Goal: Communication & Community: Answer question/provide support

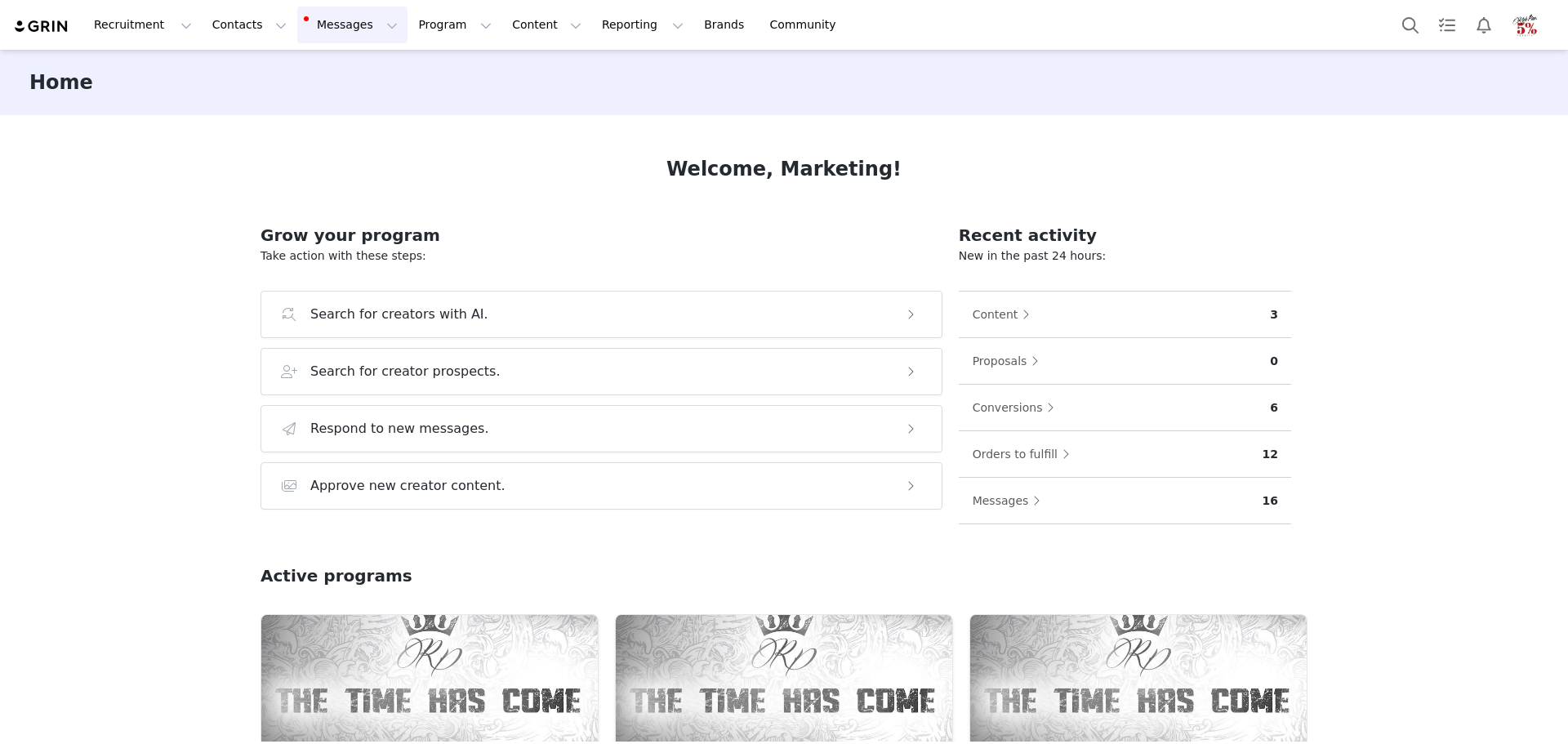
click at [332, 37] on button "Messages Messages" at bounding box center [353, 25] width 110 height 37
drag, startPoint x: 335, startPoint y: 99, endPoint x: 344, endPoint y: 99, distance: 9.0
click at [335, 99] on div "Inbox 7" at bounding box center [335, 103] width 110 height 17
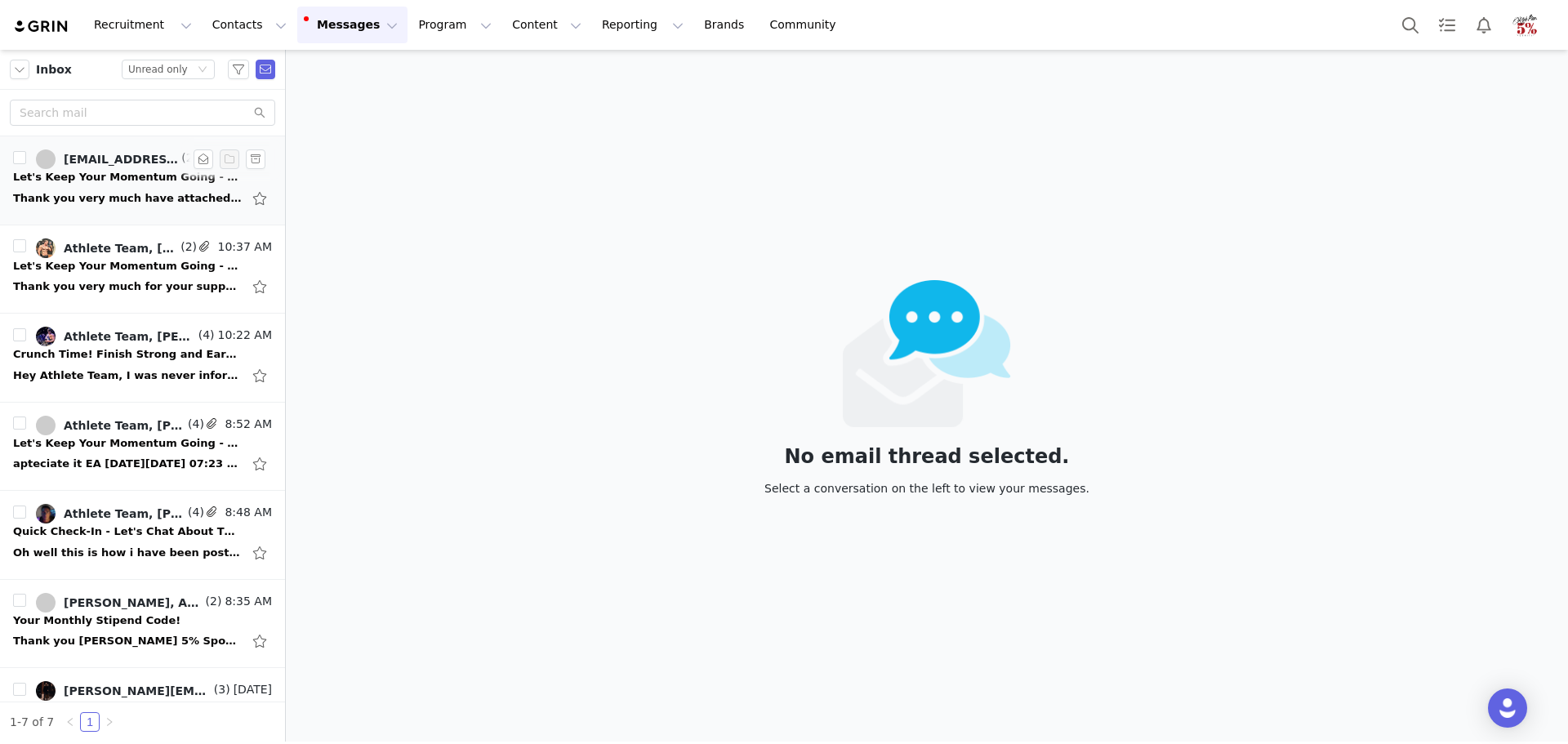
click at [116, 187] on div "Thank you very much have attached the October order. Best, Alex Andrecs Sent us…" at bounding box center [142, 198] width 259 height 26
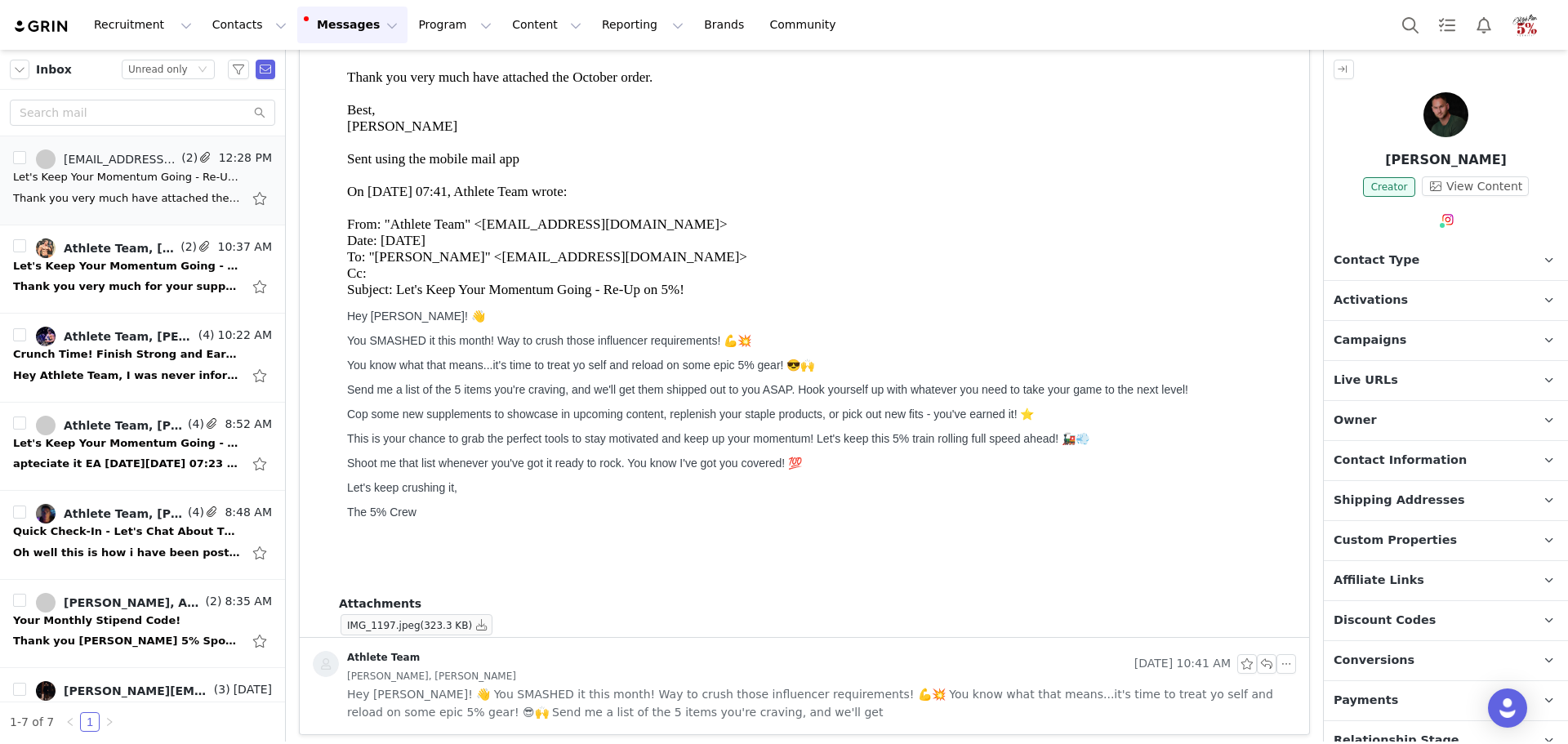
scroll to position [140, 0]
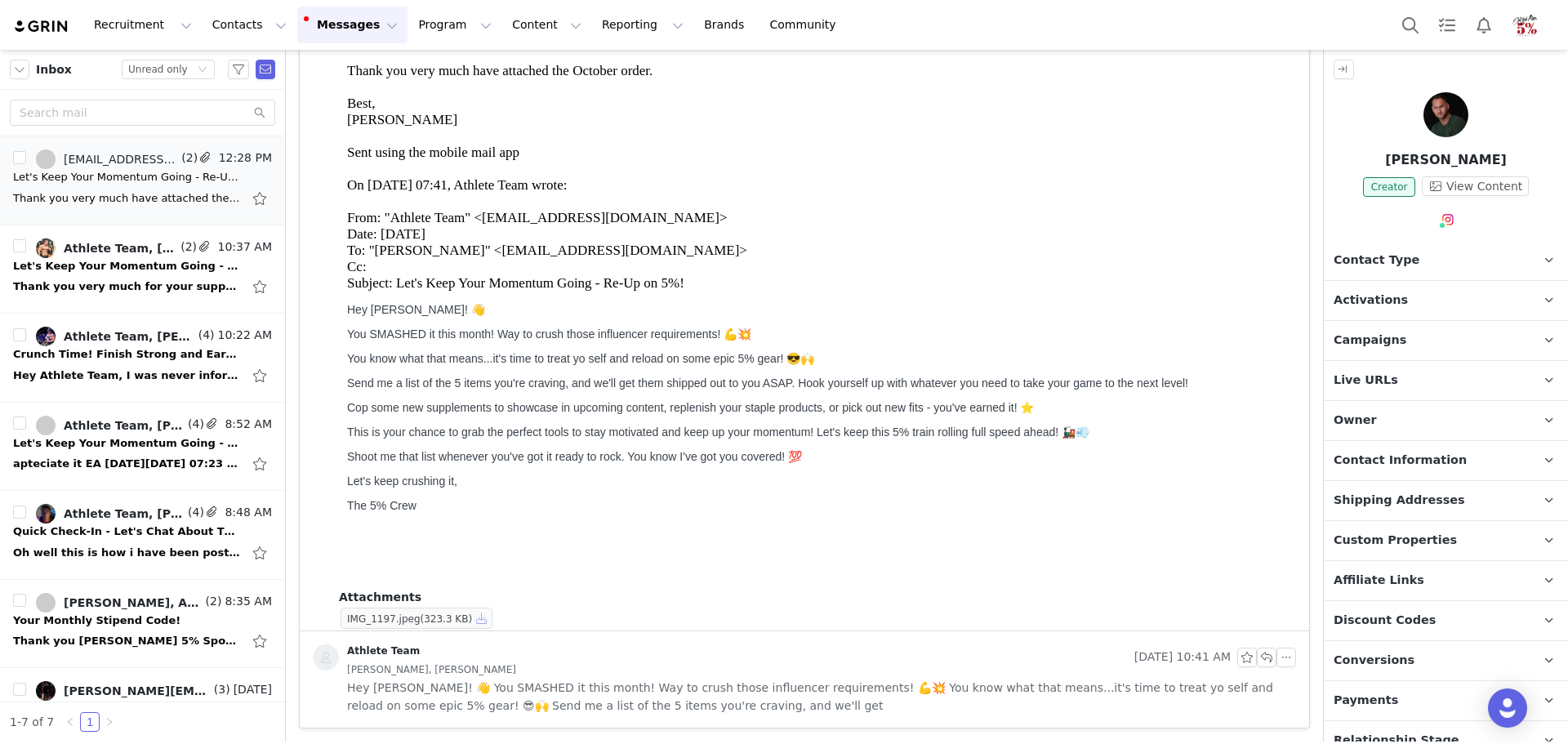
click at [472, 620] on button "button" at bounding box center [481, 618] width 20 height 20
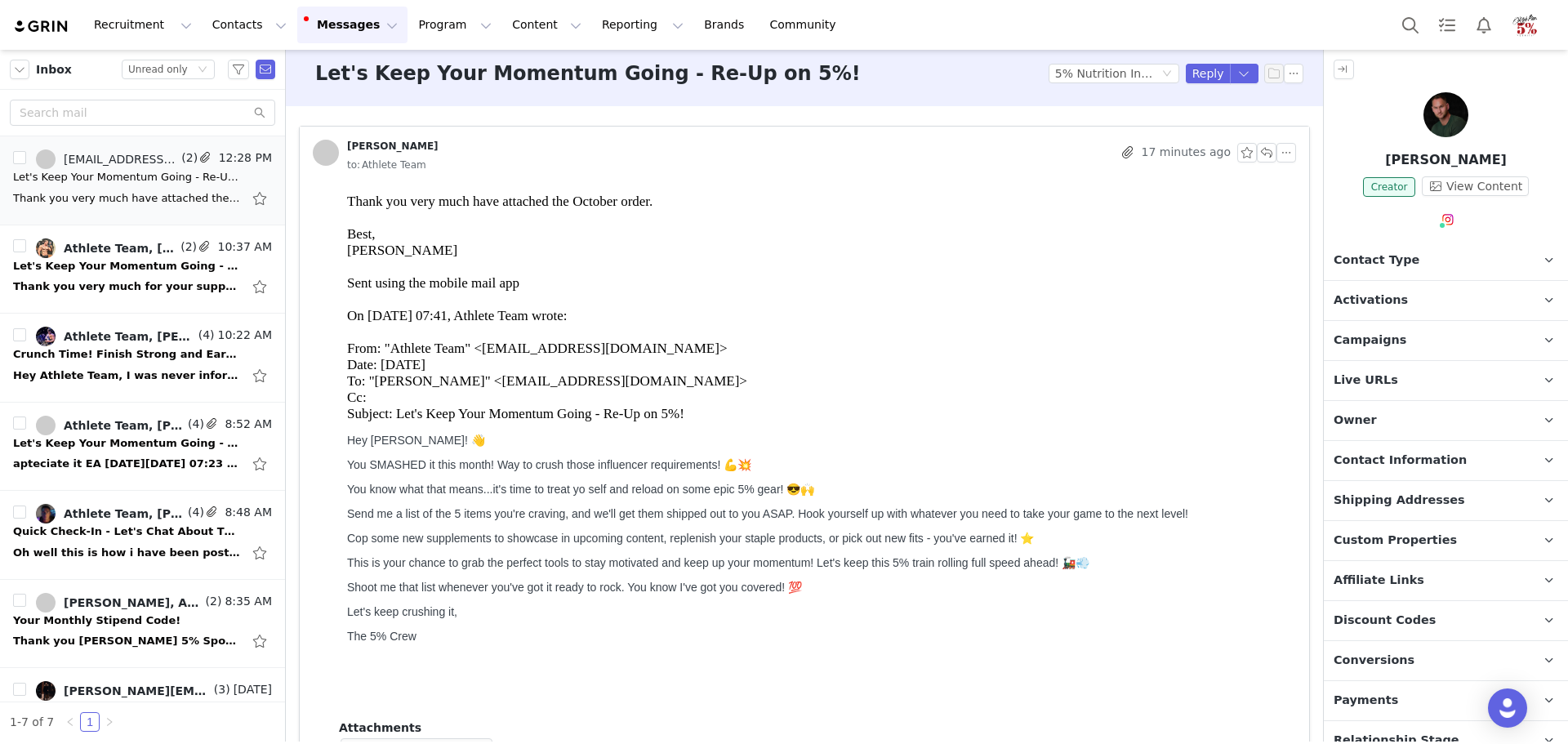
scroll to position [0, 0]
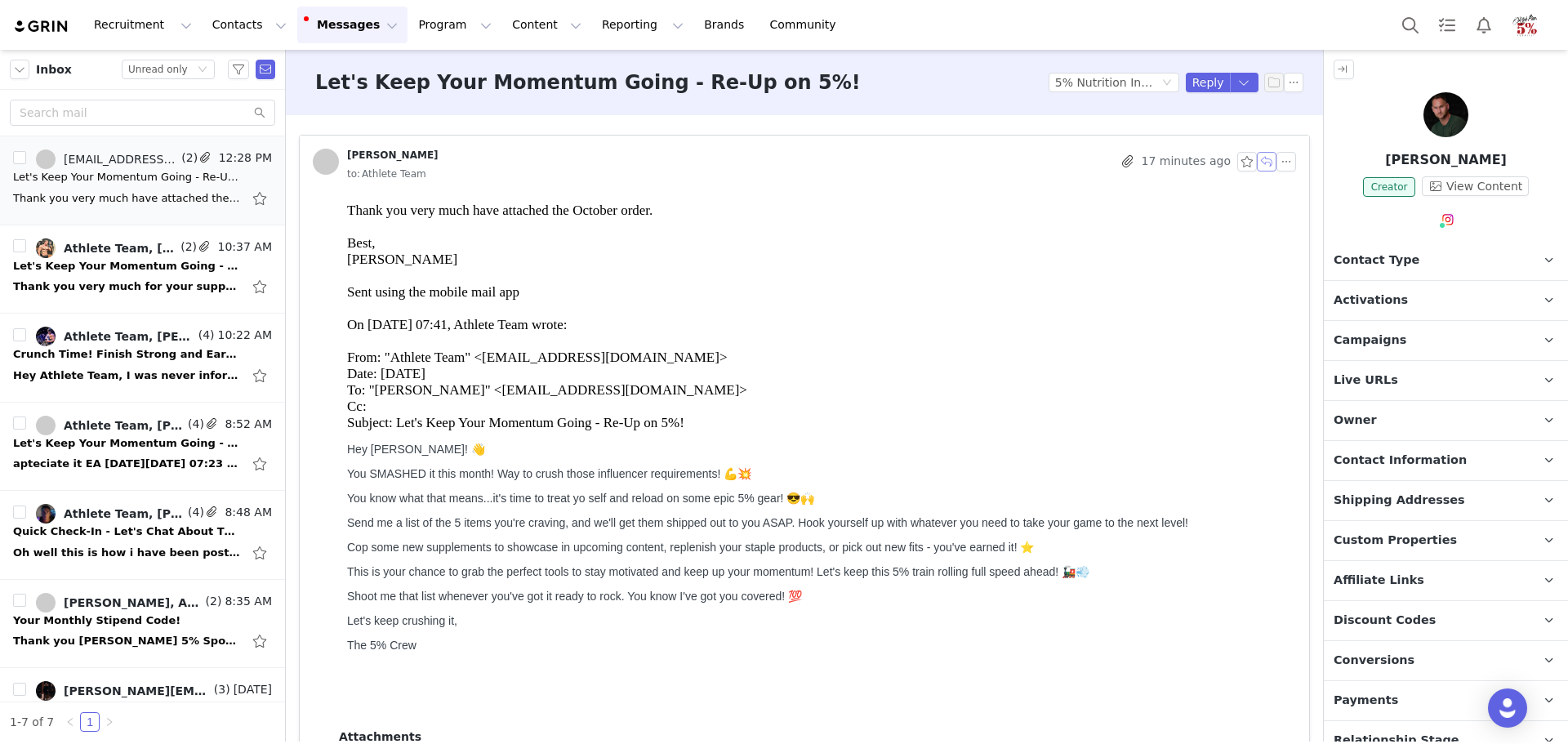
click at [1258, 162] on button "button" at bounding box center [1267, 161] width 20 height 20
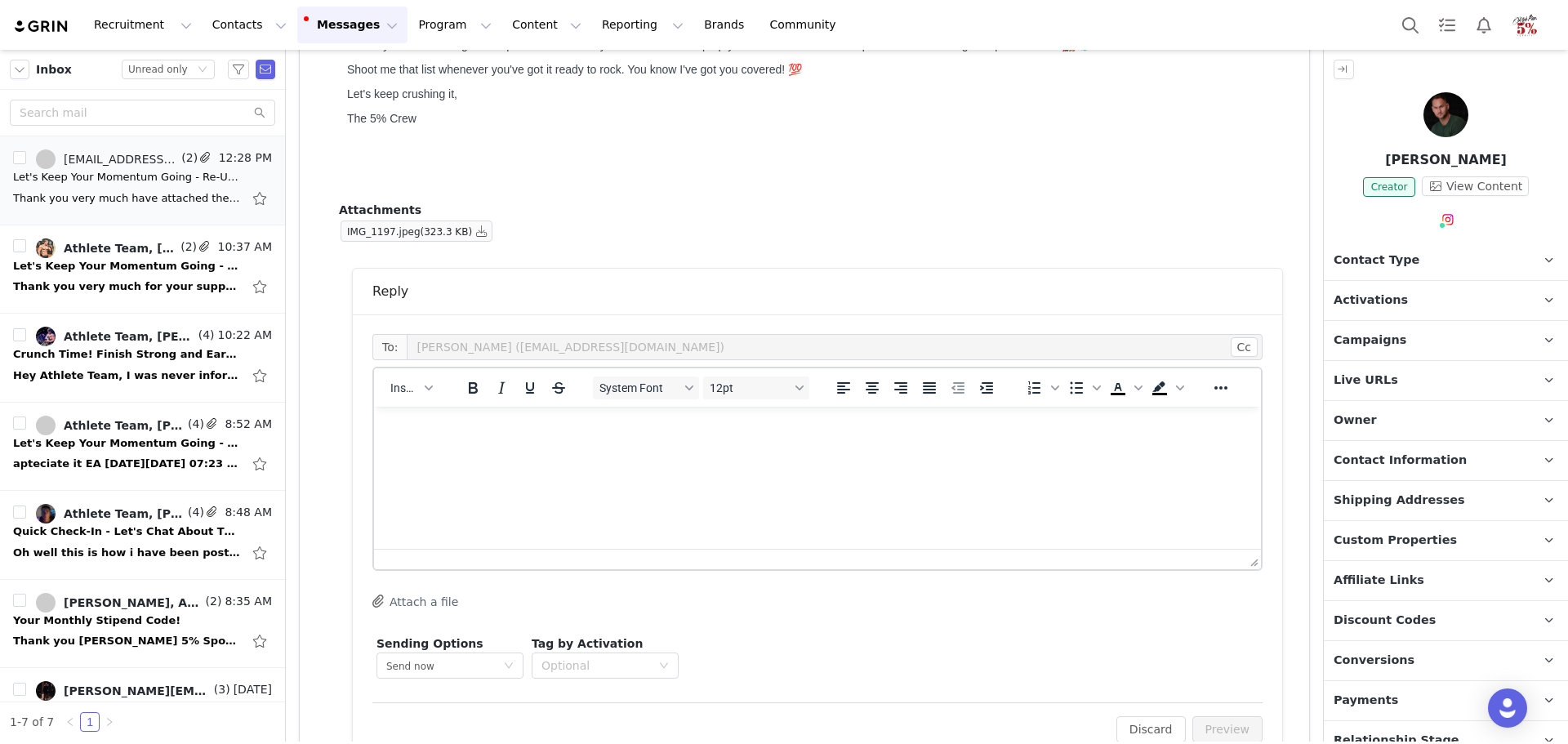
click at [833, 432] on p "Rich Text Area. Press ALT-0 for help." at bounding box center [818, 428] width 861 height 18
click at [1237, 727] on button "Preview" at bounding box center [1228, 729] width 71 height 26
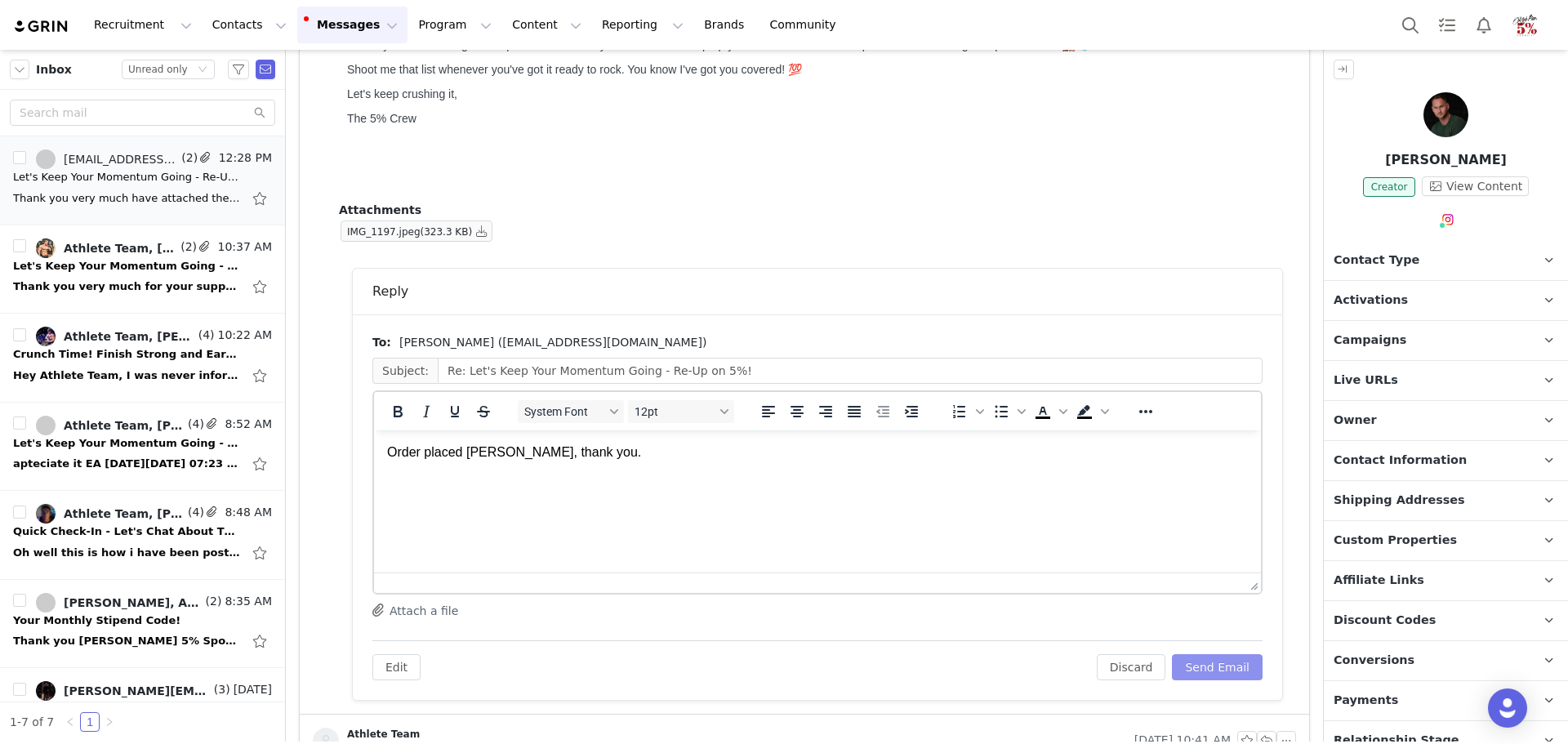
click at [1223, 666] on button "Send Email" at bounding box center [1217, 667] width 91 height 26
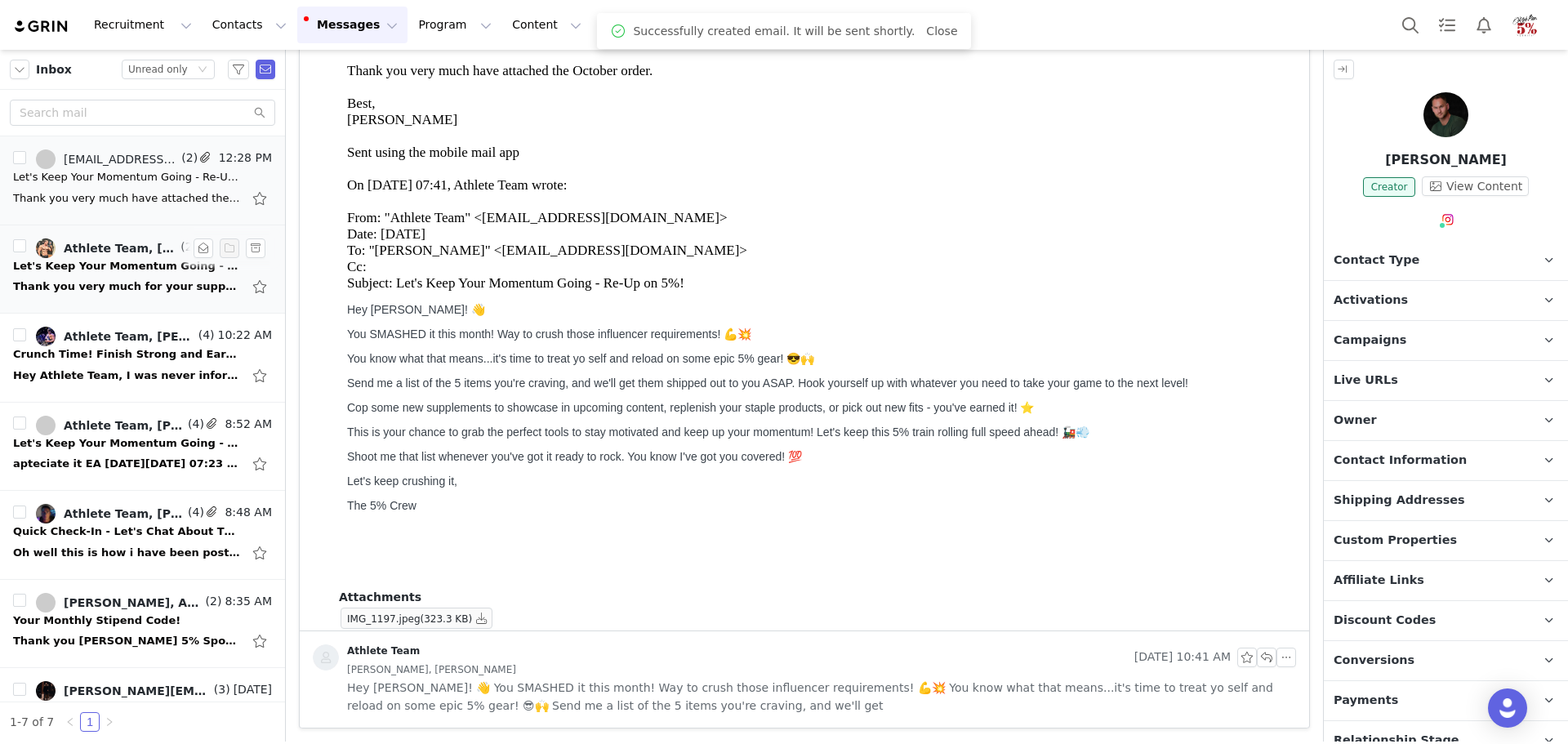
click at [105, 262] on div "Let's Keep Your Momentum Going - Re-Up on 5%!" at bounding box center [127, 266] width 229 height 16
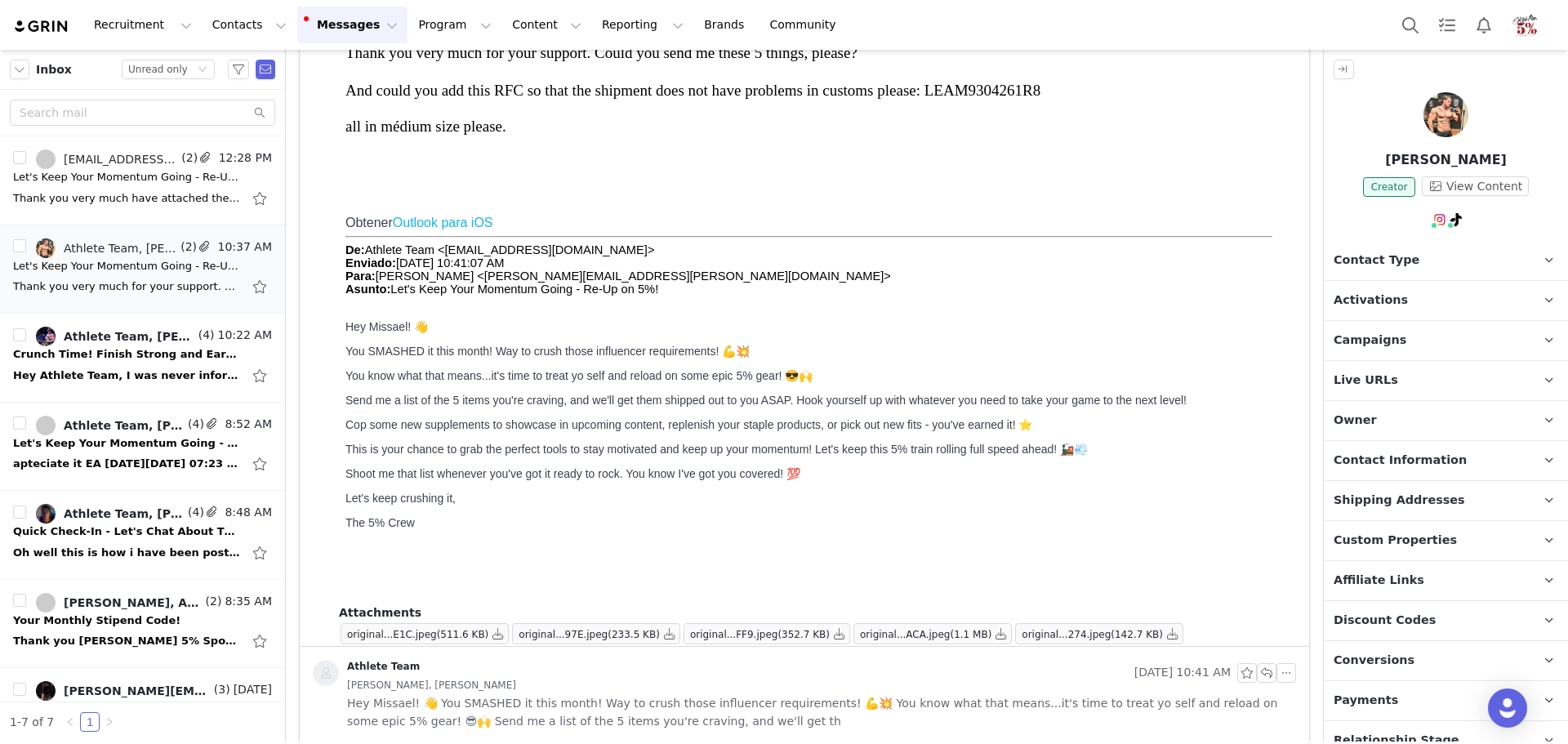
scroll to position [174, 0]
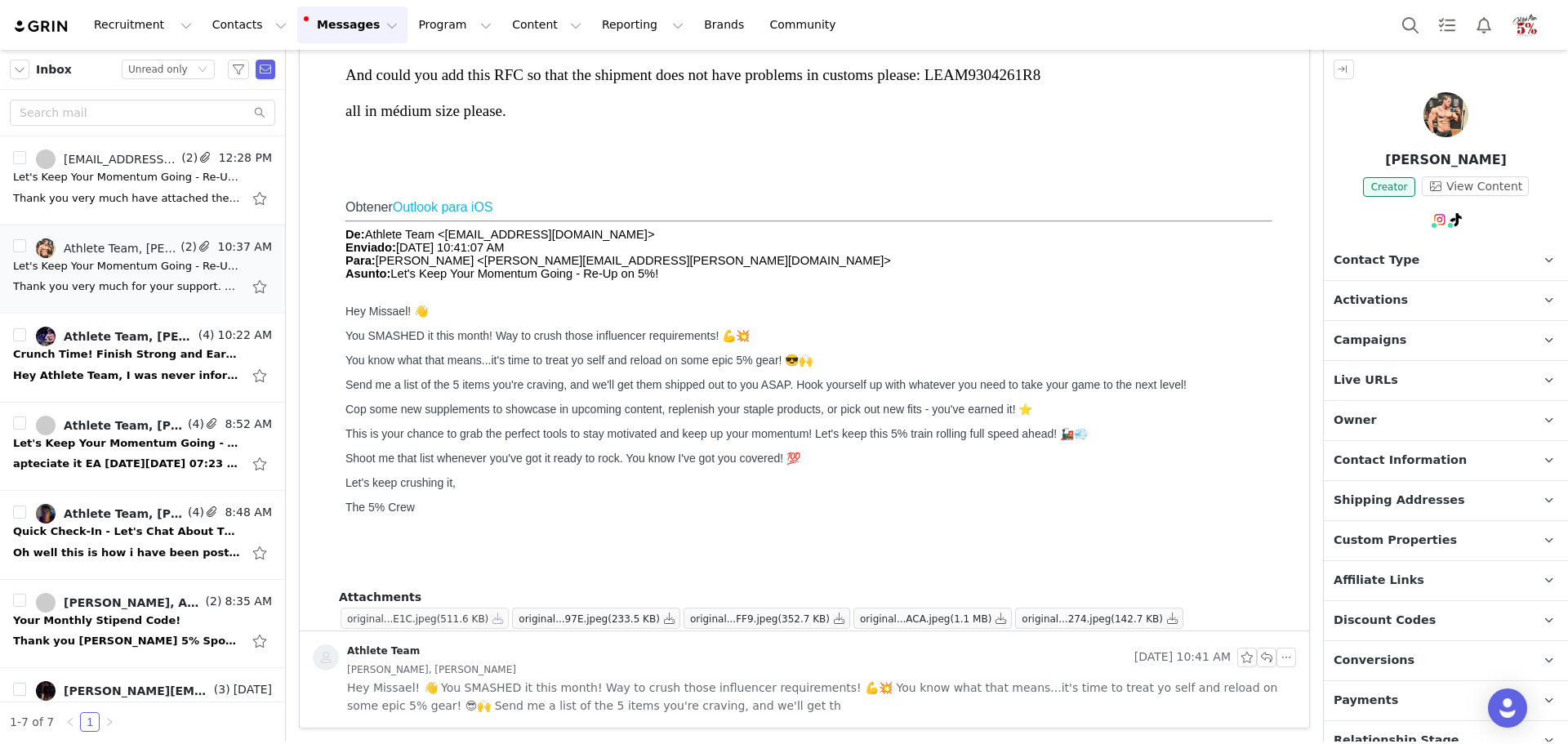
click at [488, 614] on button "button" at bounding box center [498, 618] width 20 height 20
click at [660, 621] on button "button" at bounding box center [669, 618] width 20 height 20
click at [830, 617] on button "button" at bounding box center [839, 618] width 20 height 20
click at [830, 618] on button "button" at bounding box center [839, 618] width 20 height 20
click at [992, 619] on button "button" at bounding box center [1001, 618] width 20 height 20
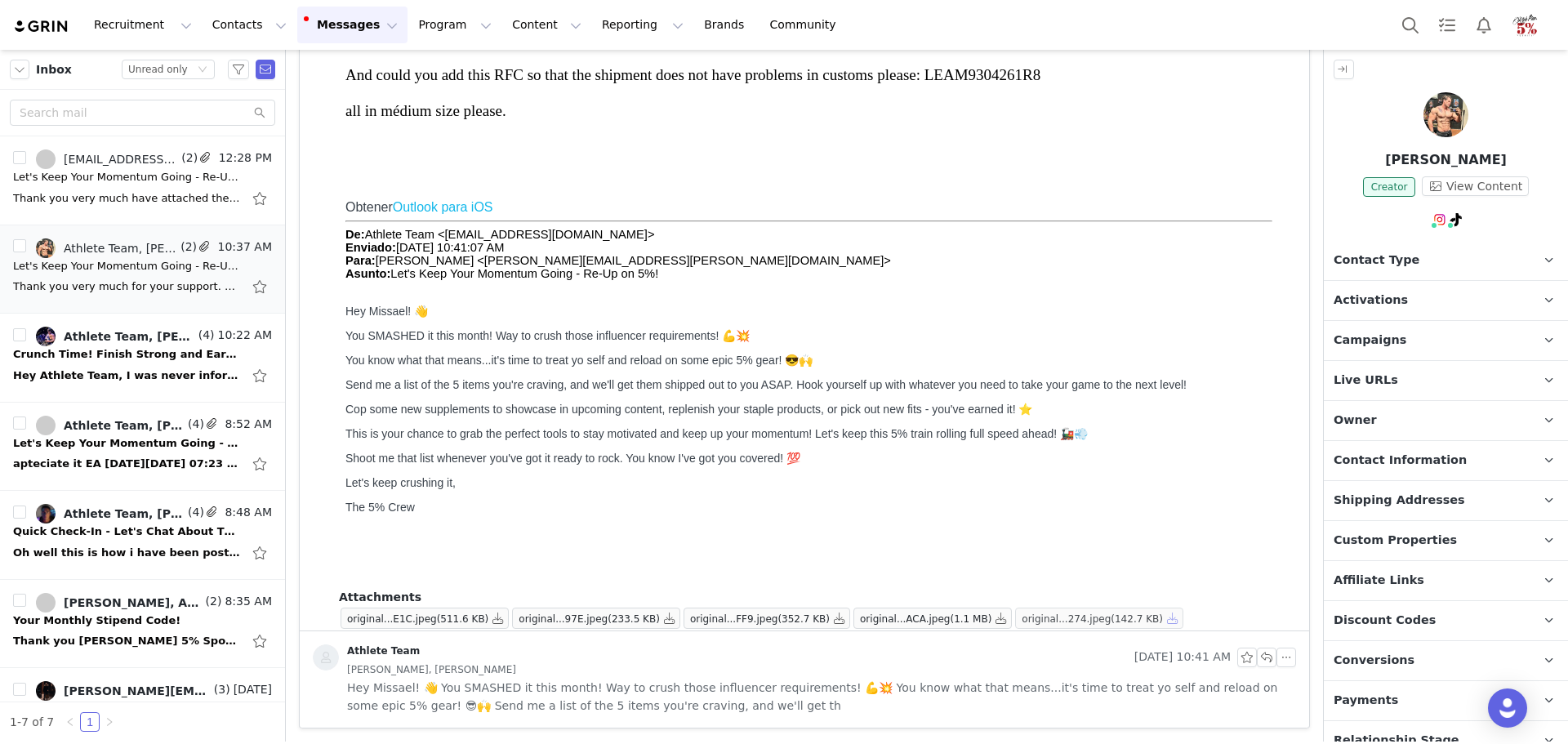
click at [1163, 620] on button "button" at bounding box center [1173, 618] width 20 height 20
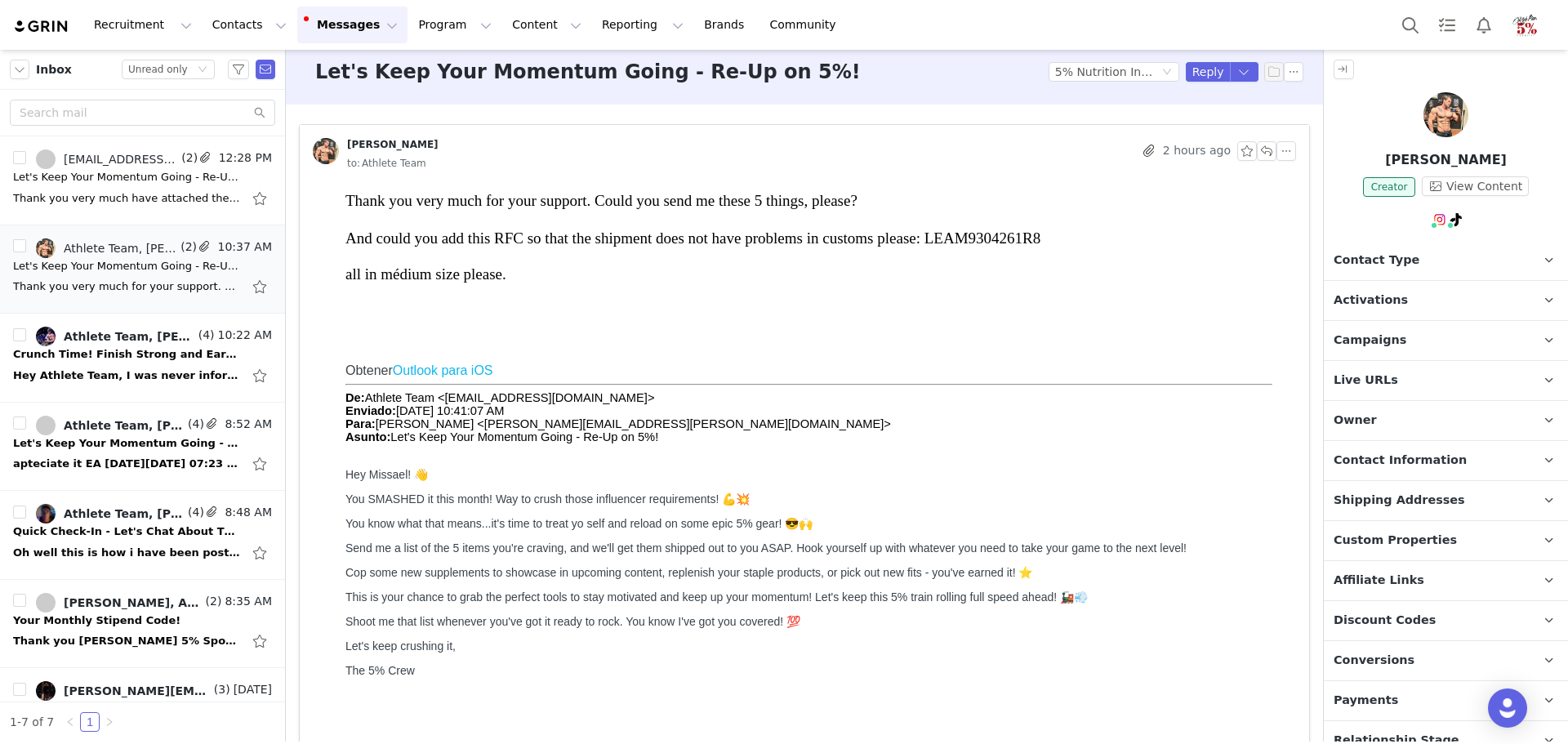
scroll to position [0, 0]
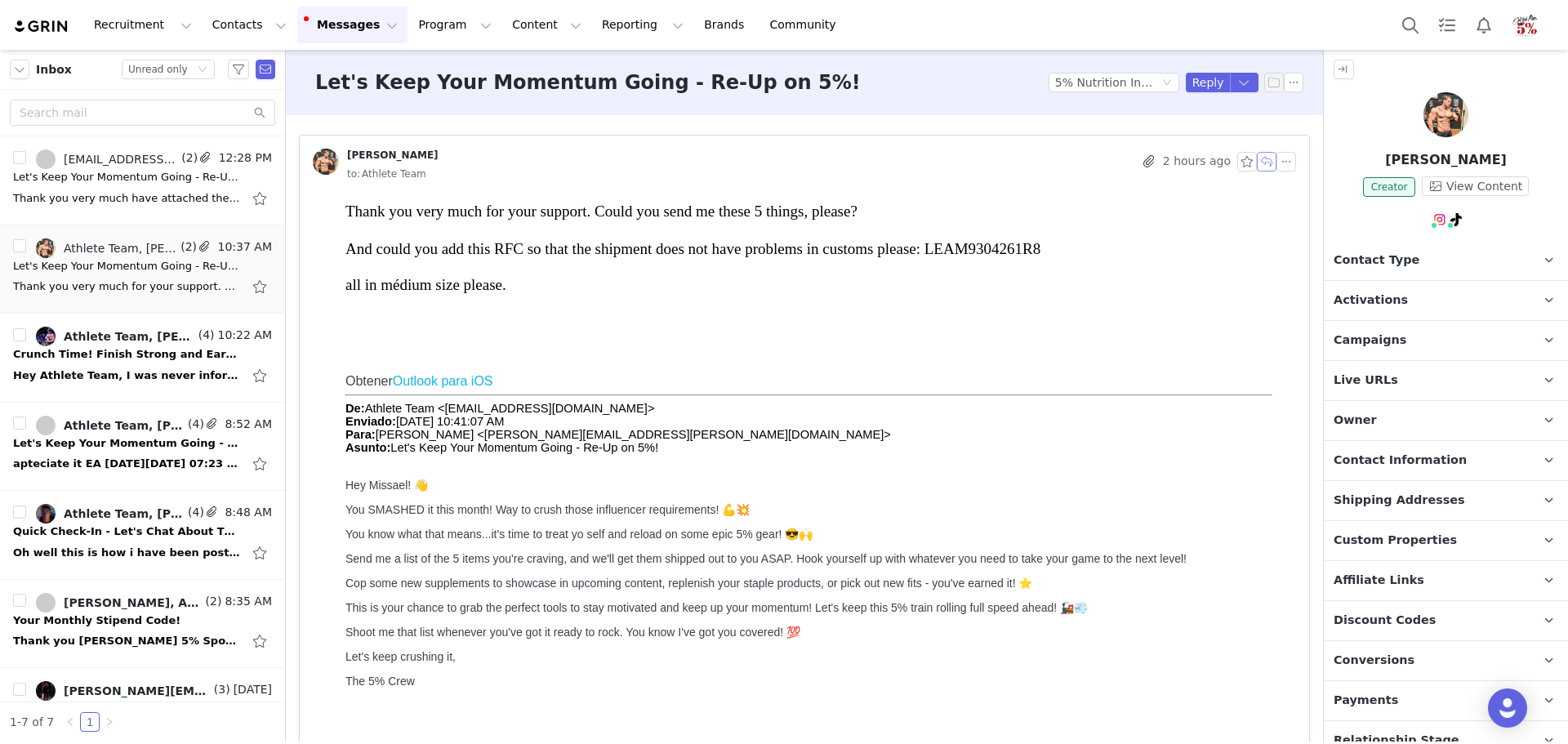
click at [1258, 164] on button "button" at bounding box center [1267, 161] width 20 height 20
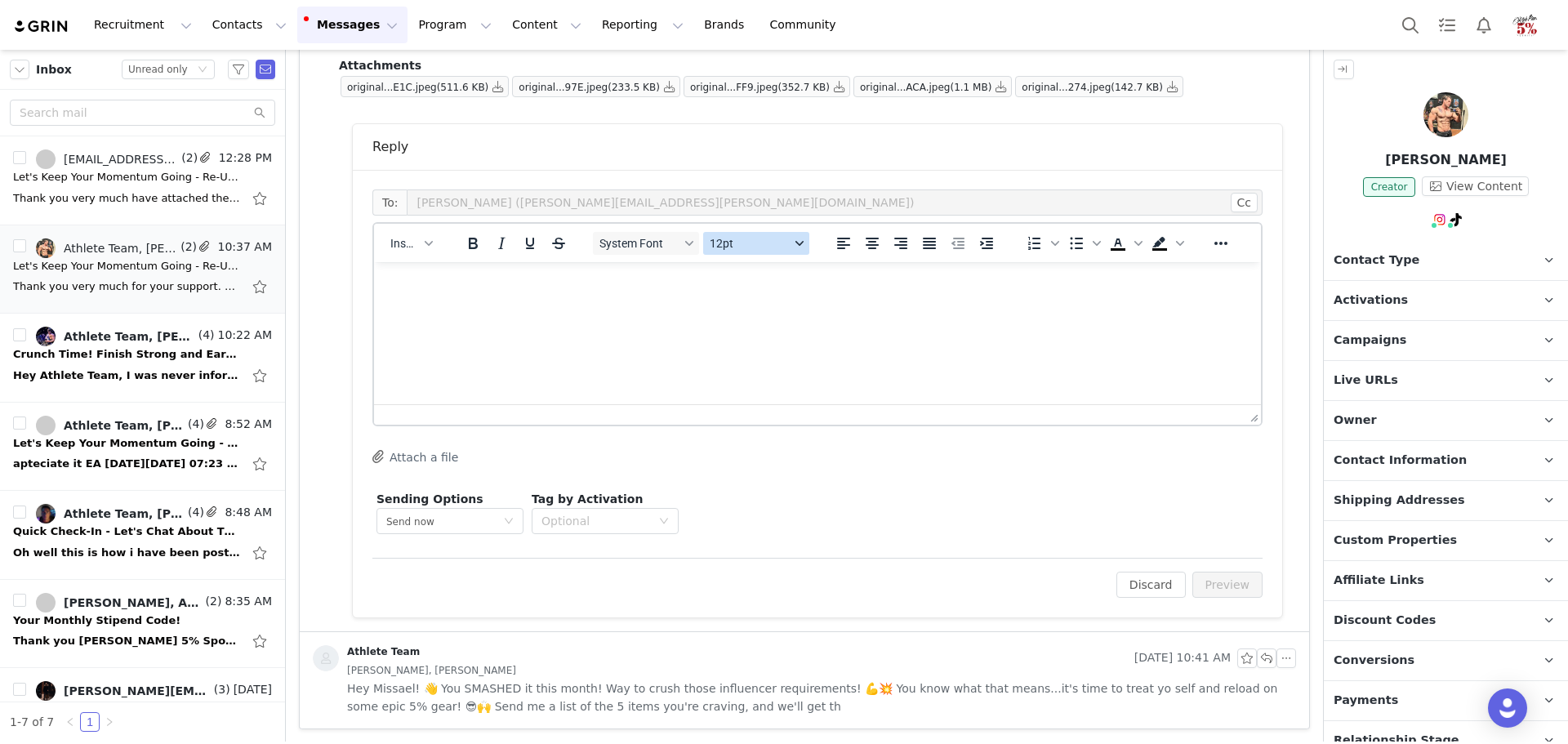
scroll to position [706, 0]
click at [605, 305] on html at bounding box center [818, 283] width 887 height 44
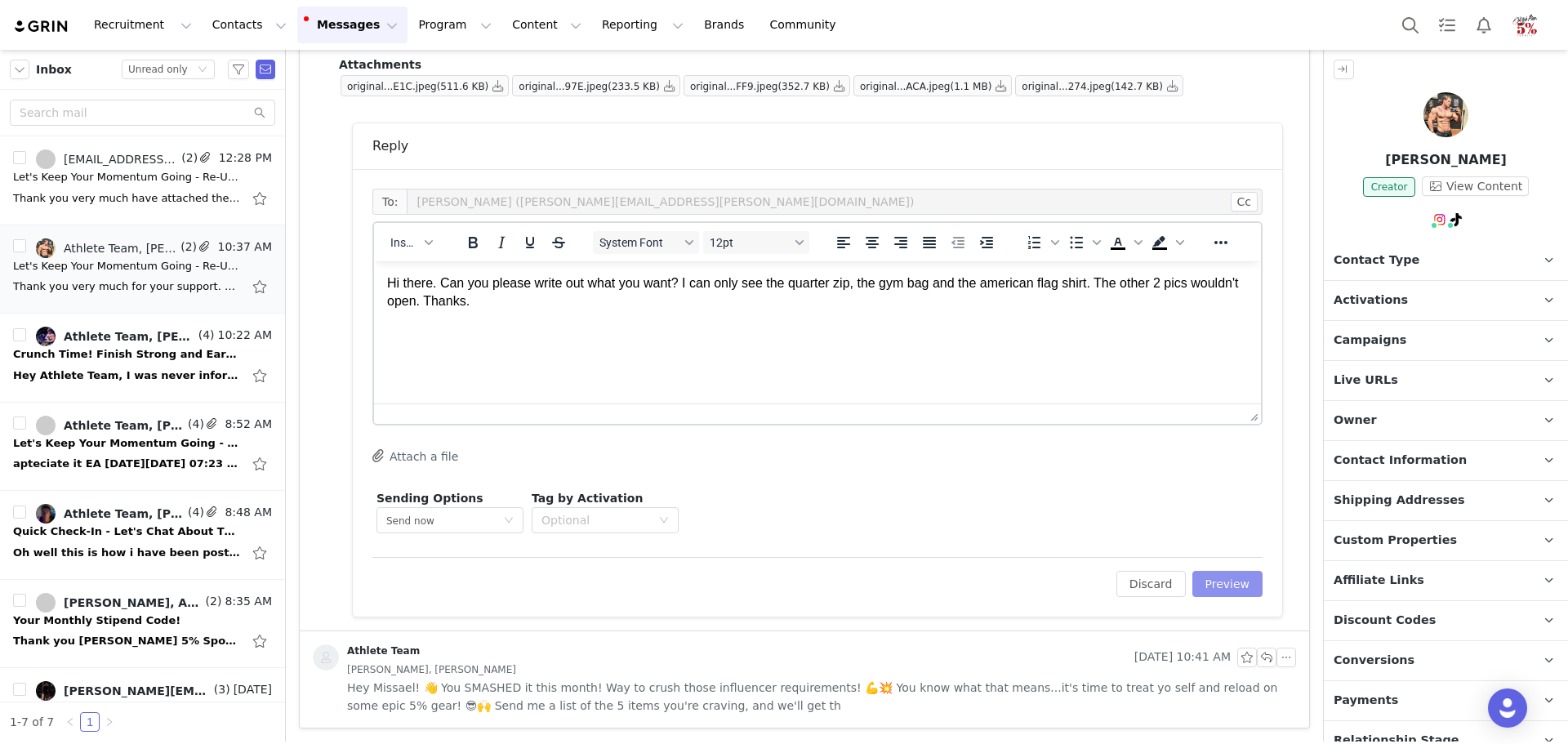
click at [1233, 583] on button "Preview" at bounding box center [1228, 584] width 71 height 26
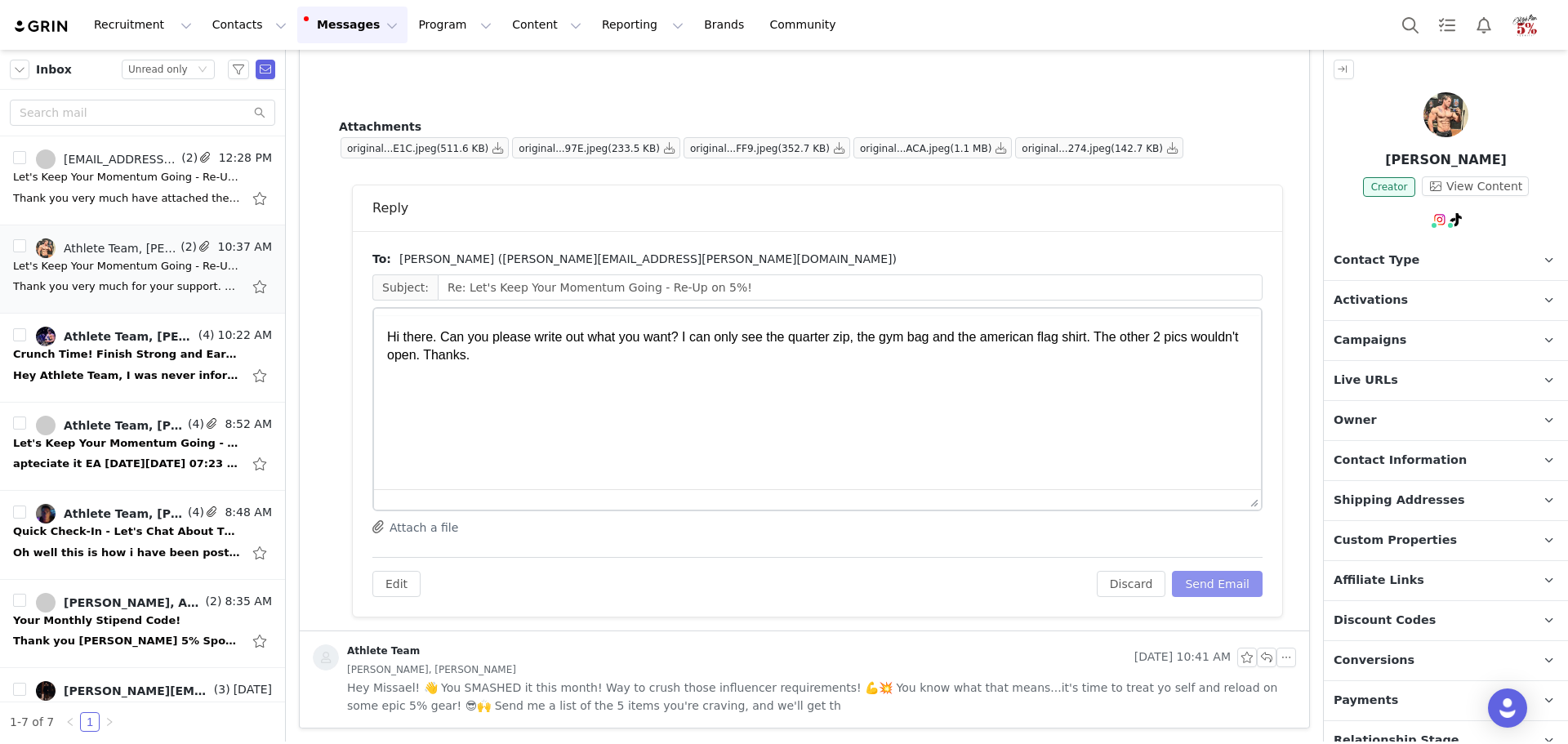
scroll to position [0, 0]
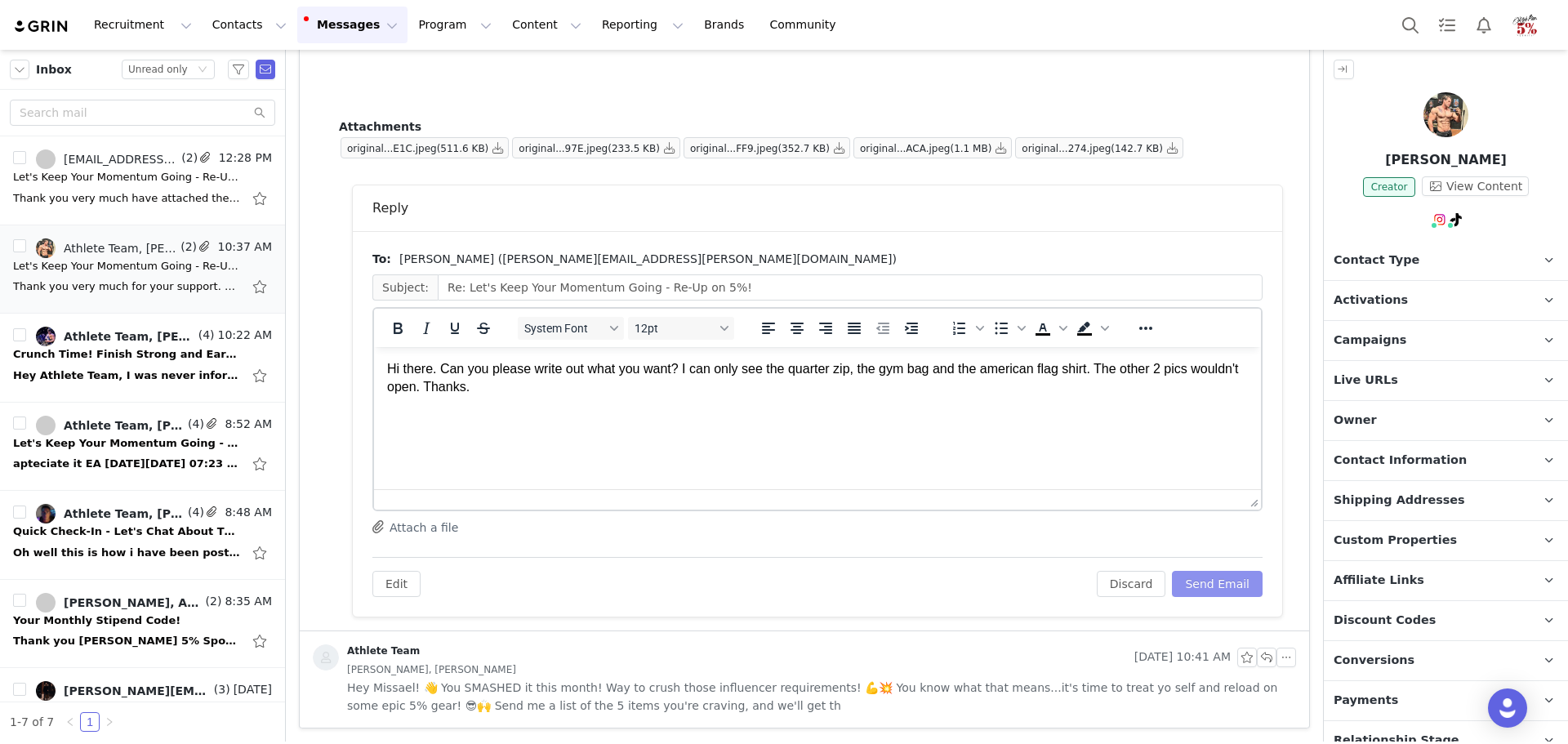
click at [1207, 579] on button "Send Email" at bounding box center [1217, 584] width 91 height 26
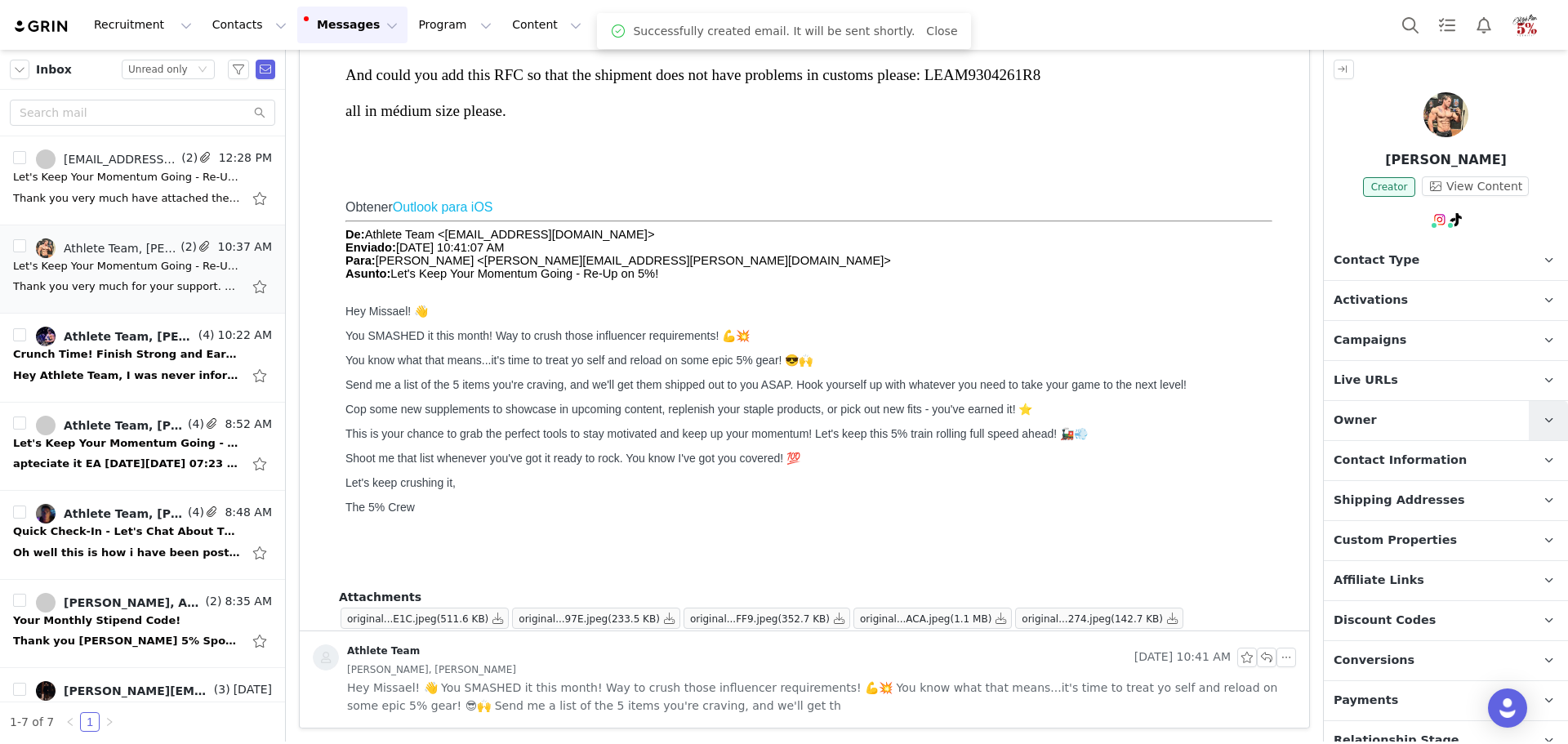
scroll to position [174, 0]
click at [100, 367] on div "Hey Athlete Team, I was never informed that the first picture needs something 5…" at bounding box center [127, 375] width 229 height 16
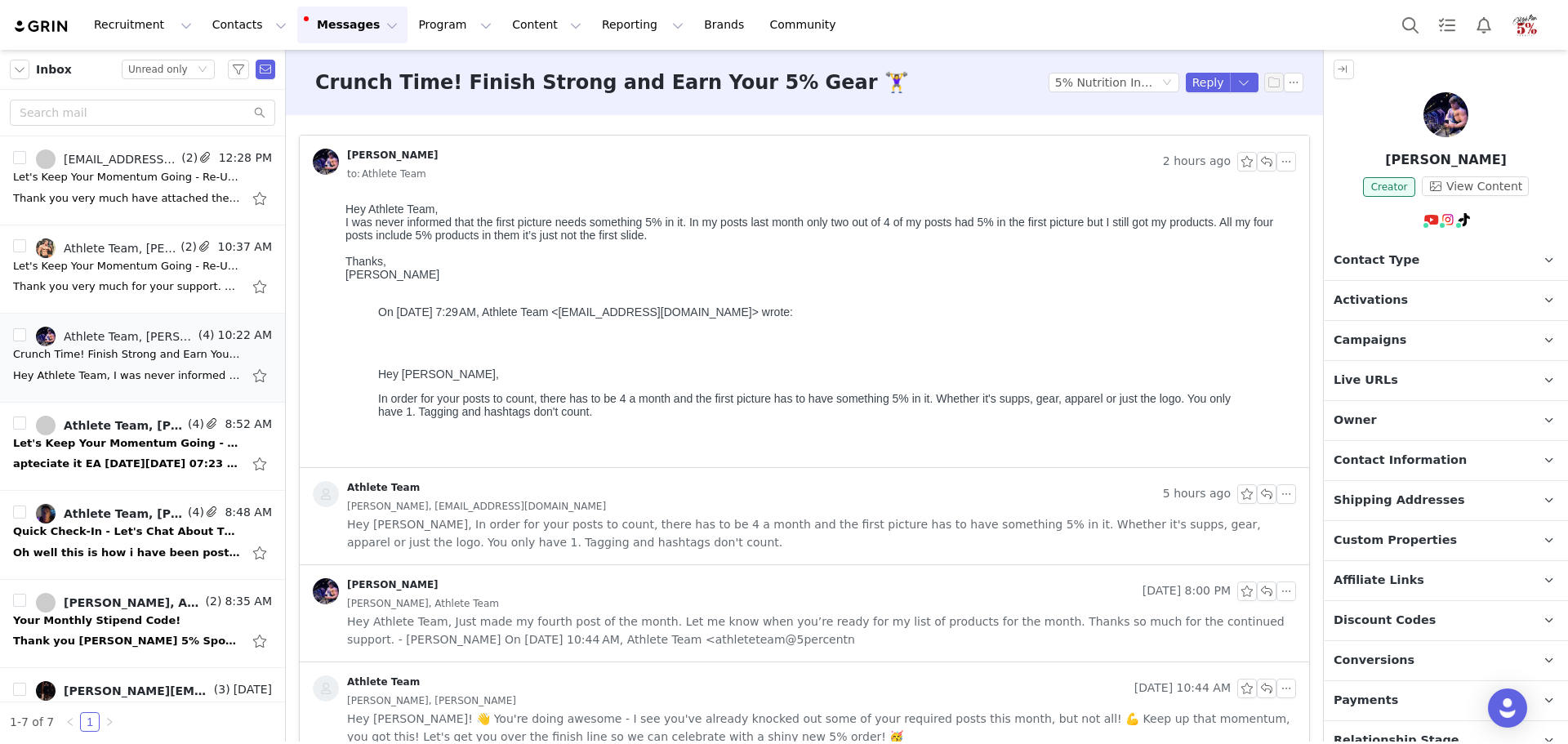
scroll to position [0, 0]
click at [1258, 159] on button "button" at bounding box center [1267, 161] width 20 height 20
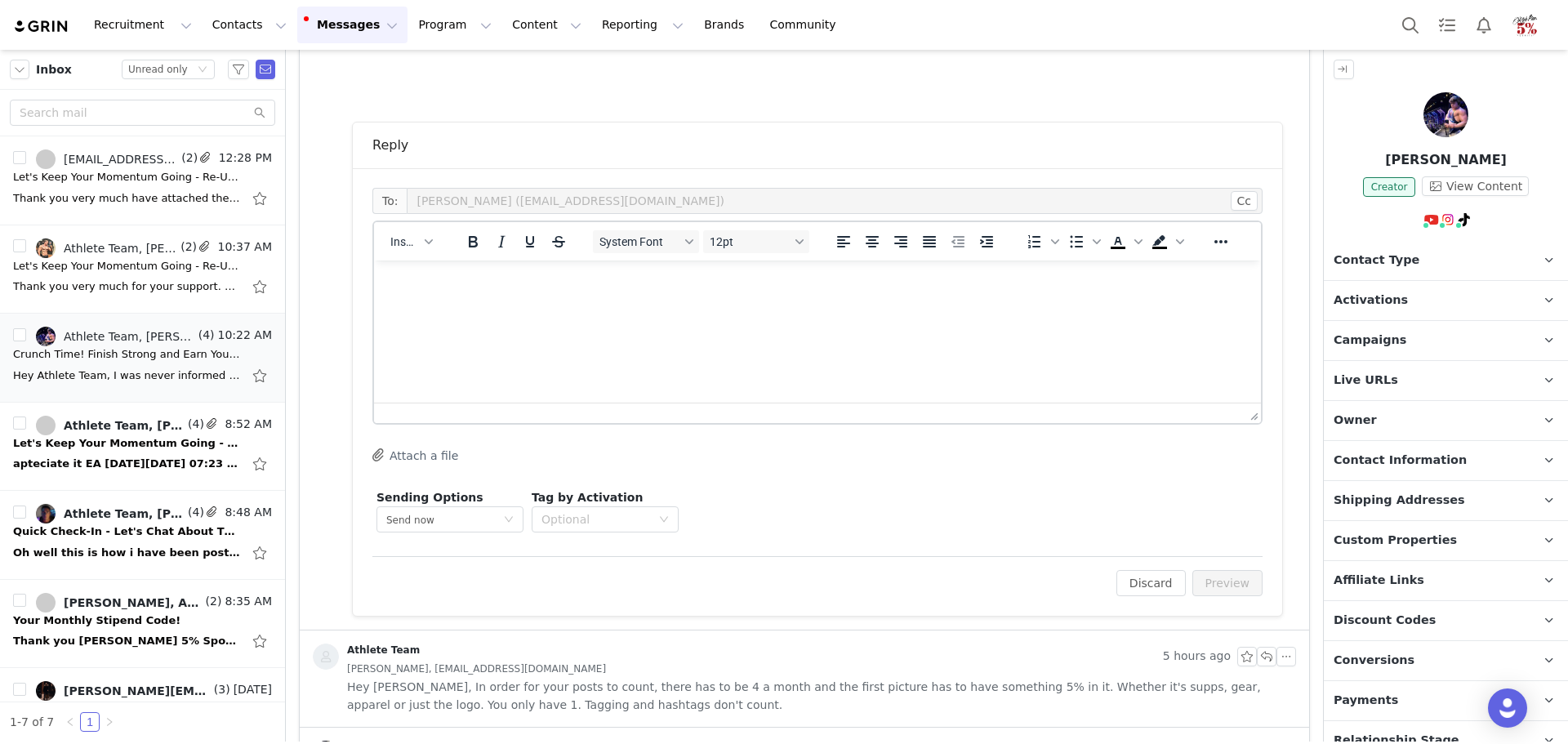
click at [615, 304] on html at bounding box center [818, 282] width 887 height 44
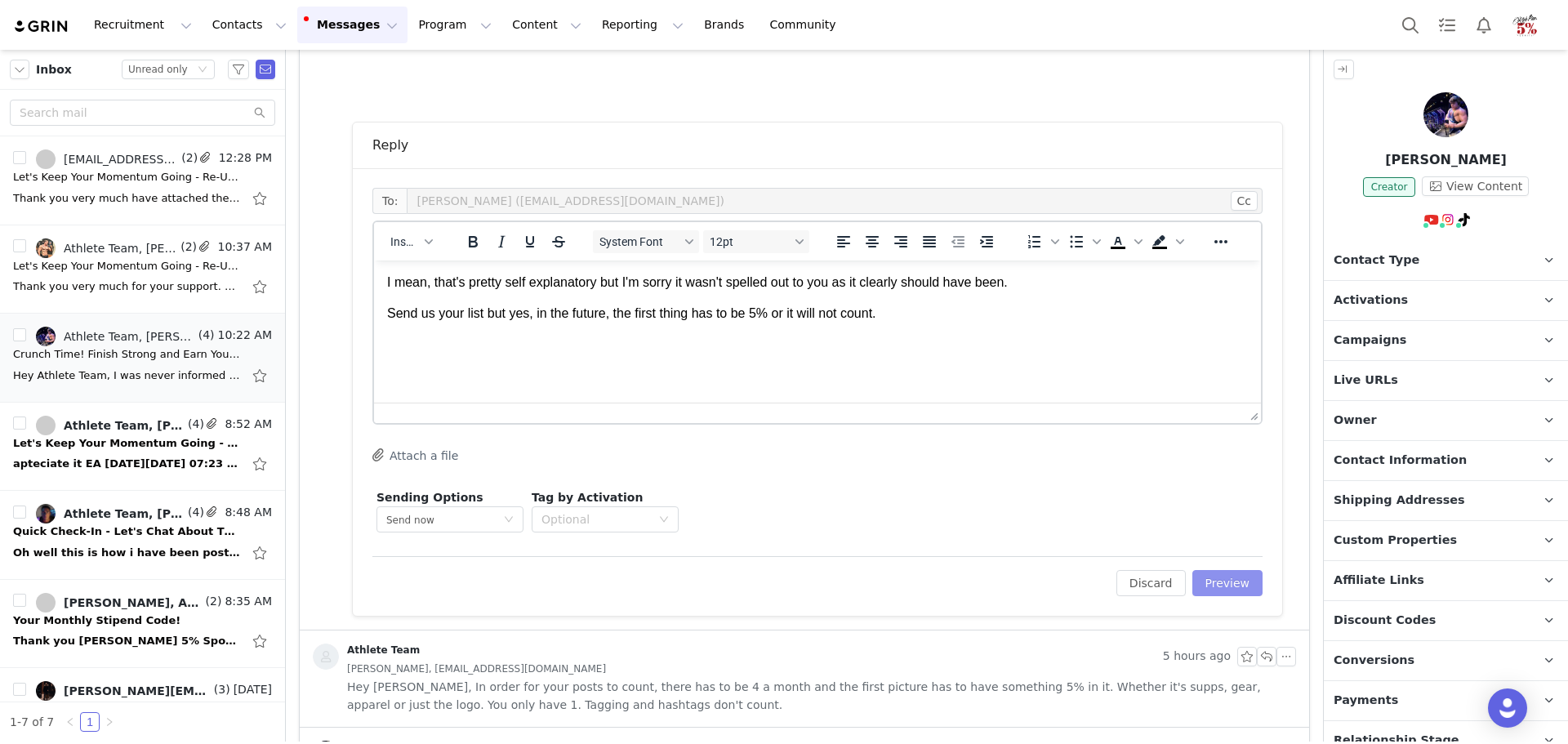
click at [1239, 589] on button "Preview" at bounding box center [1228, 583] width 71 height 26
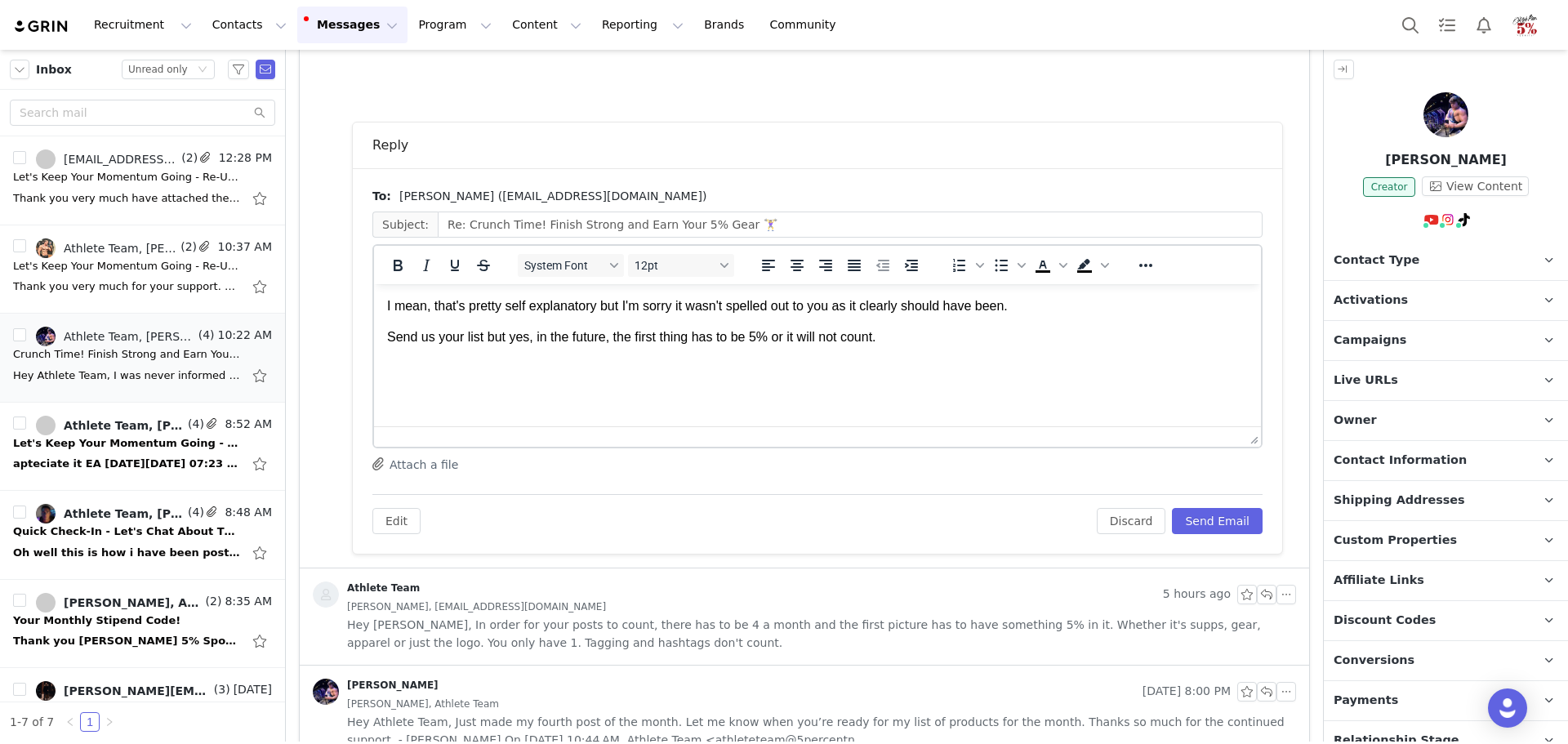
click at [1211, 503] on div "Edit Discard Send Email" at bounding box center [818, 514] width 890 height 40
click at [1213, 522] on button "Send Email" at bounding box center [1217, 521] width 91 height 26
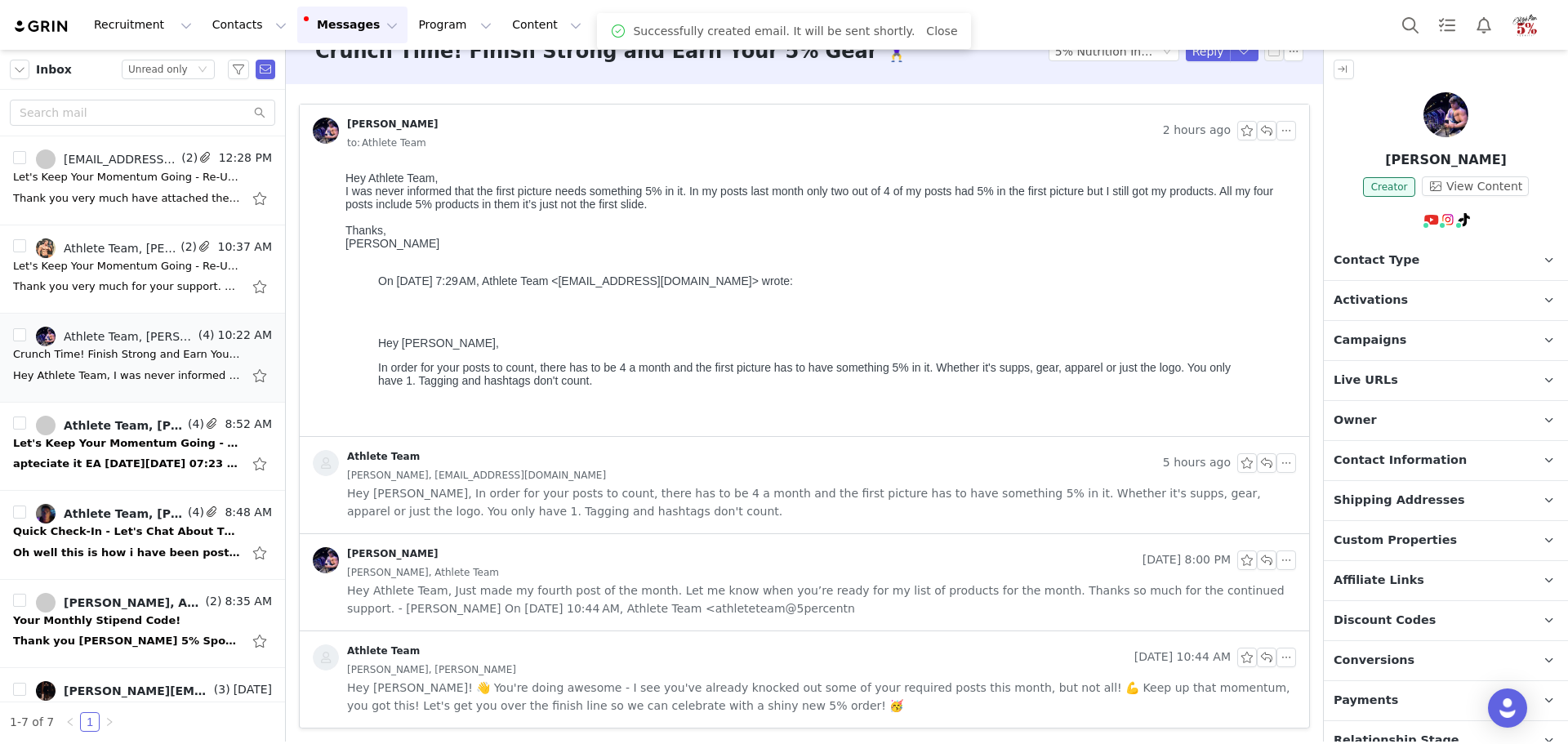
scroll to position [31, 0]
click at [87, 424] on div "Athlete Team, Elchin Ahmadov" at bounding box center [124, 425] width 121 height 13
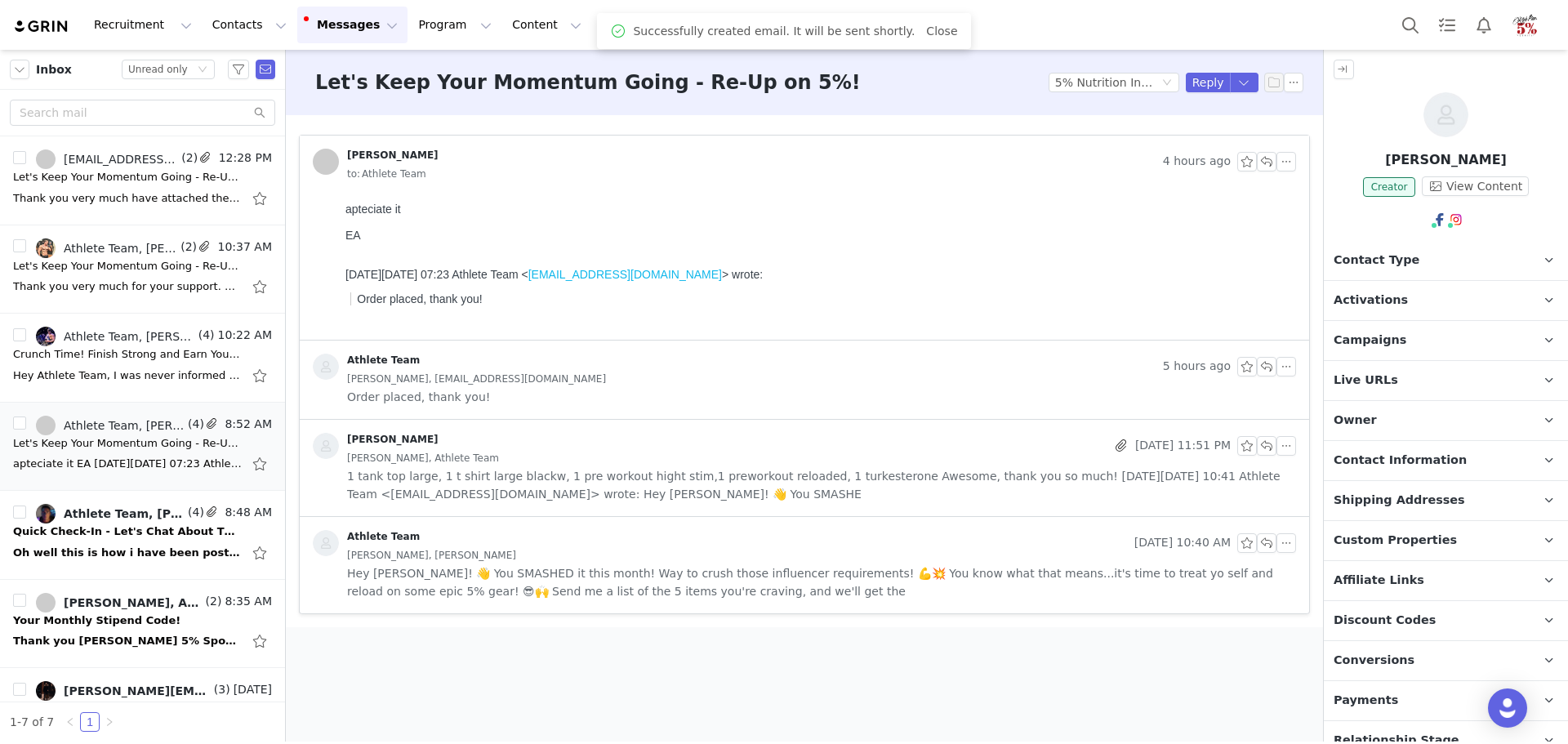
scroll to position [0, 0]
click at [128, 535] on div "Quick Check-In - Let's Chat About Those Posts!" at bounding box center [127, 531] width 229 height 16
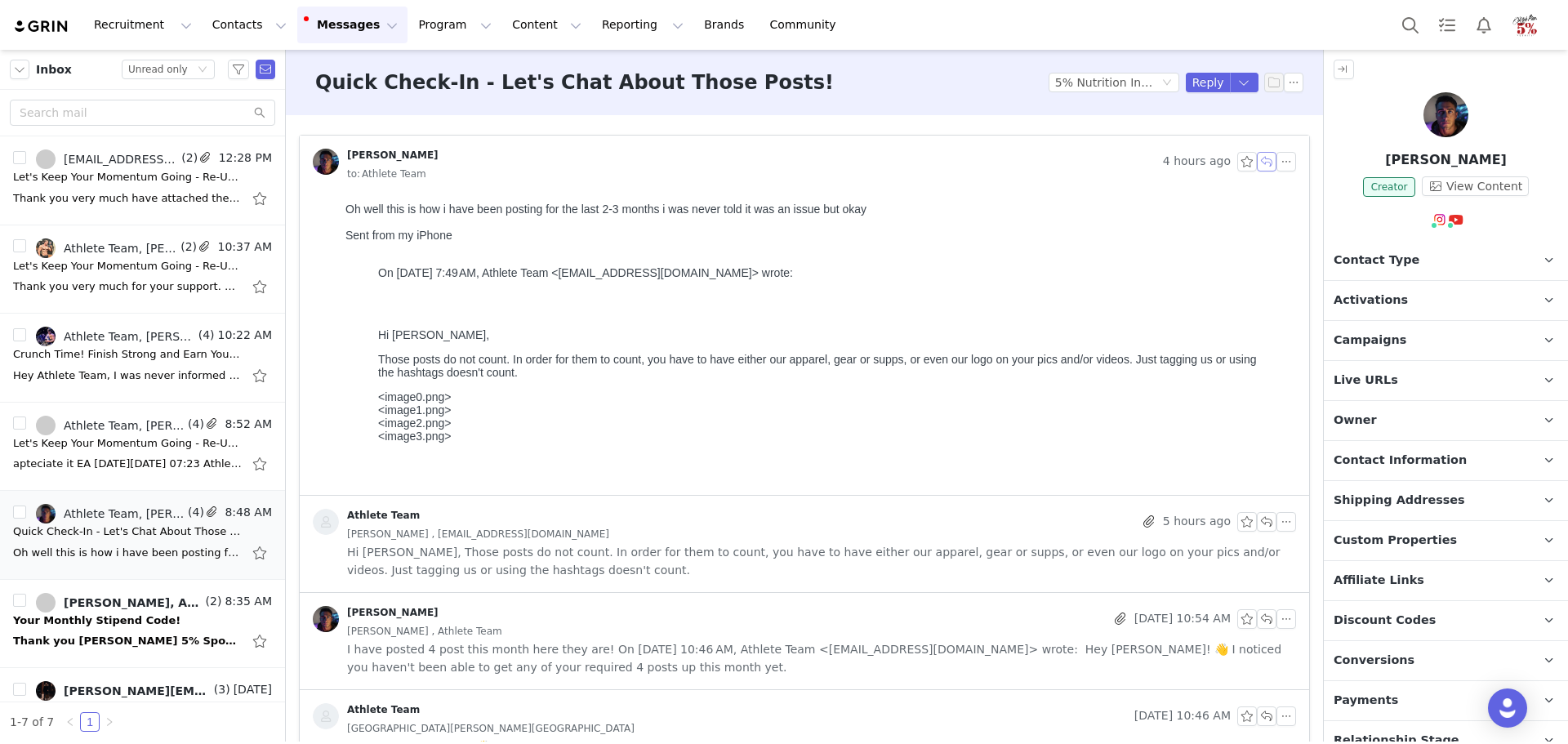
click at [1258, 161] on button "button" at bounding box center [1267, 161] width 20 height 20
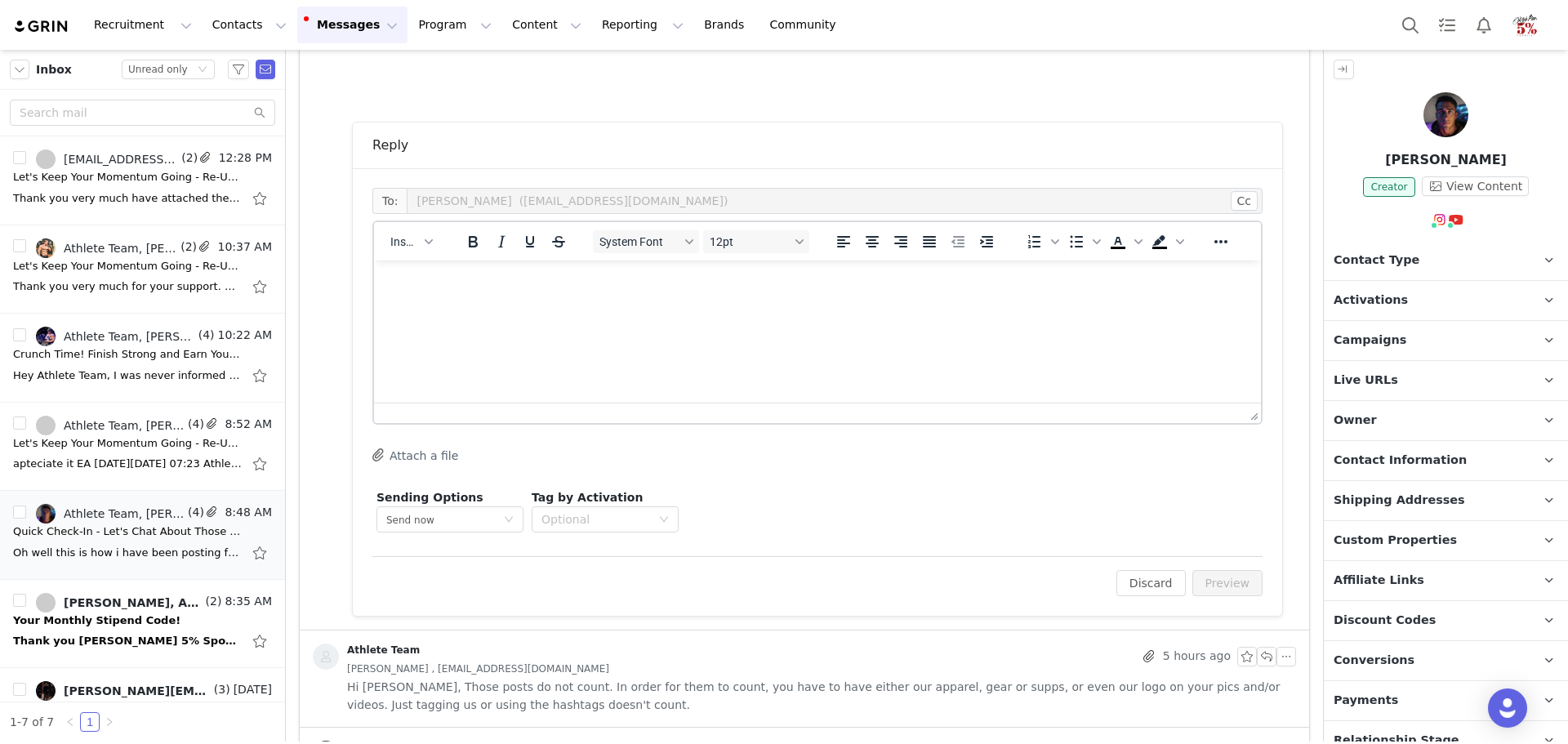
click at [529, 304] on html at bounding box center [818, 282] width 887 height 44
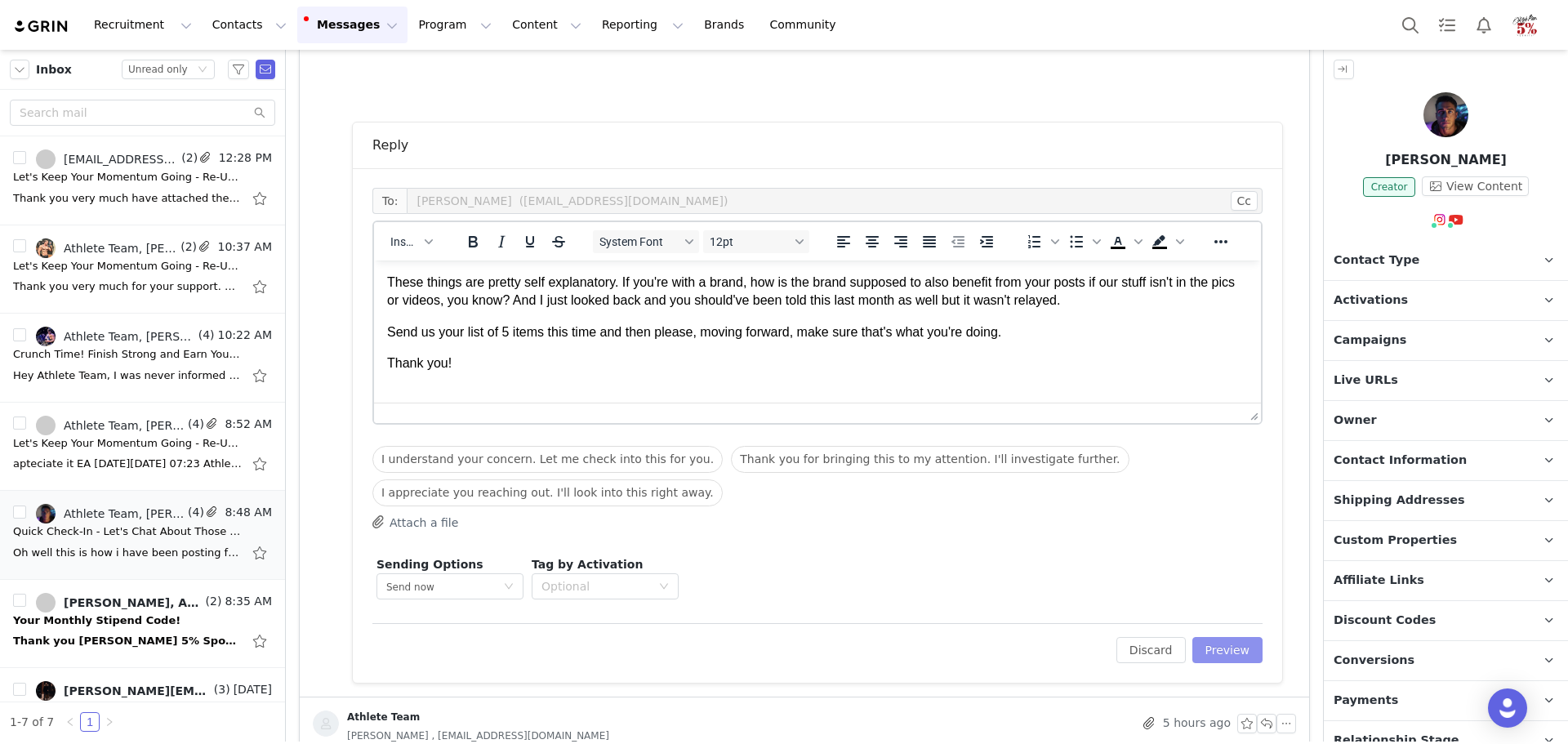
click at [1226, 647] on button "Preview" at bounding box center [1228, 650] width 71 height 26
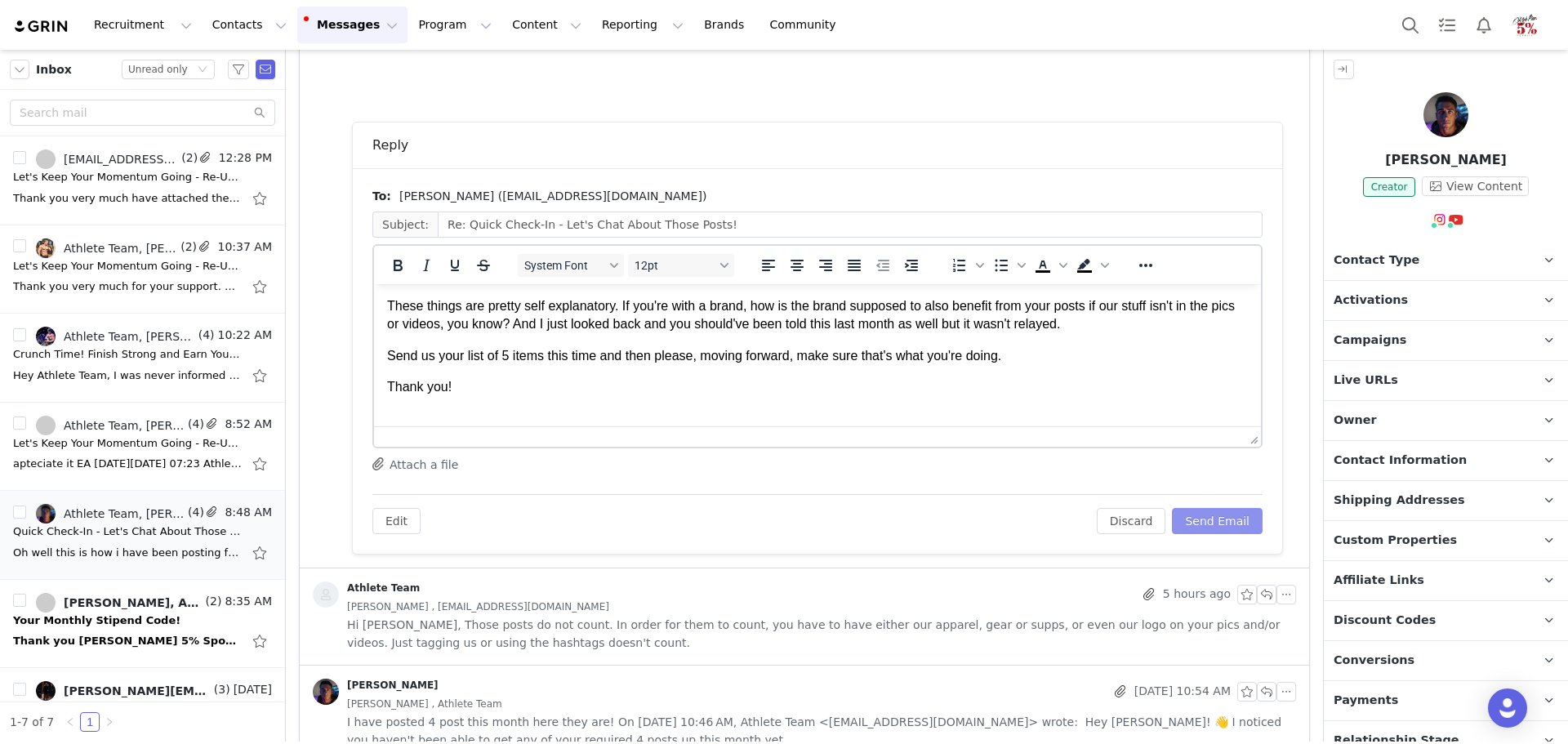
click at [1214, 523] on button "Send Email" at bounding box center [1217, 521] width 91 height 26
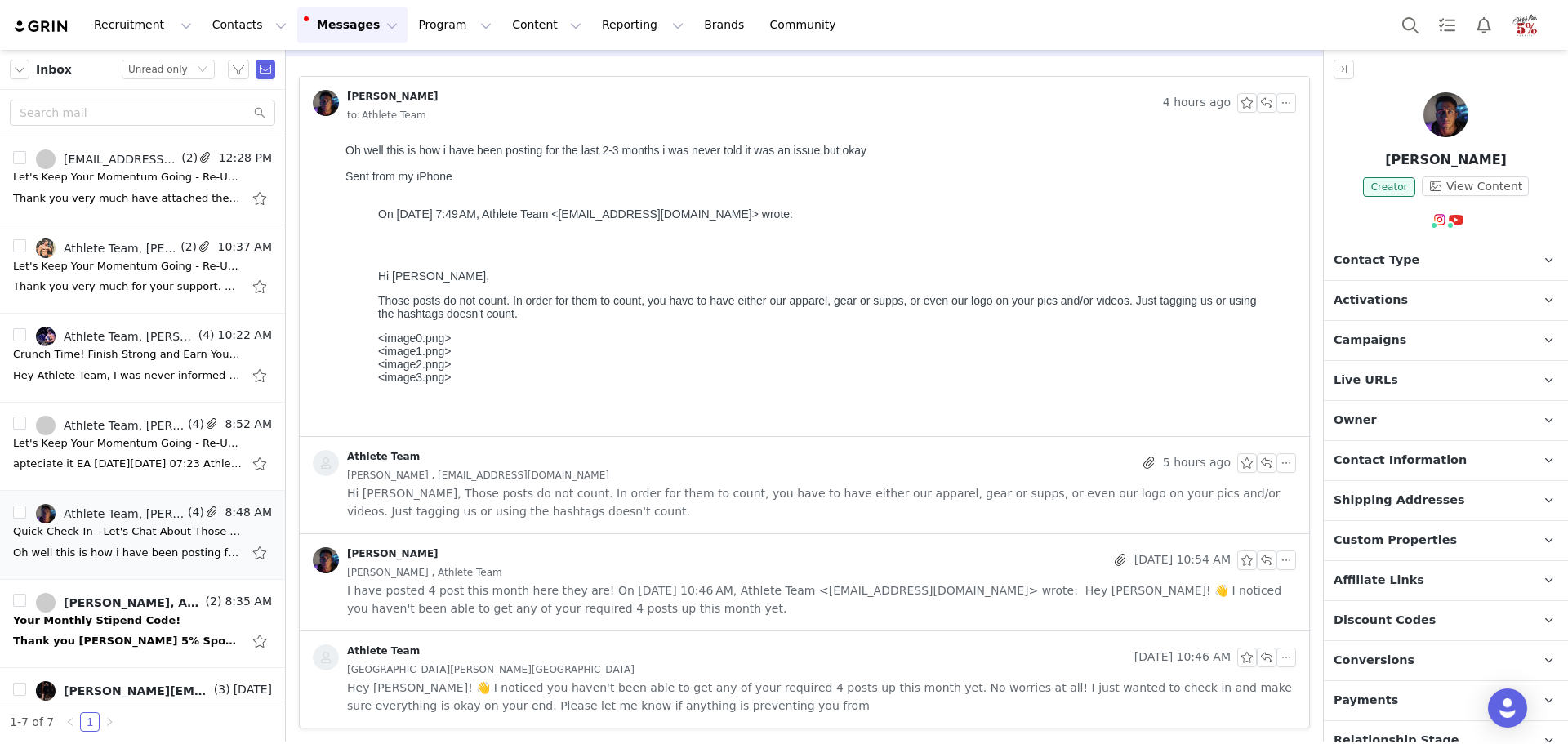
scroll to position [59, 0]
click at [97, 631] on div "Thank you Jack Barontini 5% Sponsored Athlete @5percentnutrion JACK15 @Halfnatt…" at bounding box center [142, 641] width 259 height 26
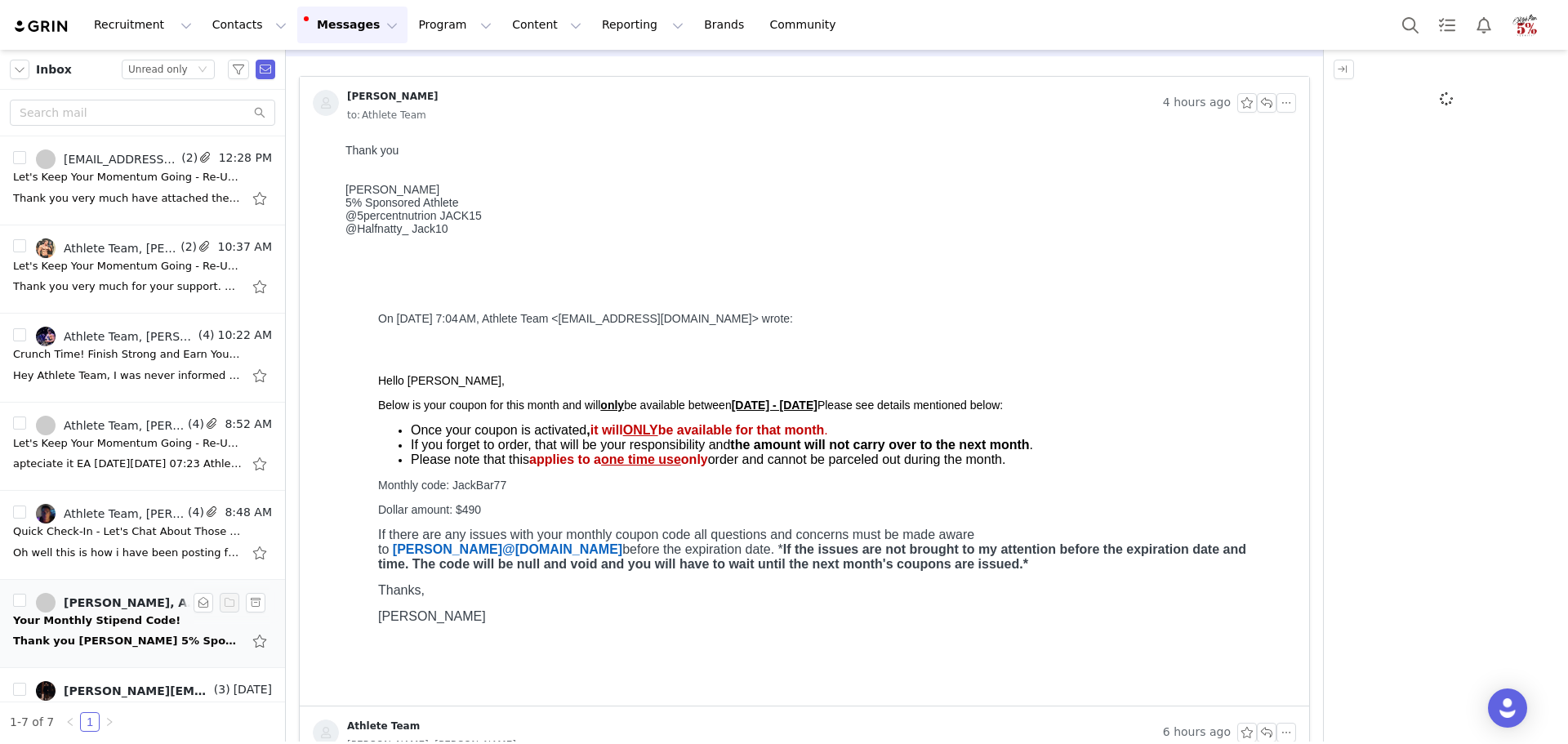
scroll to position [0, 0]
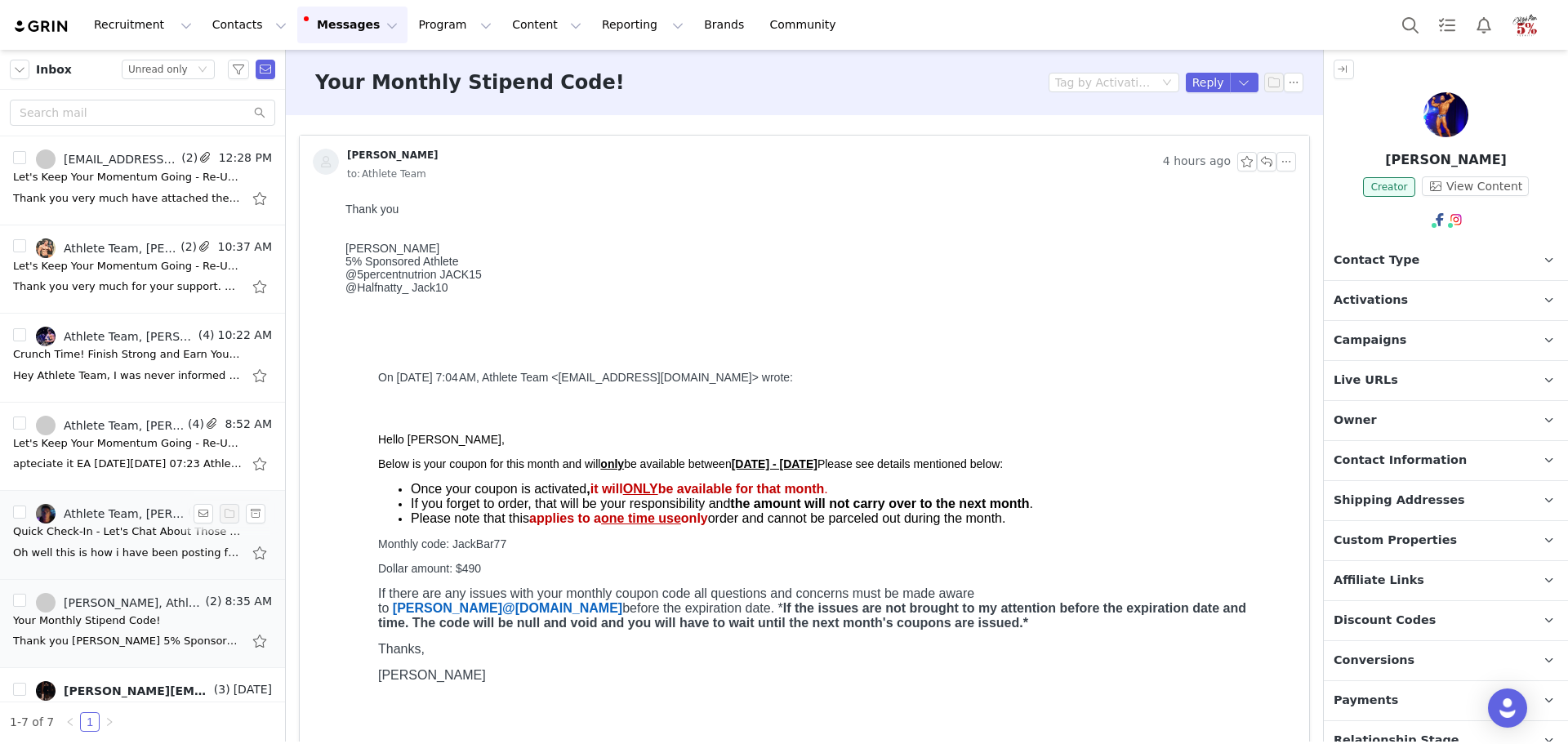
click at [130, 545] on div "Oh well this is how i have been posting for the last 2-3 months i was never tol…" at bounding box center [127, 553] width 229 height 16
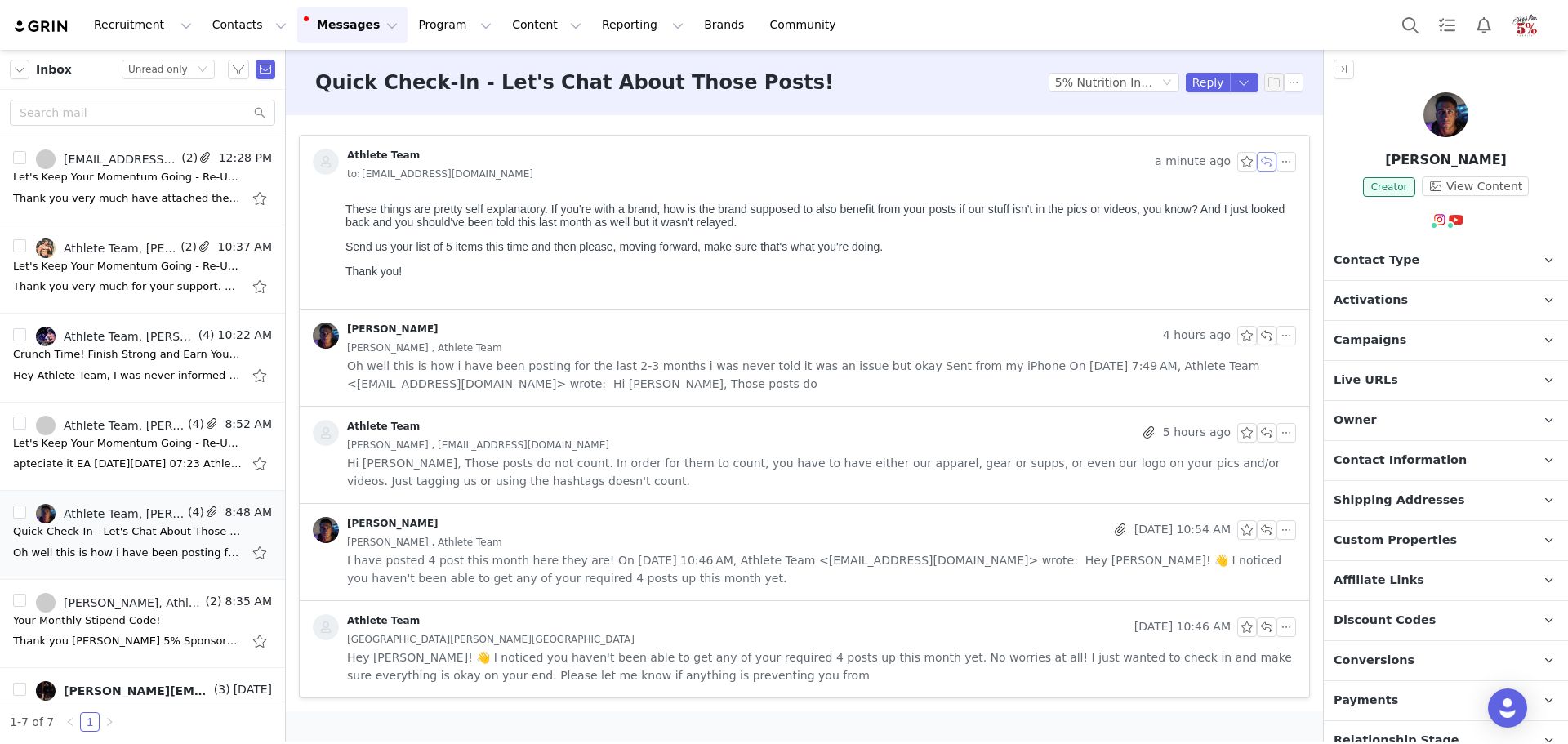
click at [1267, 161] on button "button" at bounding box center [1267, 161] width 20 height 20
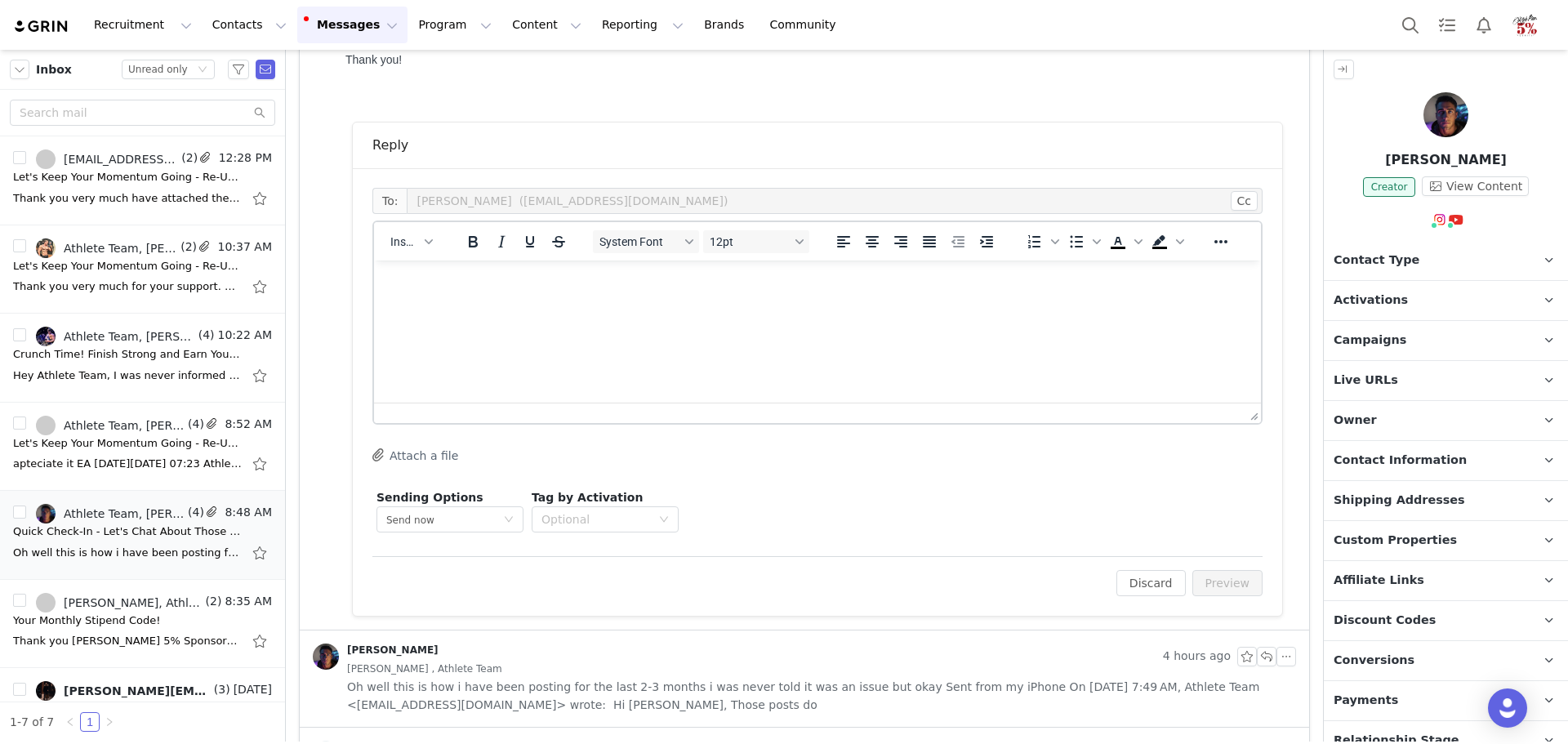
click at [640, 304] on html at bounding box center [818, 282] width 887 height 44
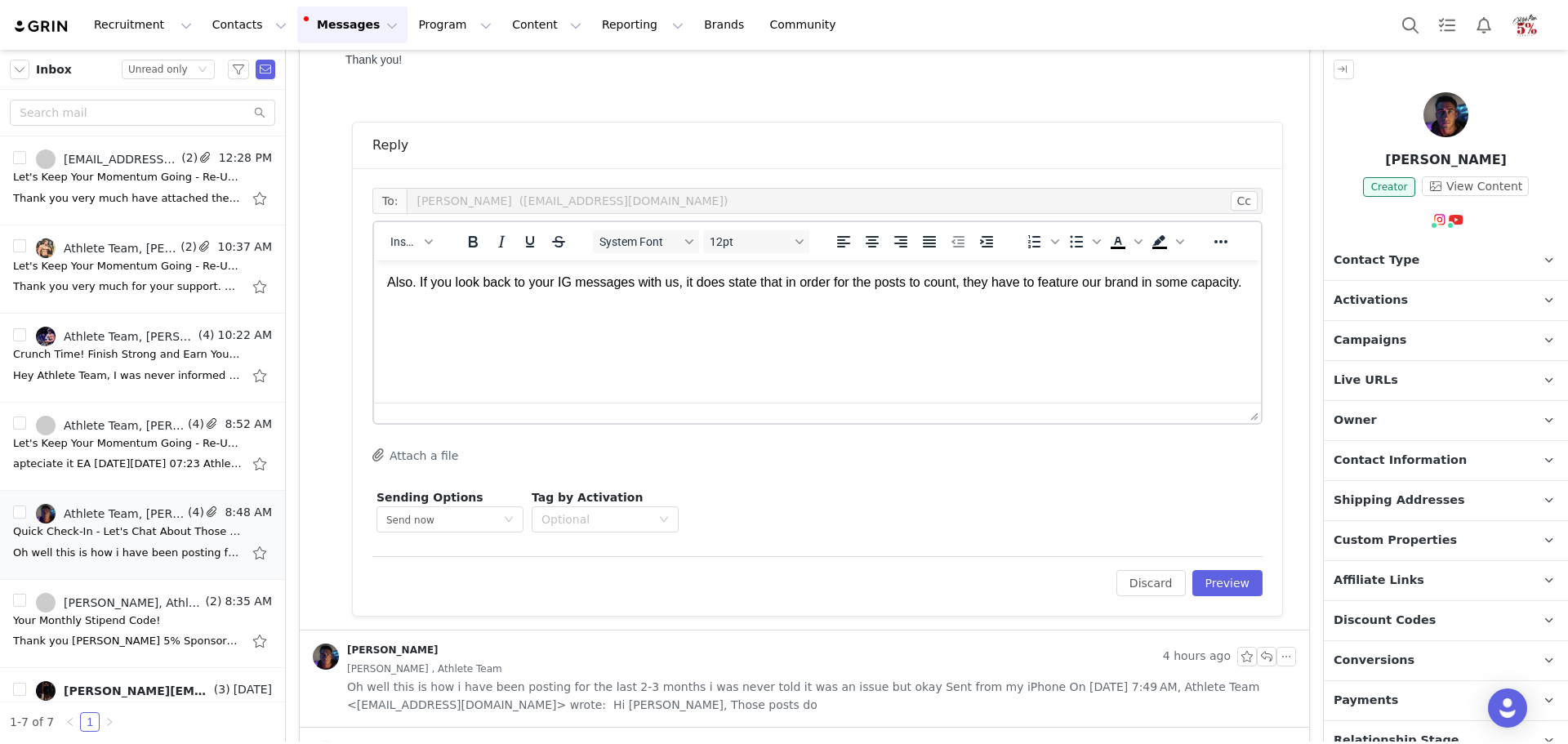
drag, startPoint x: 460, startPoint y: 303, endPoint x: 351, endPoint y: 284, distance: 110.6
click at [374, 284] on html "Also. If you look back to your IG messages with us, it does state that in order…" at bounding box center [818, 282] width 887 height 44
copy p "Also. If you look back to your IG messages with us, it does state that in order…"
click at [1217, 588] on button "Preview" at bounding box center [1228, 583] width 71 height 26
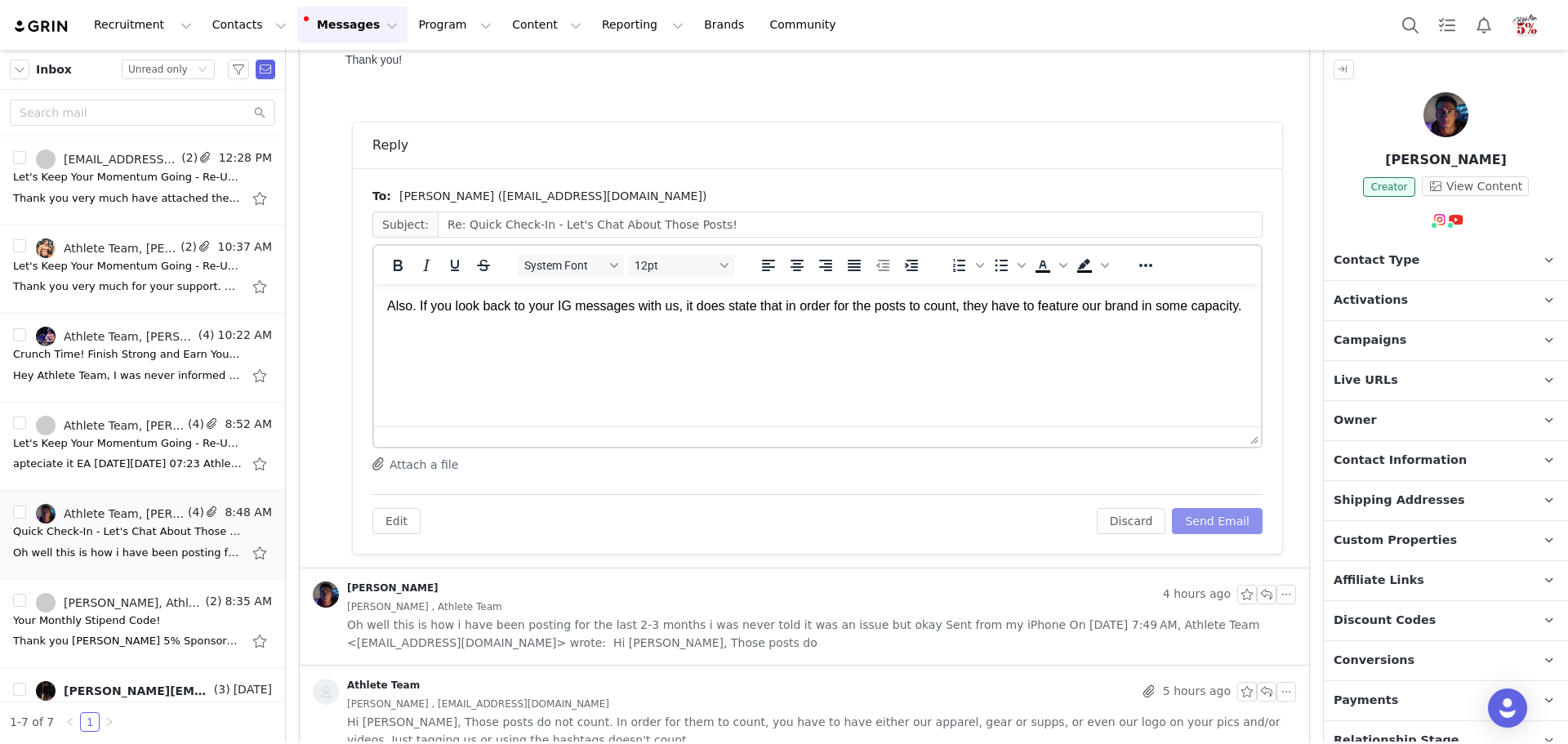
click at [1206, 516] on button "Send Email" at bounding box center [1217, 521] width 91 height 26
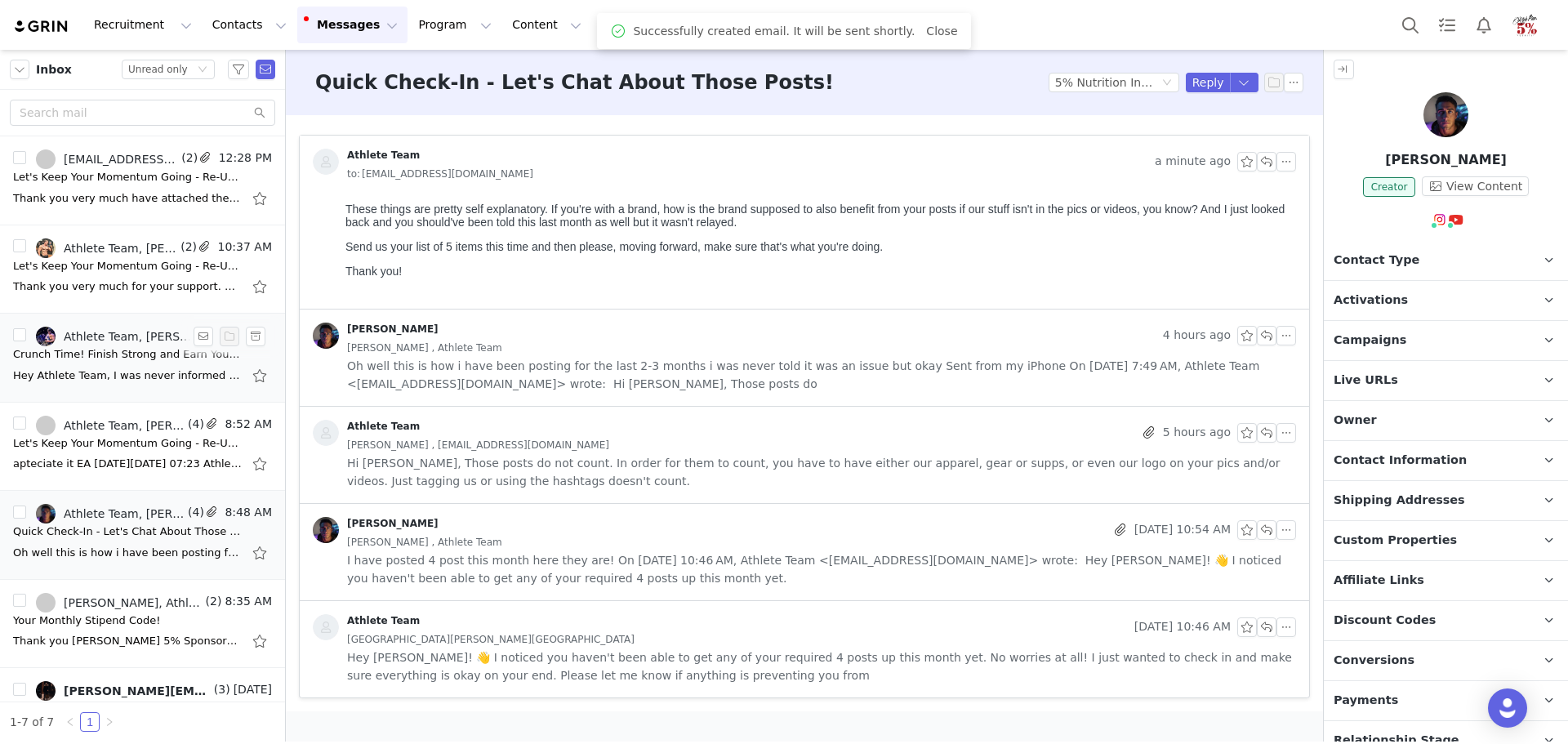
drag, startPoint x: 120, startPoint y: 357, endPoint x: 148, endPoint y: 342, distance: 31.8
click at [120, 357] on div "Crunch Time! Finish Strong and Earn Your 5% Gear 🏋️‍♀️" at bounding box center [127, 354] width 229 height 16
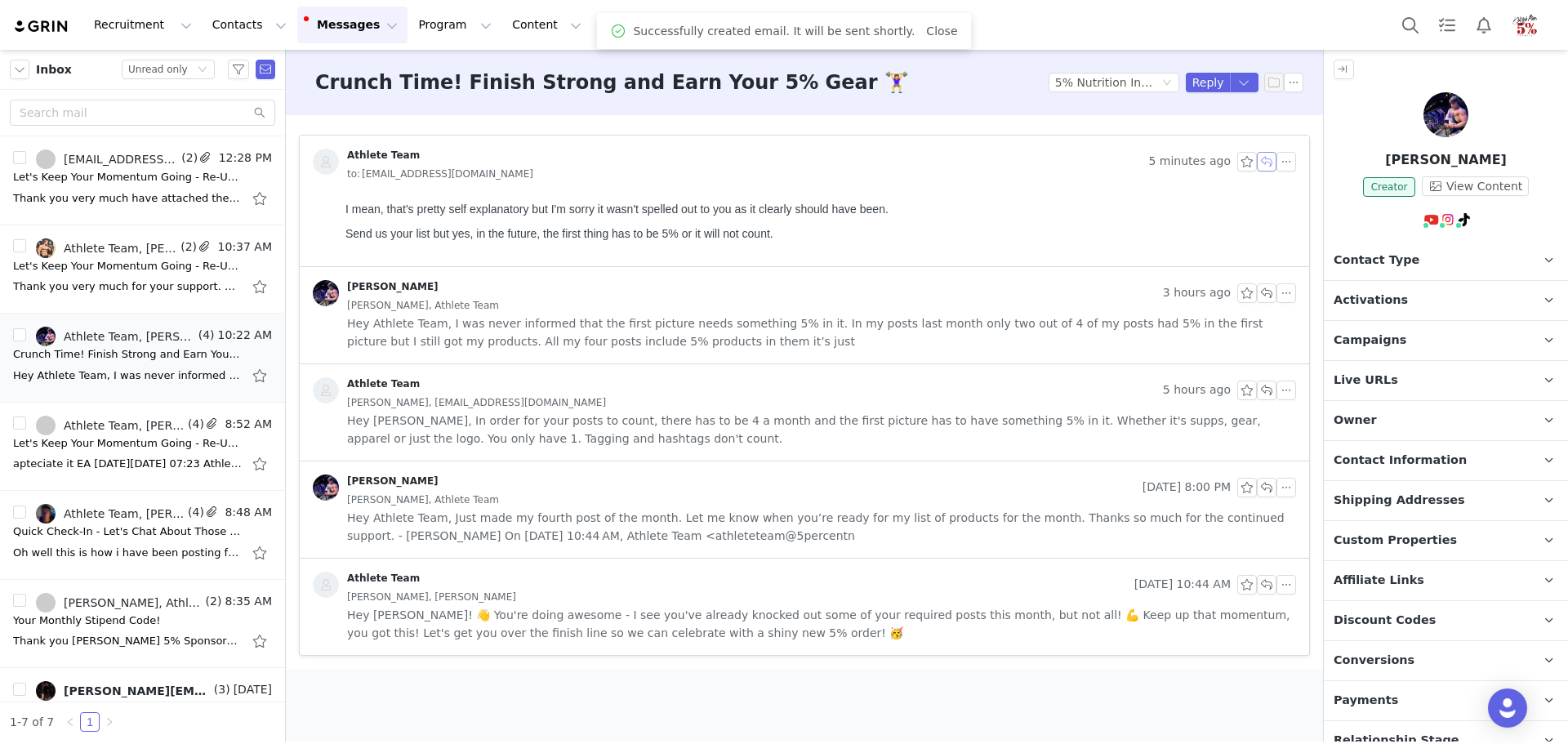
click at [1273, 165] on button "button" at bounding box center [1267, 161] width 20 height 20
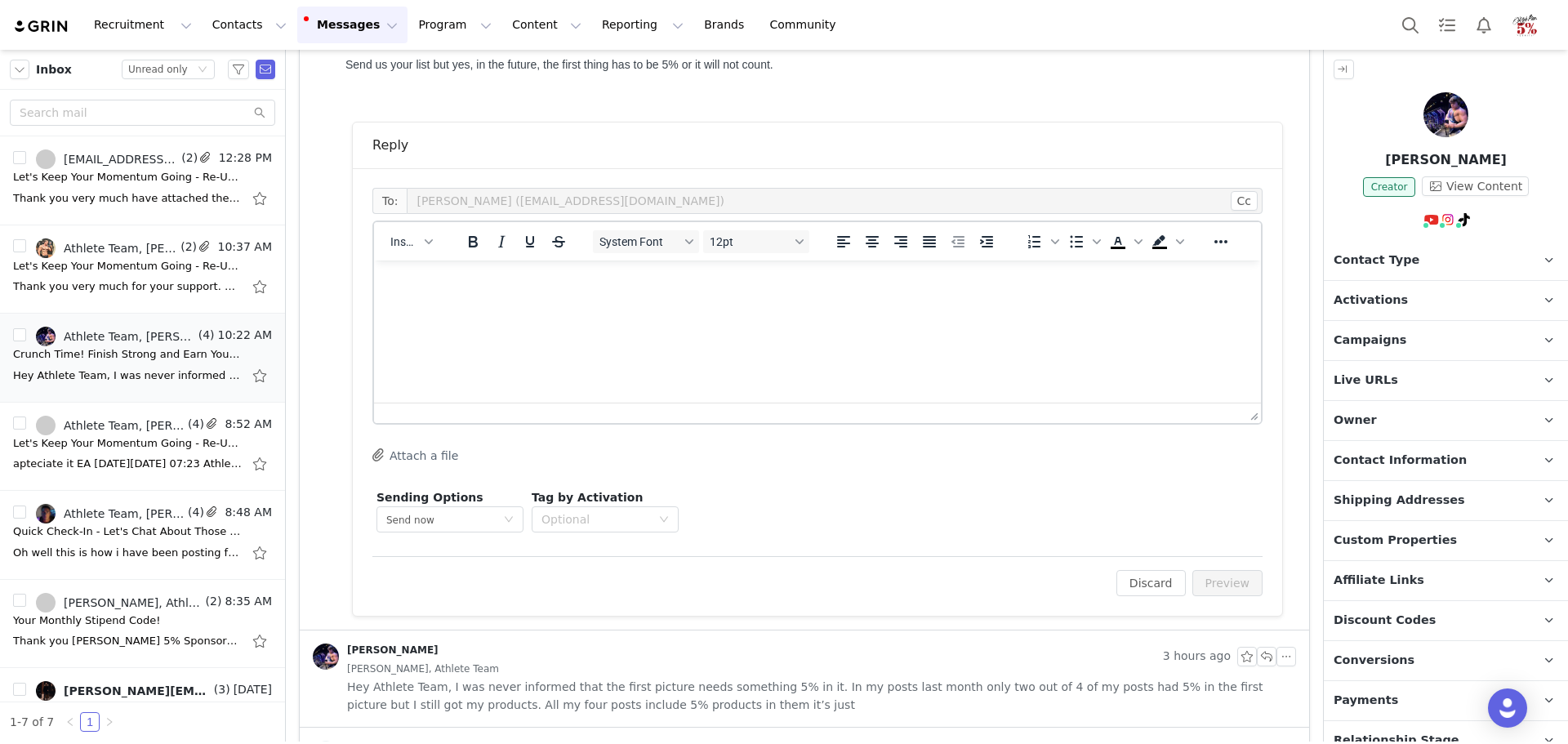
click at [809, 304] on html at bounding box center [818, 282] width 887 height 44
click at [1226, 578] on button "Preview" at bounding box center [1228, 583] width 71 height 26
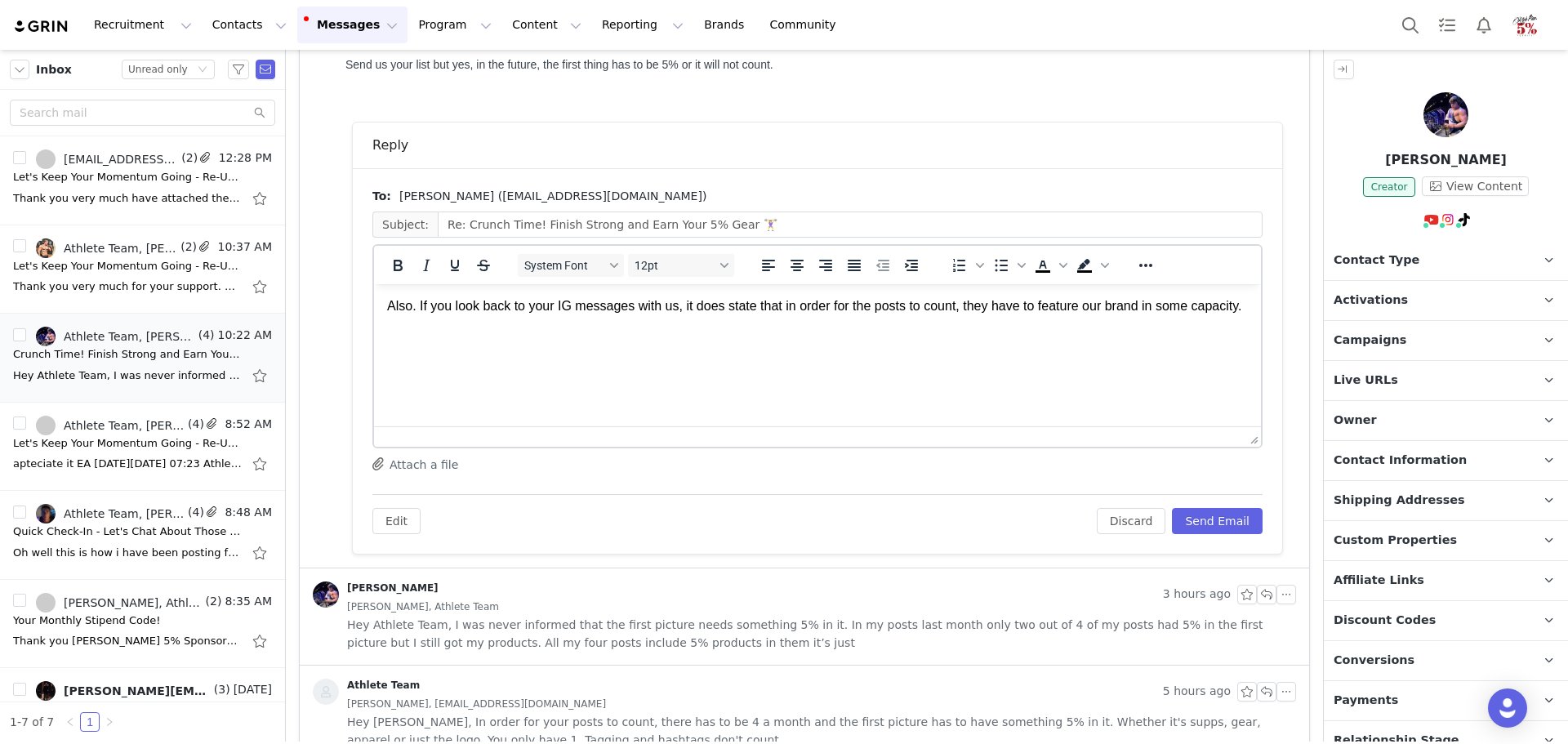
click at [1210, 503] on div "Edit Discard Send Email" at bounding box center [818, 514] width 890 height 40
click at [1210, 518] on button "Send Email" at bounding box center [1217, 521] width 91 height 26
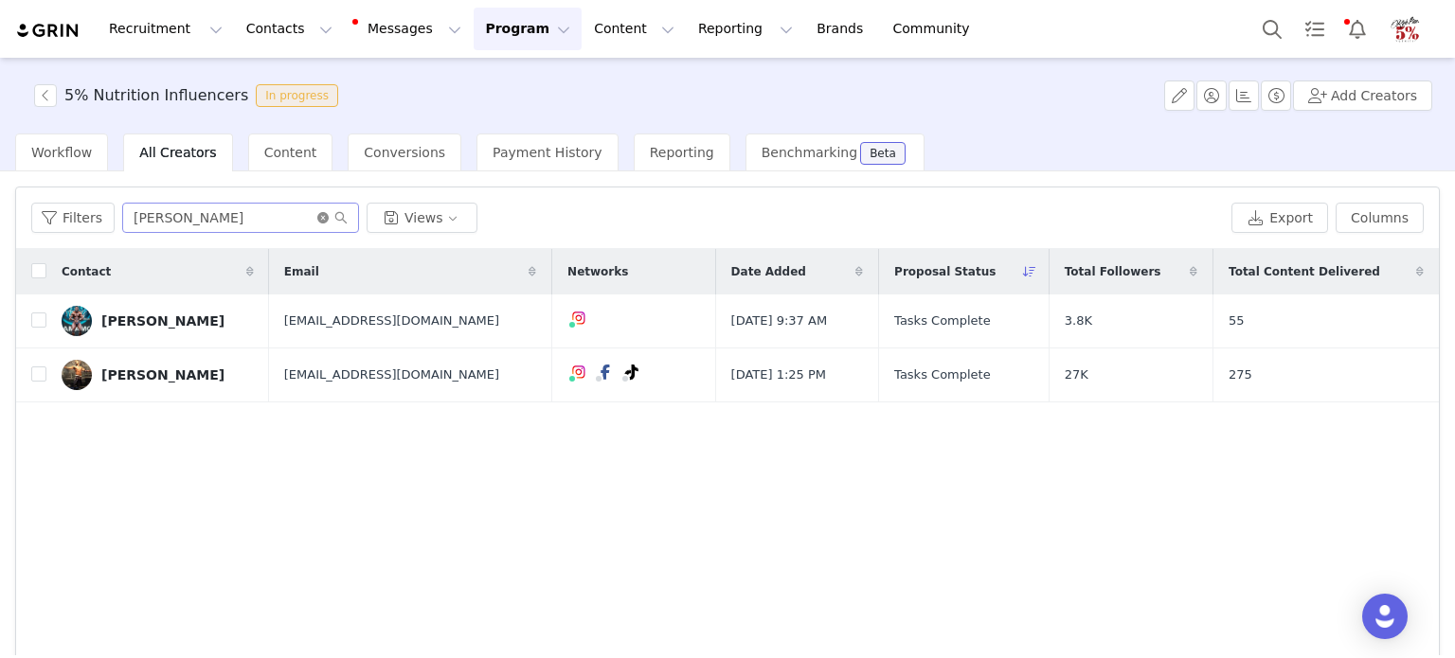
drag, startPoint x: 318, startPoint y: 220, endPoint x: 223, endPoint y: 212, distance: 96.0
click at [318, 220] on icon "icon: close-circle" at bounding box center [322, 217] width 11 height 11
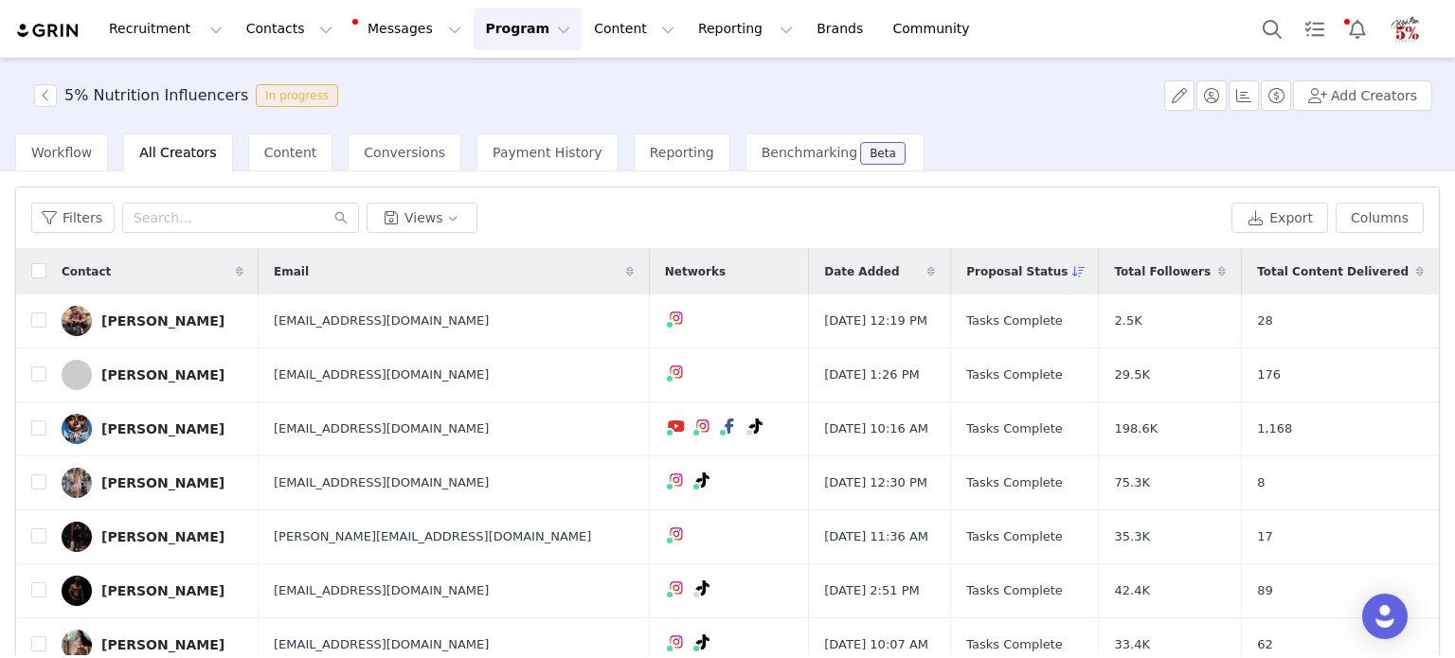
click at [181, 156] on span "All Creators" at bounding box center [177, 152] width 77 height 15
click at [193, 213] on input "text" at bounding box center [240, 218] width 237 height 30
click at [168, 214] on input "text" at bounding box center [240, 218] width 237 height 30
click at [216, 222] on input "text" at bounding box center [240, 218] width 237 height 30
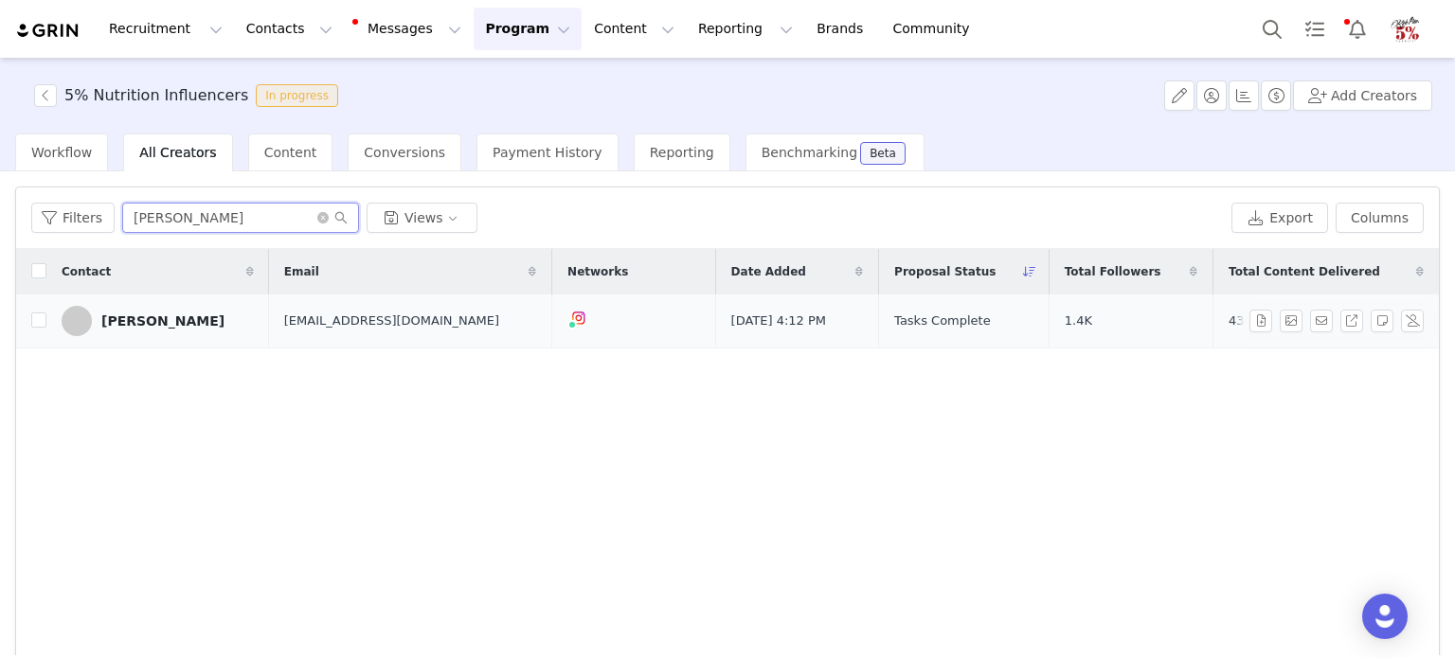
type input "alex"
click at [177, 325] on div "Alexander Andrecs" at bounding box center [162, 320] width 123 height 15
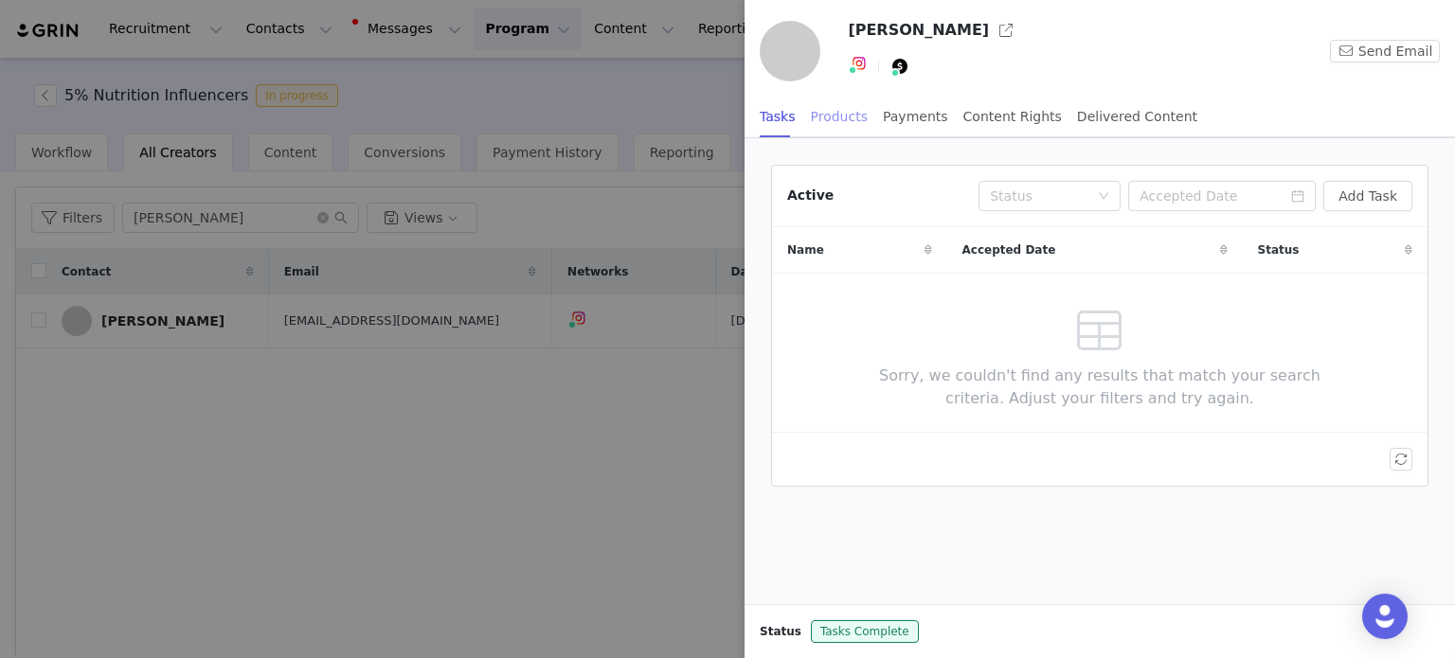
click at [845, 112] on div "Products" at bounding box center [839, 117] width 57 height 43
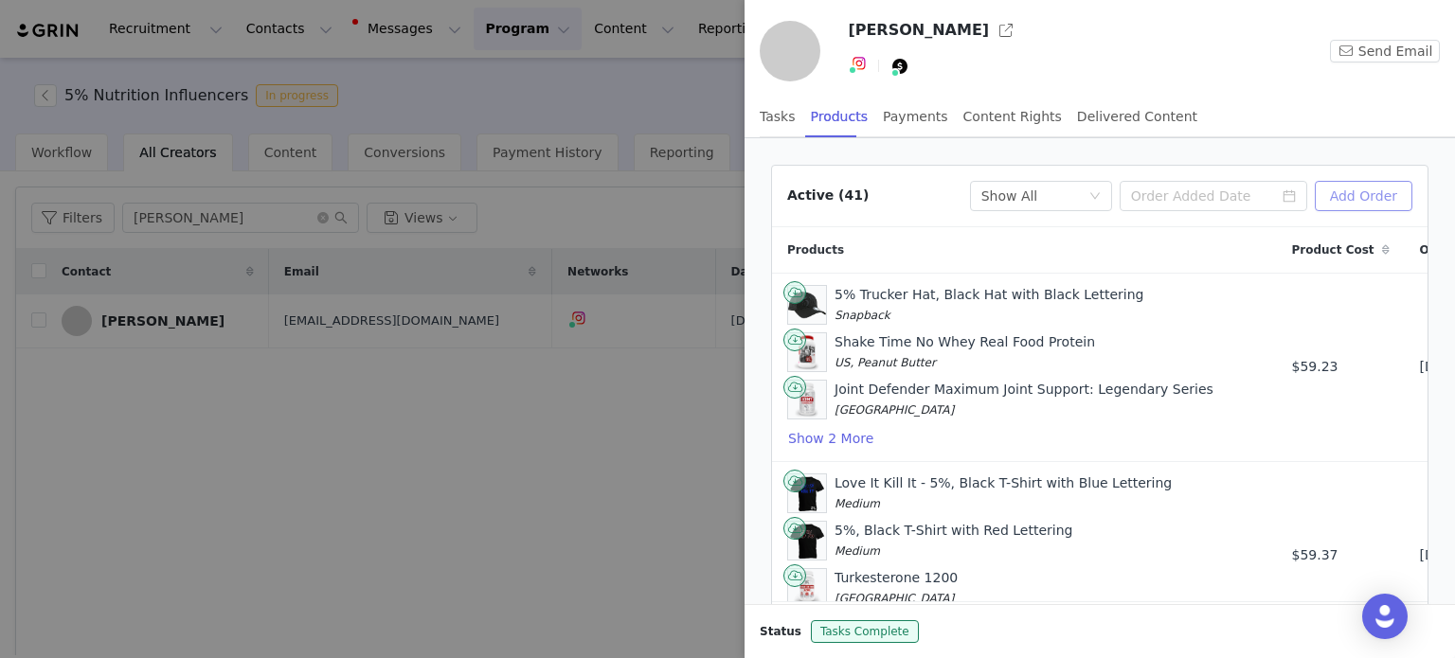
click at [1371, 202] on button "Add Order" at bounding box center [1364, 196] width 98 height 30
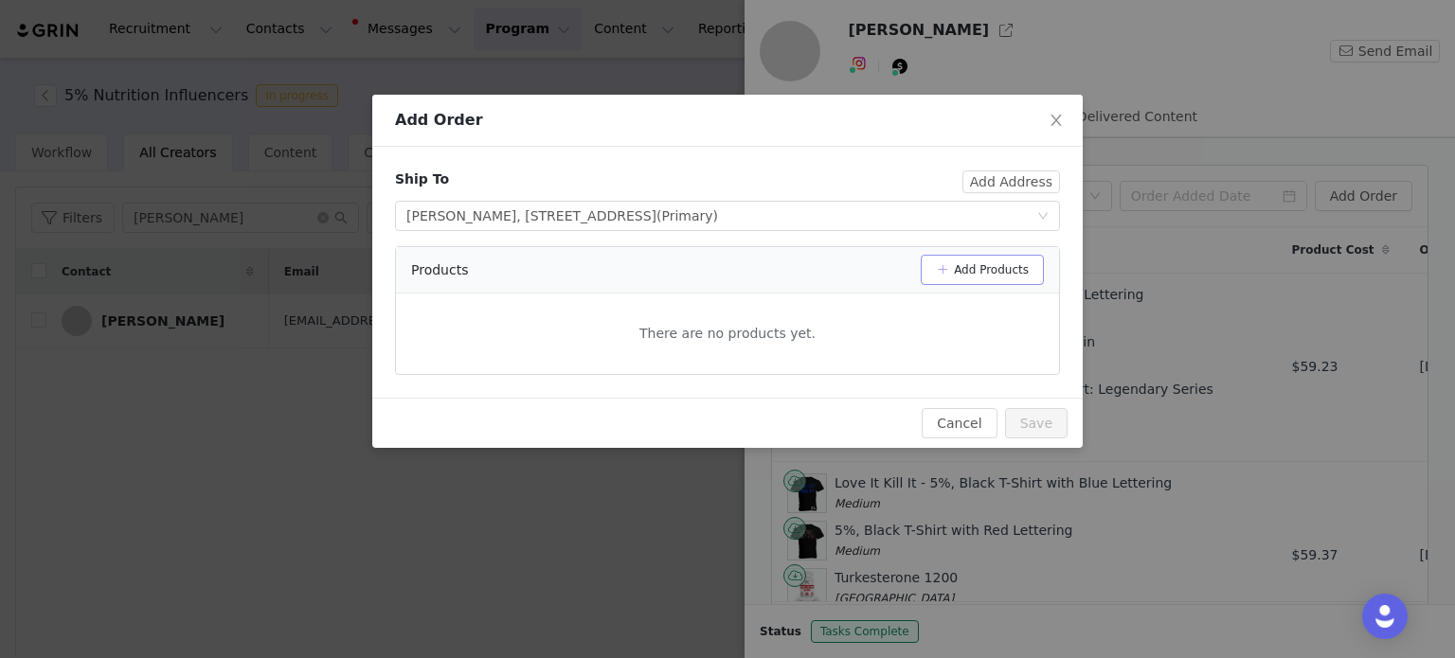
click at [989, 268] on button "Add Products" at bounding box center [982, 270] width 123 height 30
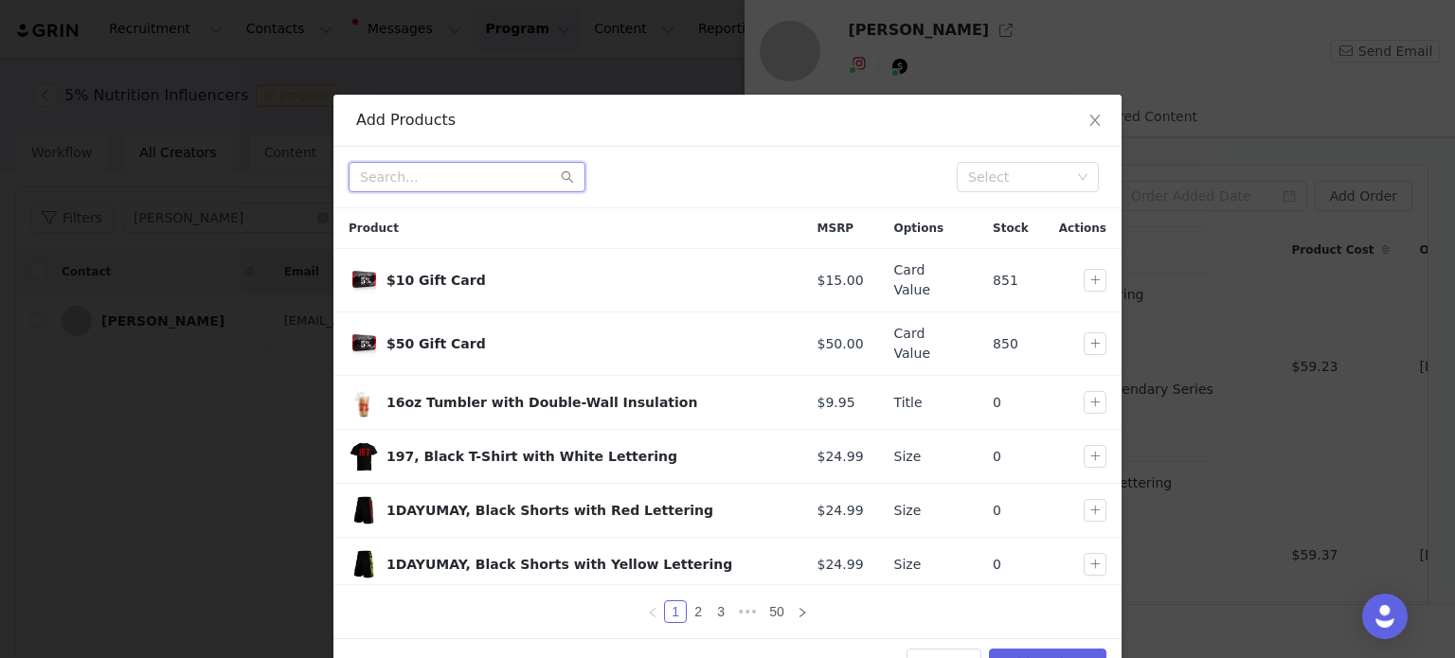
click at [466, 177] on input "text" at bounding box center [467, 177] width 237 height 30
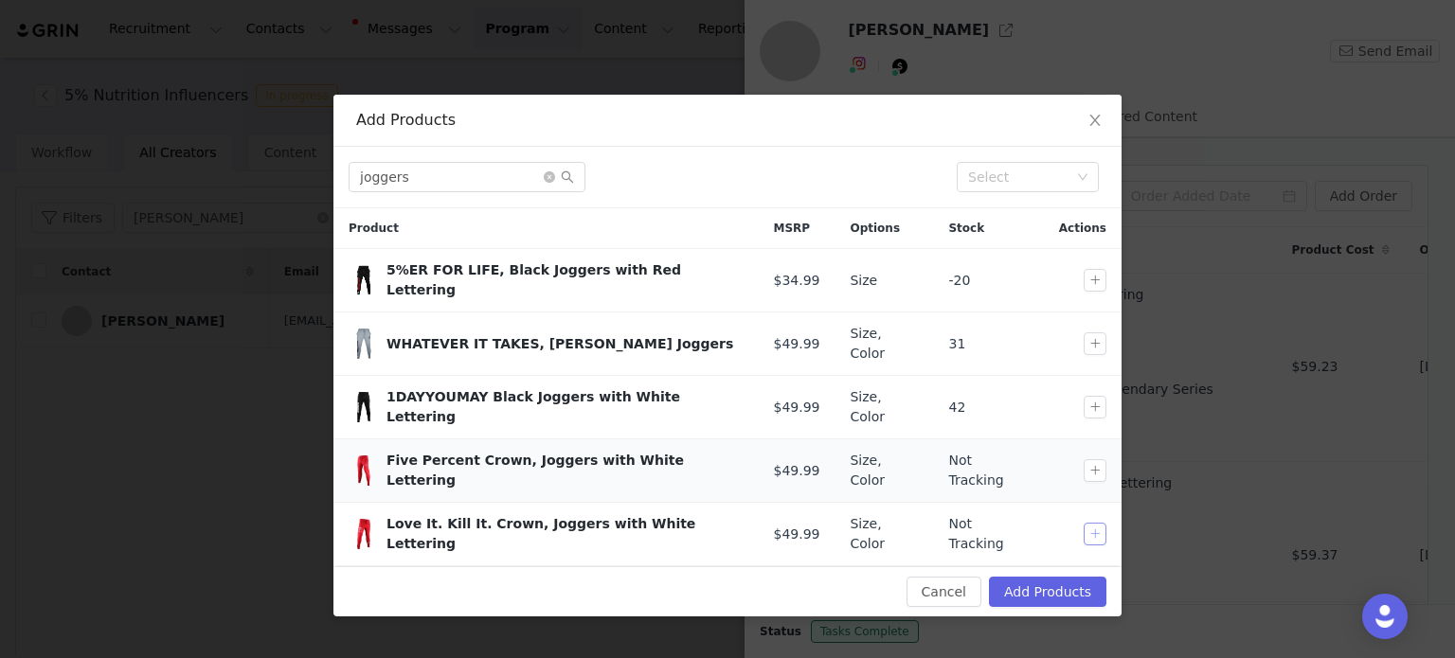
drag, startPoint x: 1092, startPoint y: 492, endPoint x: 921, endPoint y: 427, distance: 182.6
click at [1092, 523] on button "button" at bounding box center [1094, 534] width 23 height 23
drag, startPoint x: 417, startPoint y: 181, endPoint x: 231, endPoint y: 175, distance: 185.7
click at [261, 179] on div "Add Products joggers Select Product MSRP Options Stock Actions 5%ER FOR LIFE, B…" at bounding box center [727, 329] width 1455 height 658
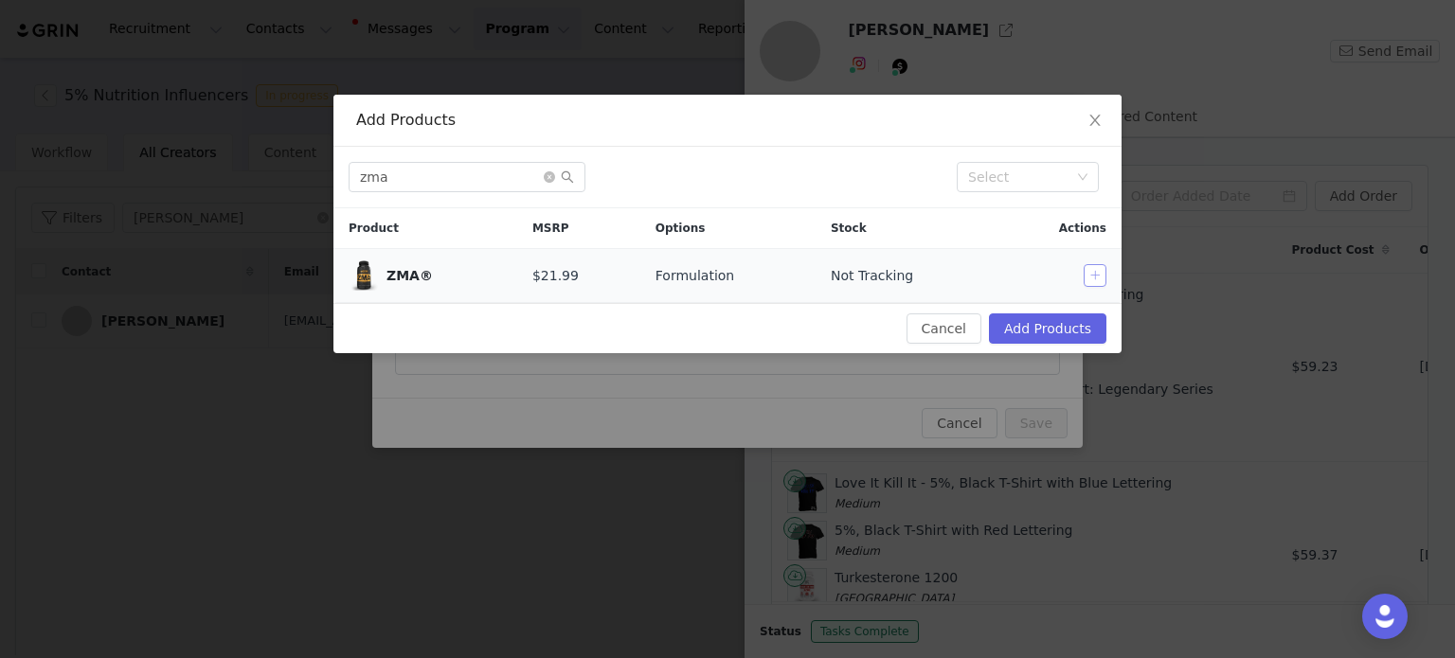
click at [1087, 277] on button "button" at bounding box center [1094, 275] width 23 height 23
drag, startPoint x: 420, startPoint y: 167, endPoint x: 249, endPoint y: 176, distance: 170.7
click at [254, 178] on div "Add Products zma Select Product MSRP Options Stock Actions ZMA® $21.99 Formulat…" at bounding box center [727, 329] width 1455 height 658
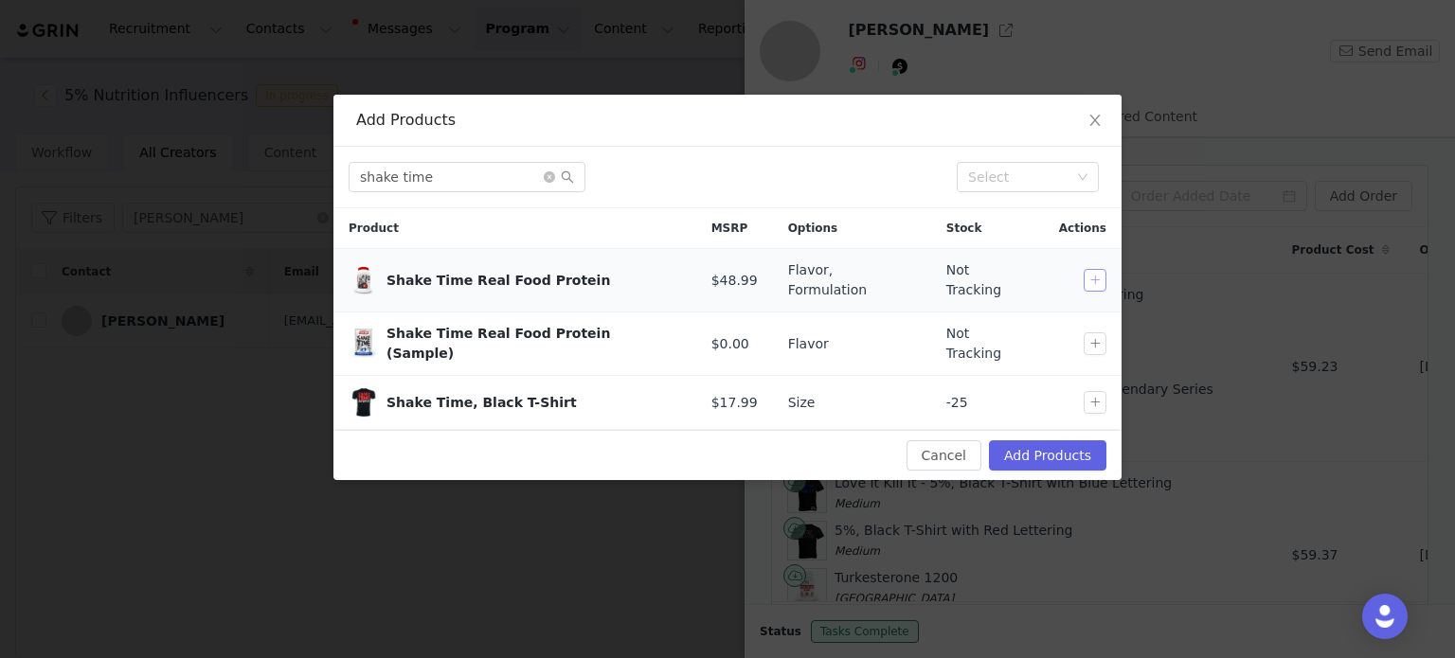
click at [1099, 273] on button "button" at bounding box center [1094, 280] width 23 height 23
drag, startPoint x: 449, startPoint y: 175, endPoint x: 314, endPoint y: 185, distance: 134.8
click at [314, 185] on div "Add Products shake time Select Product MSRP Options Stock Actions Shake Time Re…" at bounding box center [727, 329] width 1455 height 658
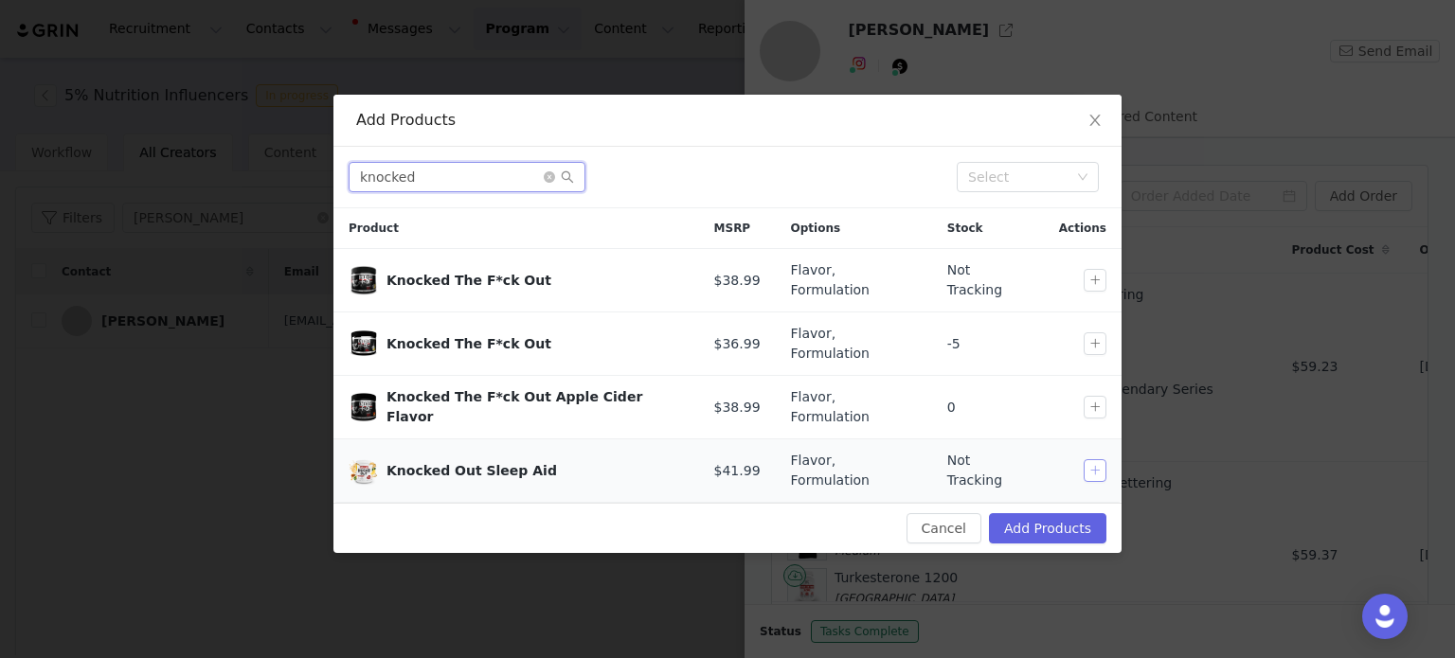
type input "knocked"
click at [1095, 459] on button "button" at bounding box center [1094, 470] width 23 height 23
click at [1072, 513] on button "Add Products" at bounding box center [1047, 528] width 117 height 30
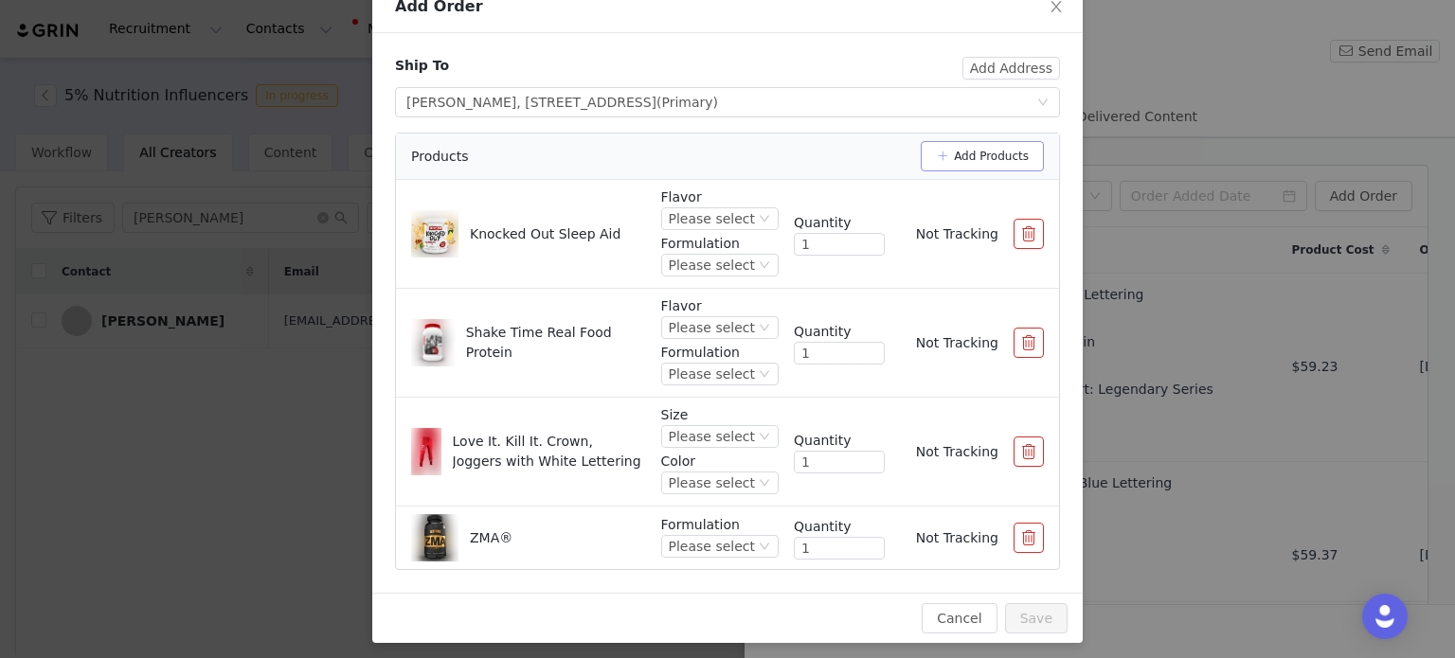
scroll to position [119, 0]
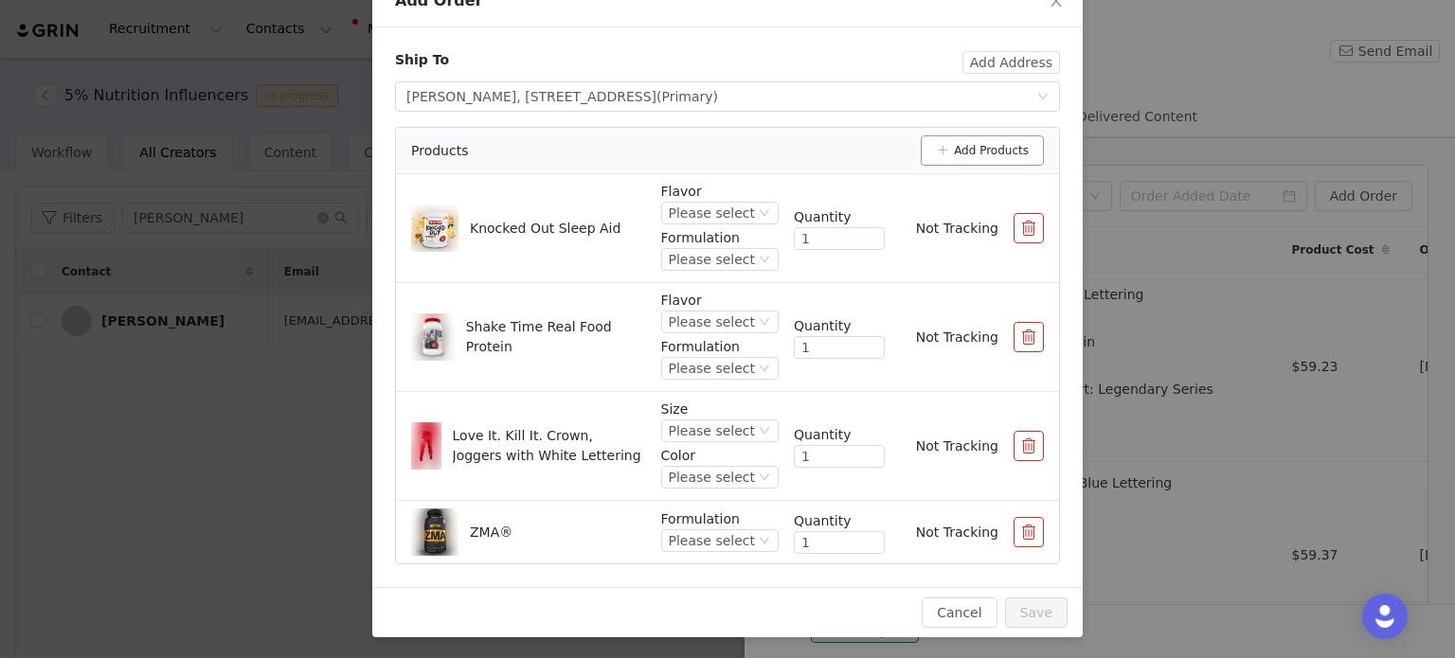
click at [991, 155] on button "Add Products" at bounding box center [982, 150] width 123 height 30
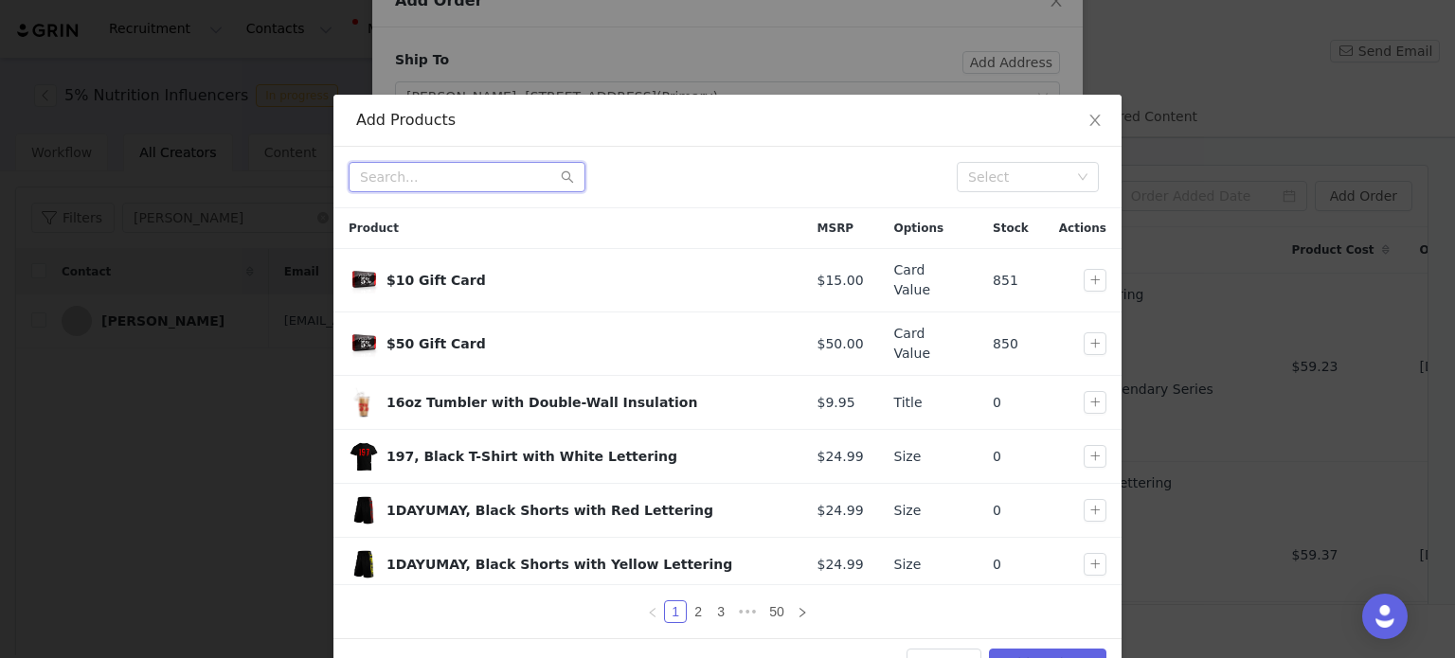
click at [457, 176] on input "text" at bounding box center [467, 177] width 237 height 30
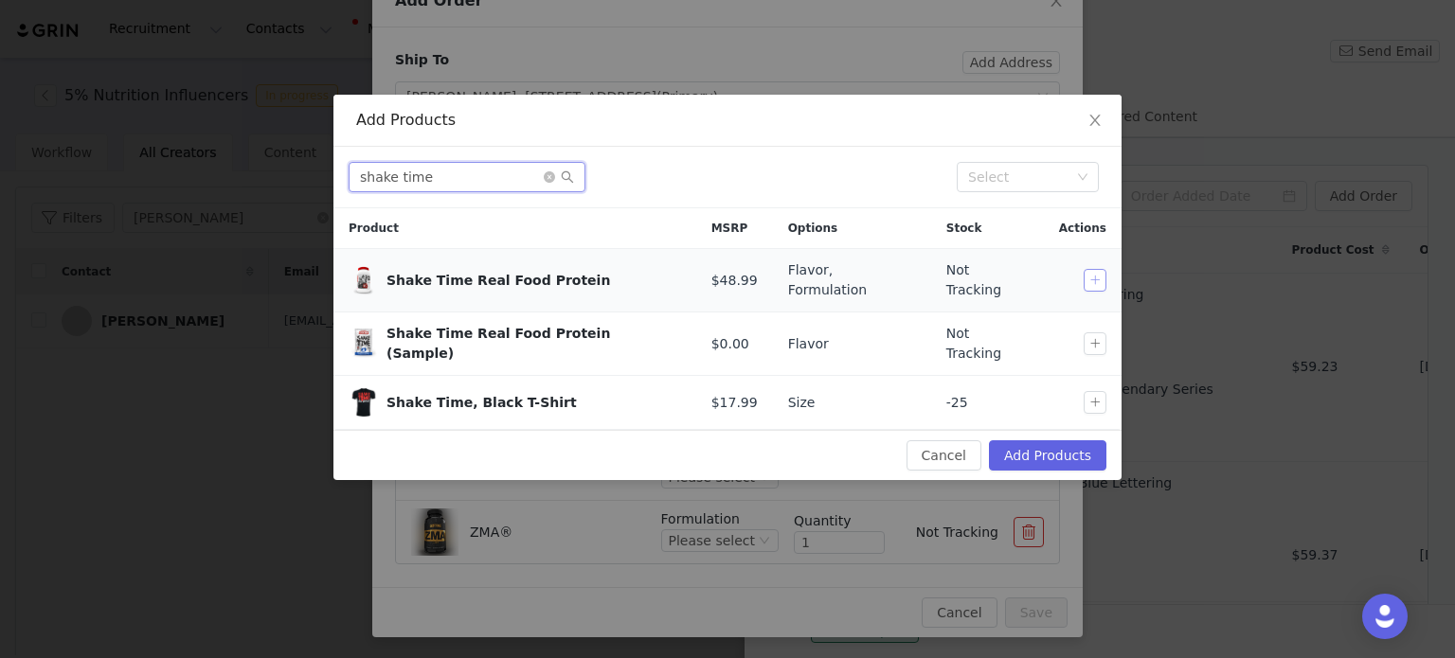
type input "shake time"
click at [1083, 269] on button "button" at bounding box center [1094, 280] width 23 height 23
click at [1080, 440] on button "Add Products" at bounding box center [1047, 455] width 117 height 30
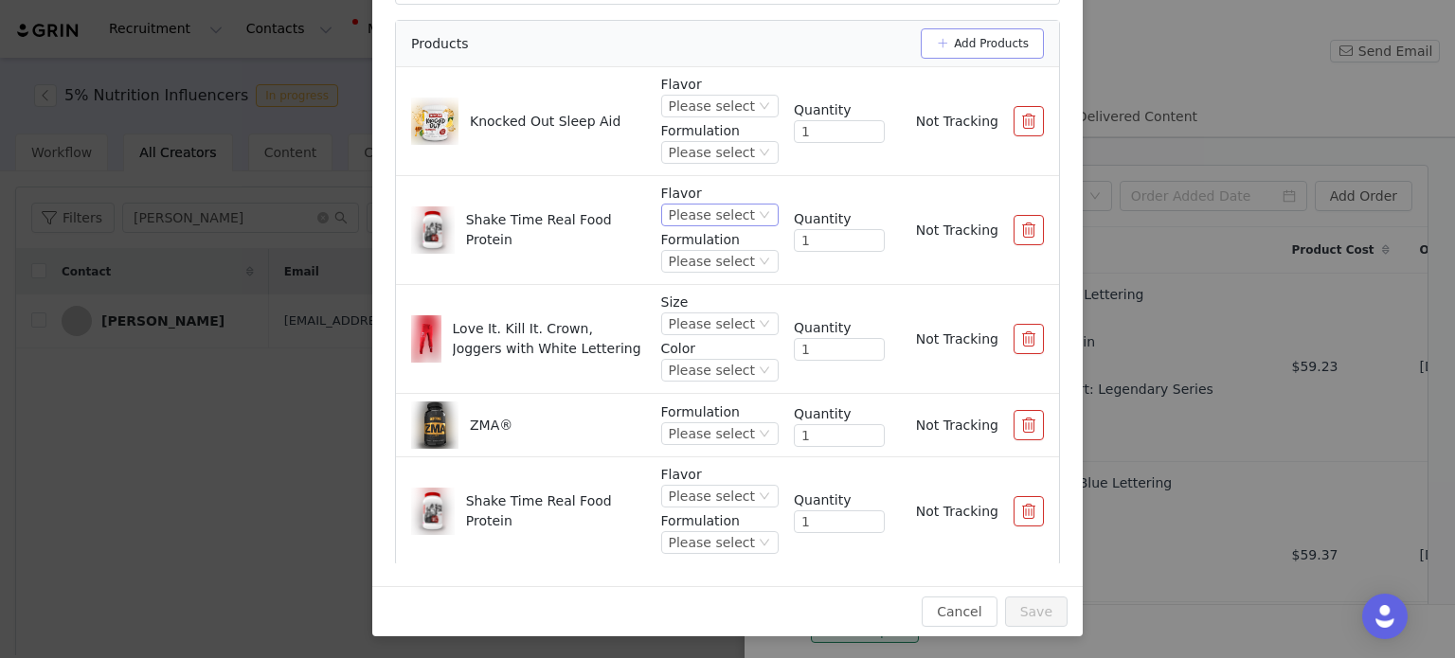
scroll to position [227, 0]
click at [717, 104] on div "Please select" at bounding box center [712, 105] width 86 height 21
click at [706, 234] on li "Apple Cider" at bounding box center [705, 229] width 105 height 30
click at [690, 155] on div "Please select" at bounding box center [712, 151] width 86 height 21
click at [690, 205] on li "US" at bounding box center [705, 215] width 105 height 30
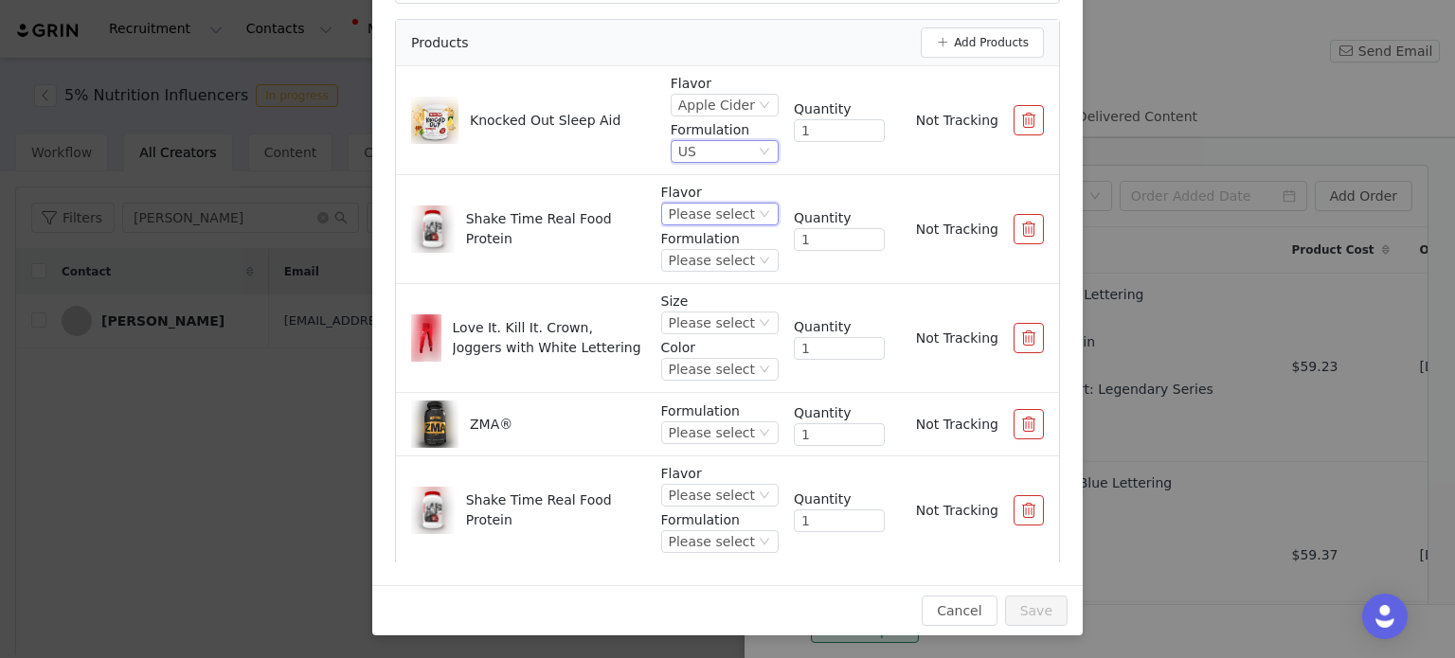
click at [693, 215] on div "Please select" at bounding box center [712, 214] width 86 height 21
click at [708, 279] on li "Chocolate" at bounding box center [705, 276] width 105 height 30
click at [701, 265] on div "Please select" at bounding box center [712, 260] width 86 height 21
click at [693, 320] on li "US" at bounding box center [705, 323] width 105 height 30
click at [693, 320] on div "Please select" at bounding box center [712, 323] width 86 height 21
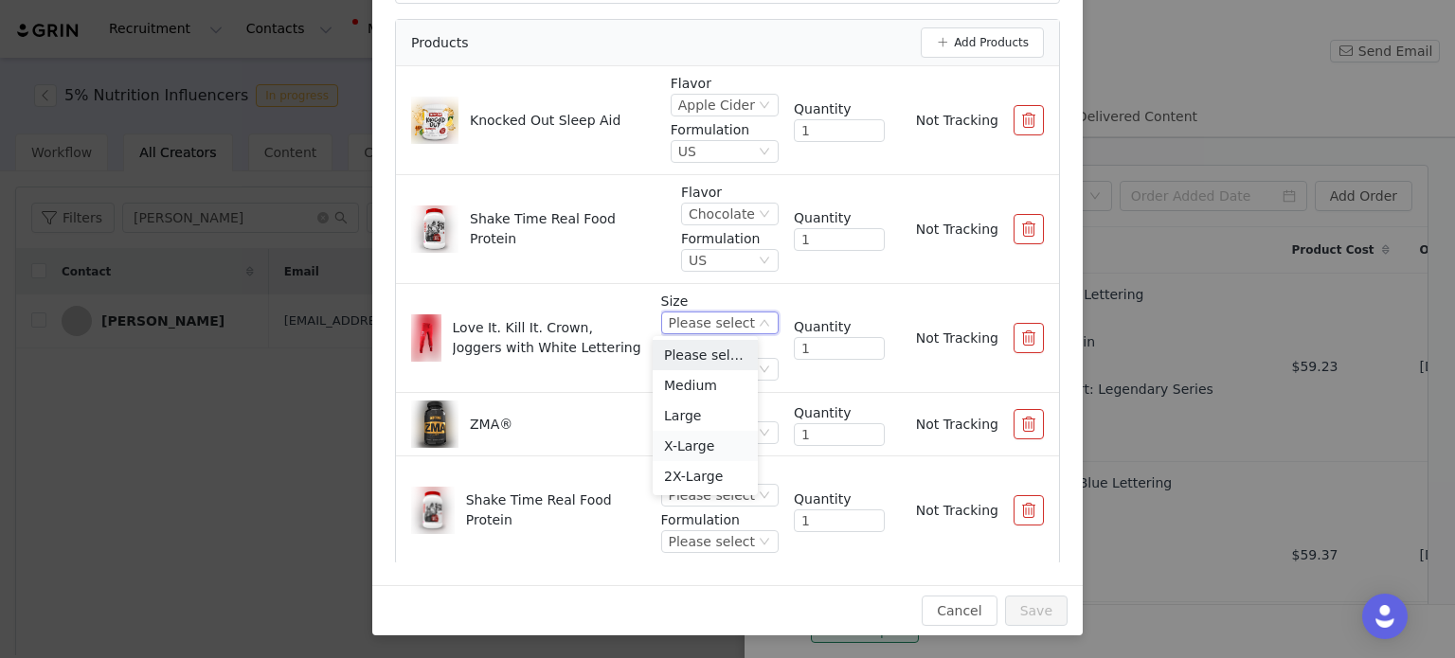
click at [689, 440] on li "X-Large" at bounding box center [705, 446] width 105 height 30
click at [697, 374] on div "Please select" at bounding box center [712, 369] width 86 height 21
click at [697, 433] on li "Black" at bounding box center [705, 432] width 105 height 30
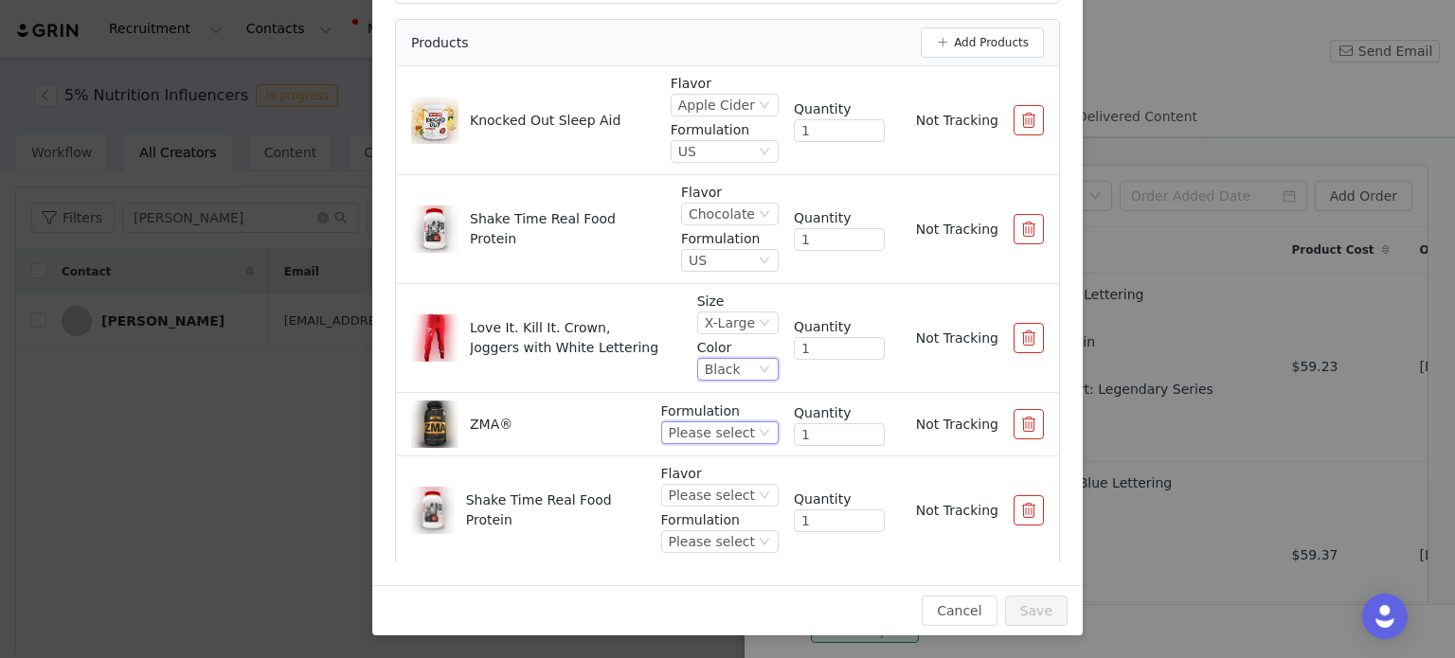
click at [693, 425] on div "Please select" at bounding box center [712, 432] width 86 height 21
click at [697, 493] on li "USA" at bounding box center [705, 495] width 105 height 30
click at [697, 493] on div "Please select" at bounding box center [712, 495] width 86 height 21
click at [695, 401] on li "Peanut Butter" at bounding box center [705, 399] width 105 height 30
click at [688, 545] on div "Please select" at bounding box center [706, 541] width 86 height 21
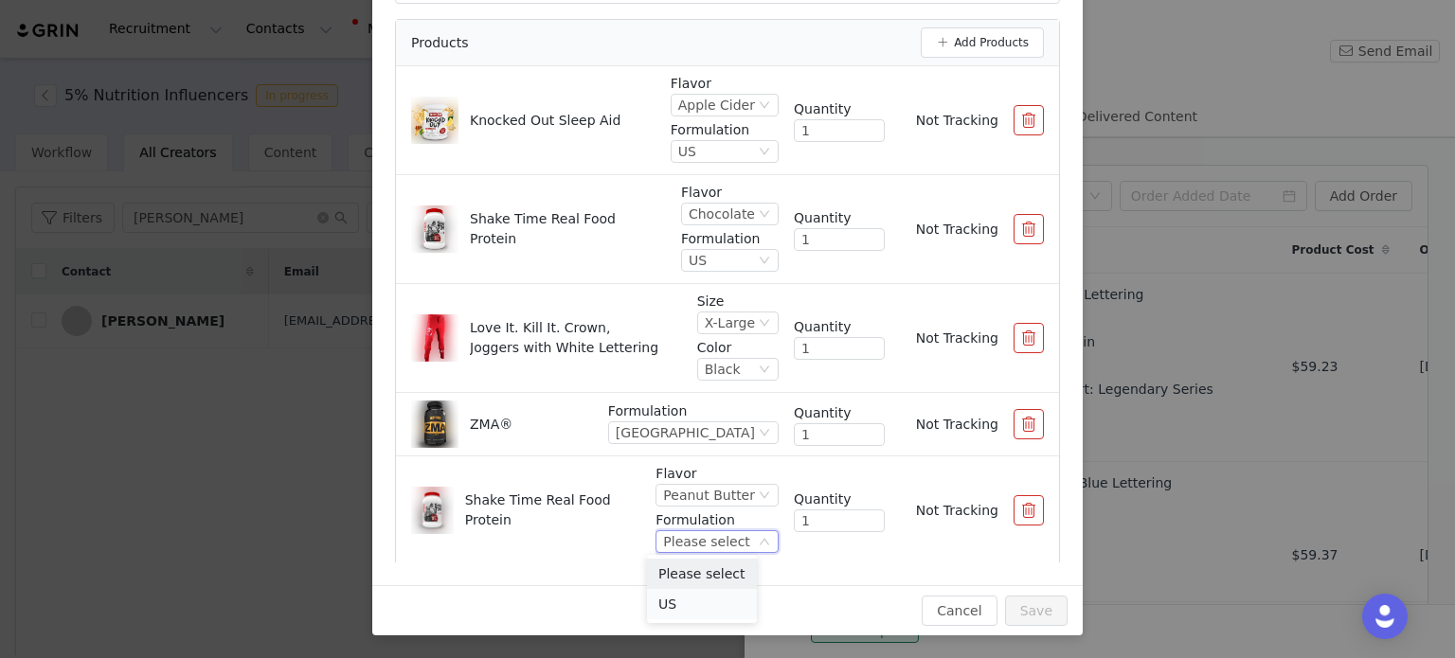
click at [688, 604] on li "US" at bounding box center [702, 604] width 110 height 30
click at [1015, 612] on button "Save" at bounding box center [1036, 611] width 63 height 30
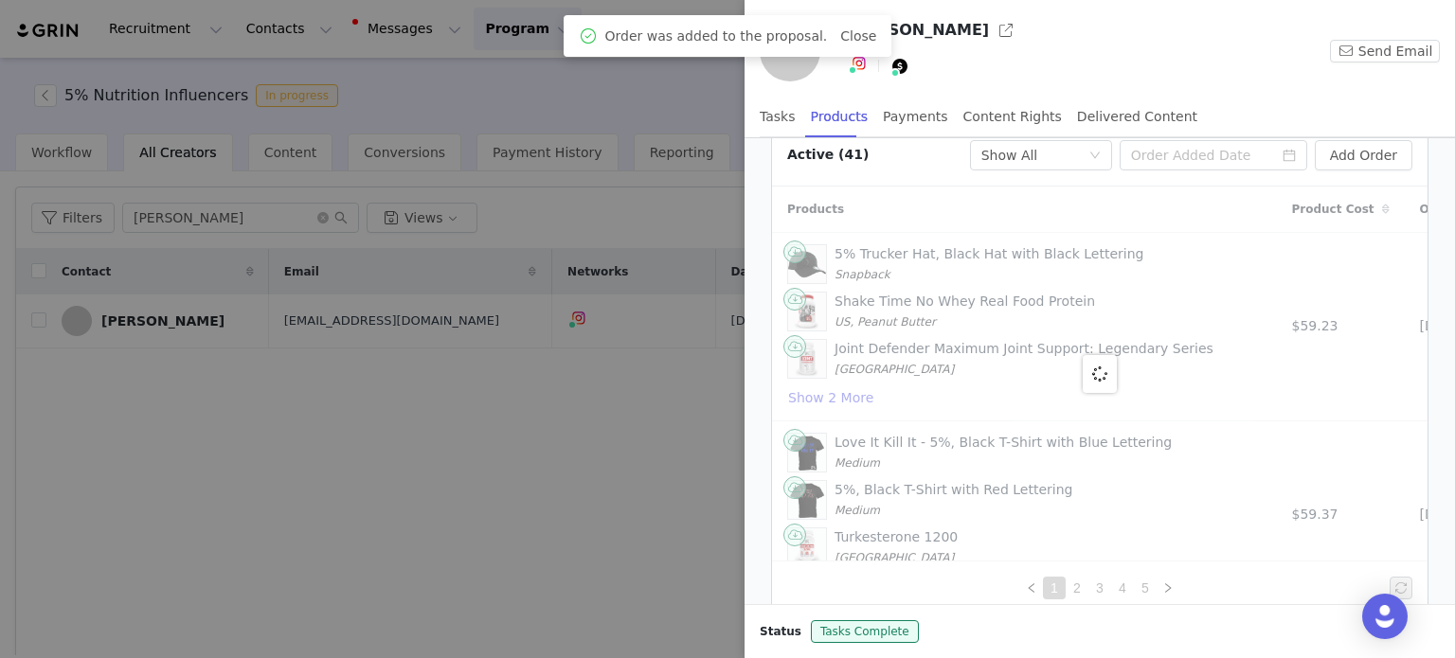
scroll to position [99, 0]
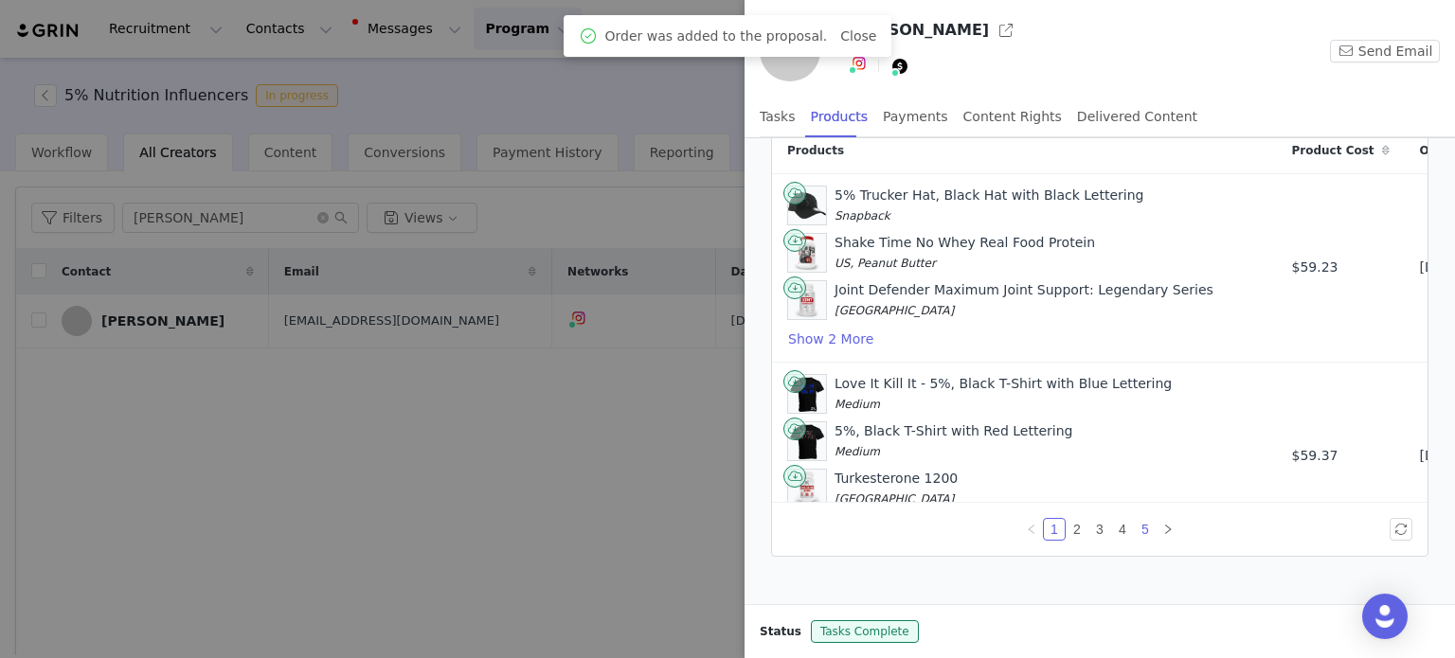
click at [1138, 530] on link "5" at bounding box center [1145, 529] width 21 height 21
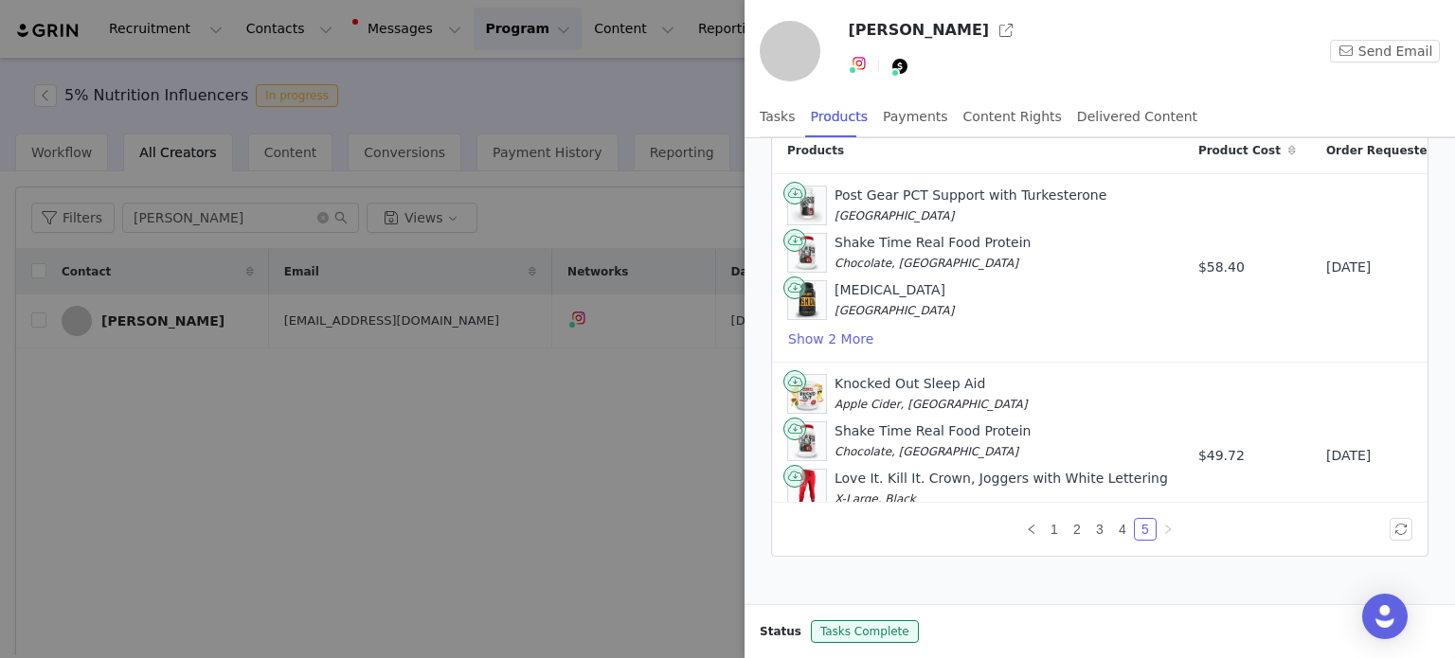
scroll to position [62, 0]
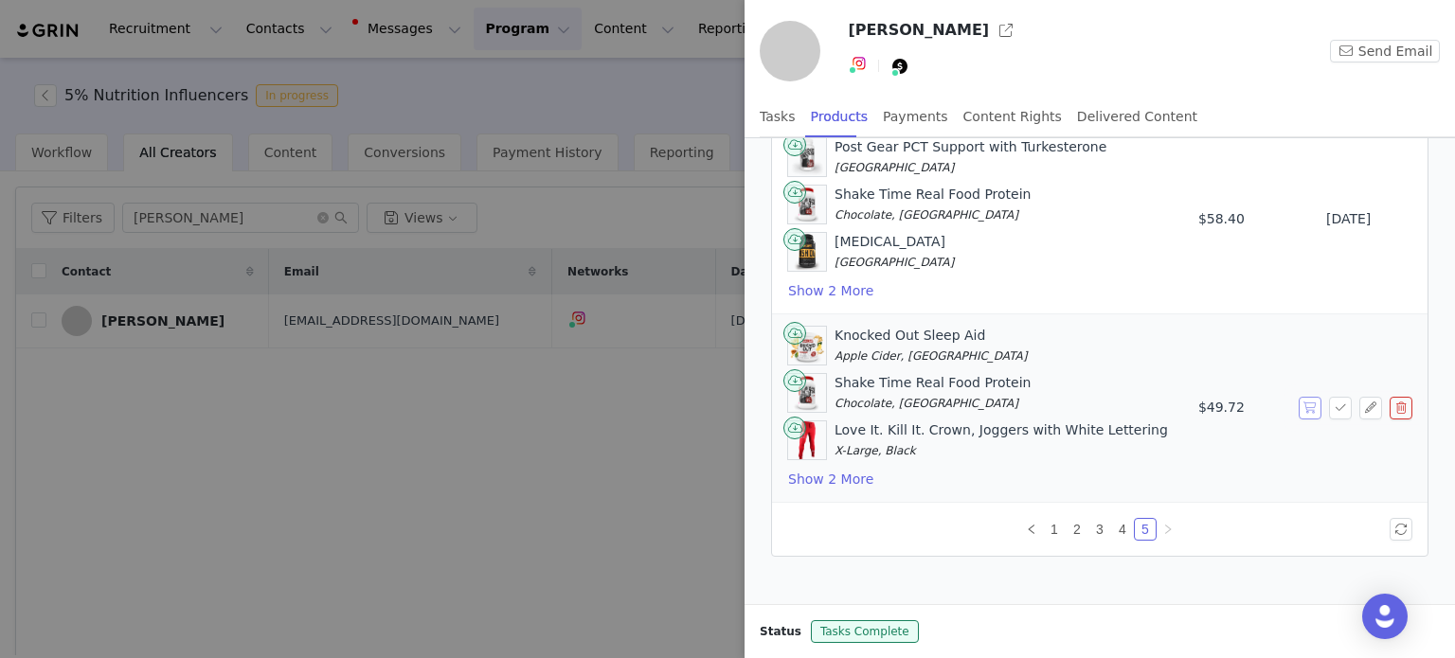
click at [1298, 397] on button "button" at bounding box center [1309, 408] width 23 height 23
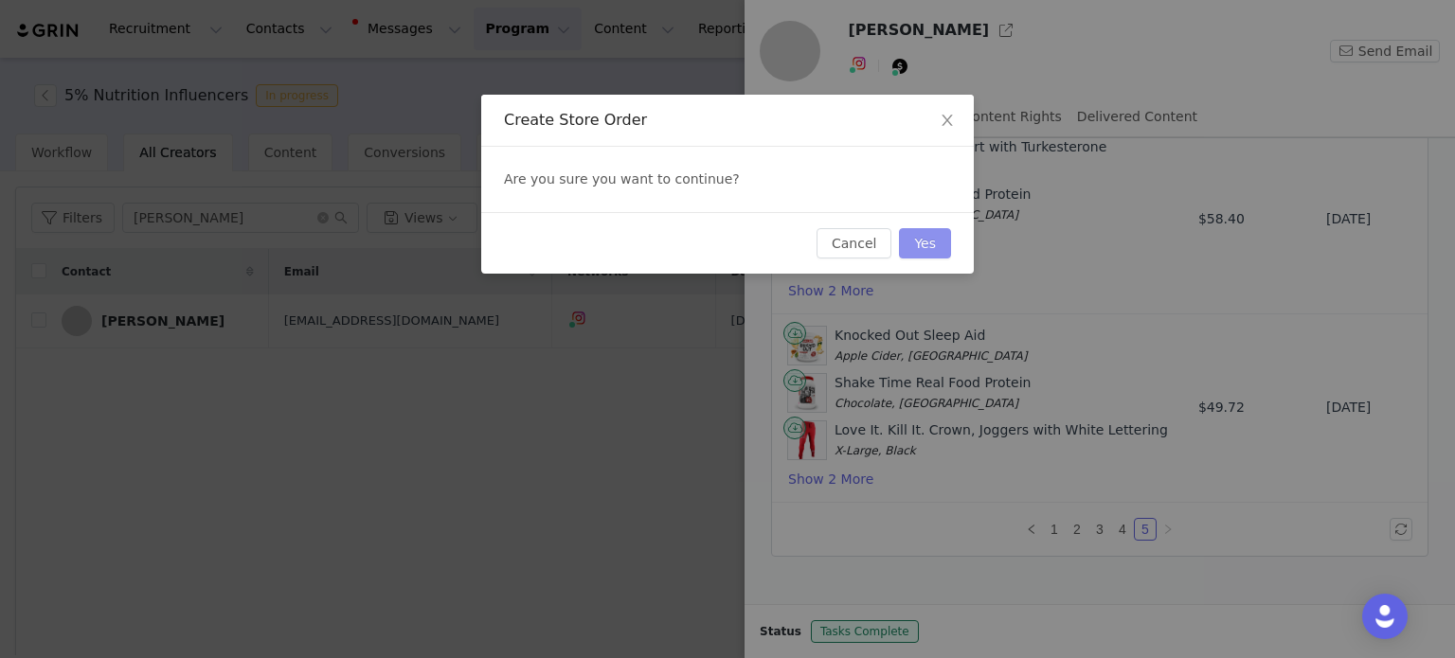
click at [939, 241] on button "Yes" at bounding box center [925, 243] width 52 height 30
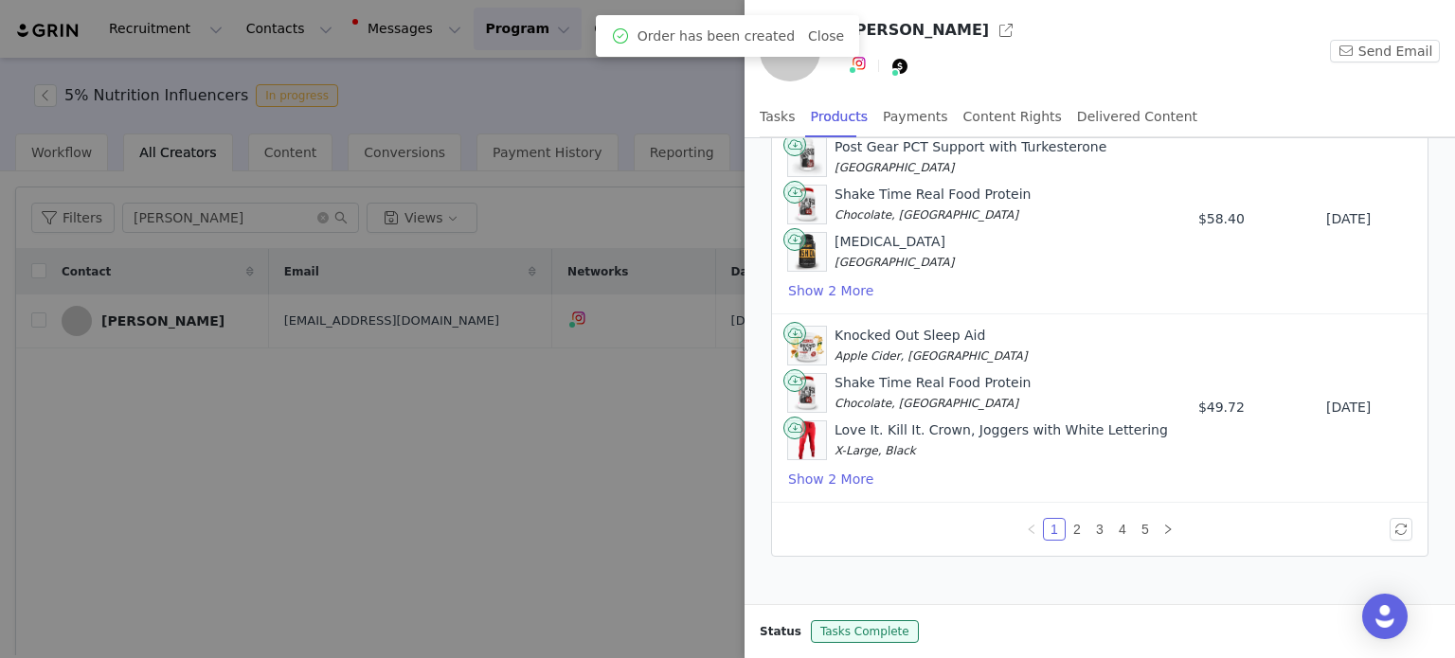
scroll to position [0, 0]
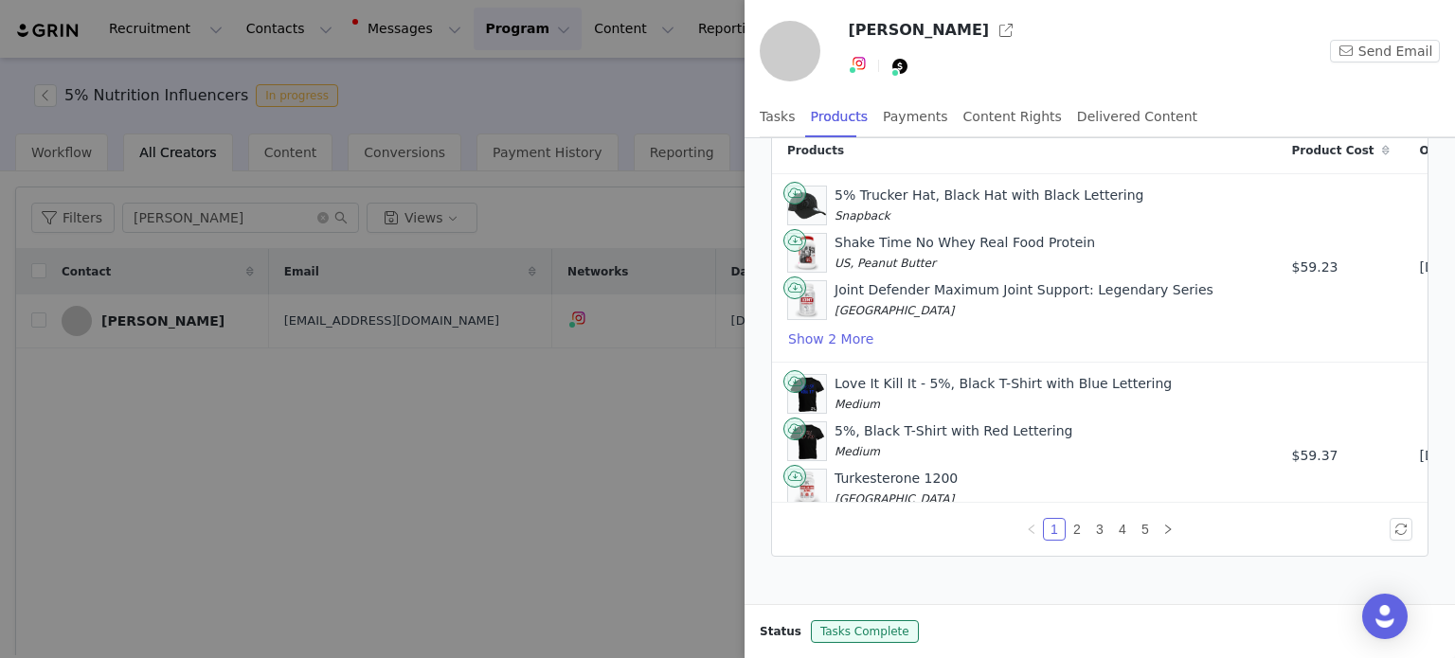
click at [517, 106] on div at bounding box center [727, 329] width 1455 height 658
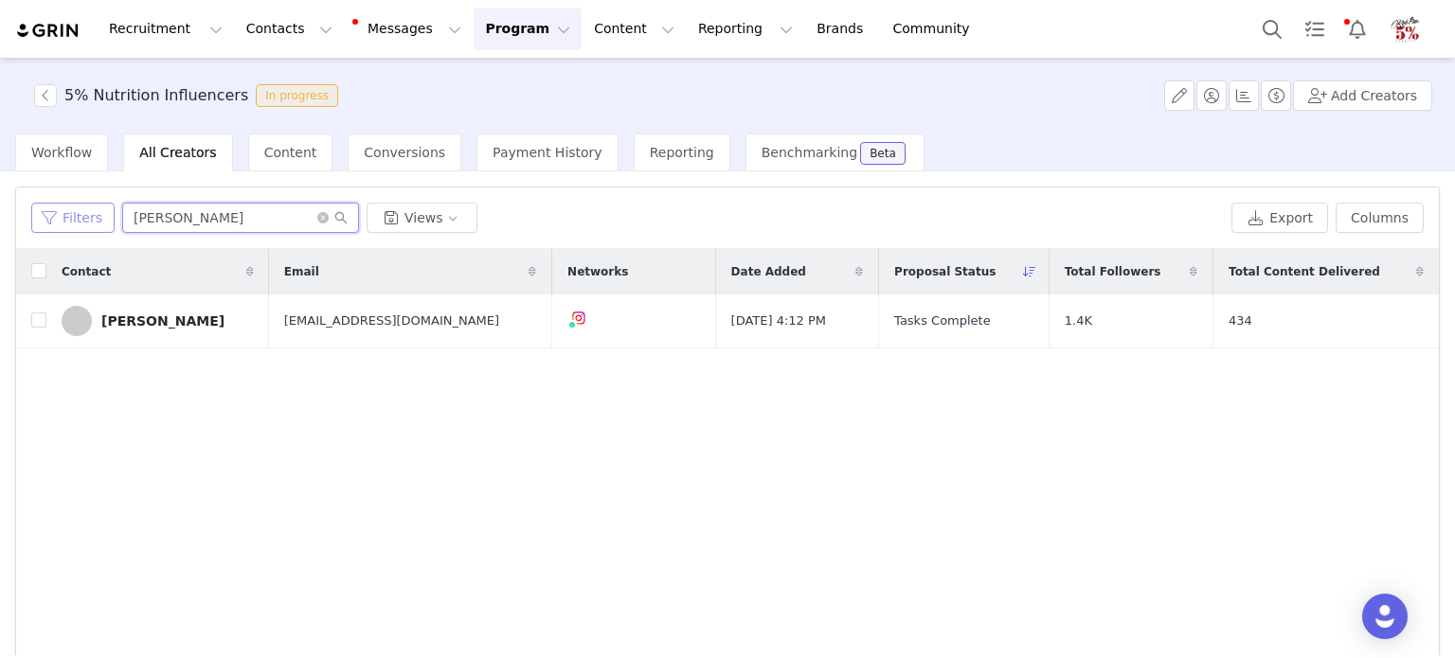
drag, startPoint x: 184, startPoint y: 208, endPoint x: 87, endPoint y: 215, distance: 96.8
click at [87, 215] on div "Filters alex Views" at bounding box center [627, 218] width 1192 height 30
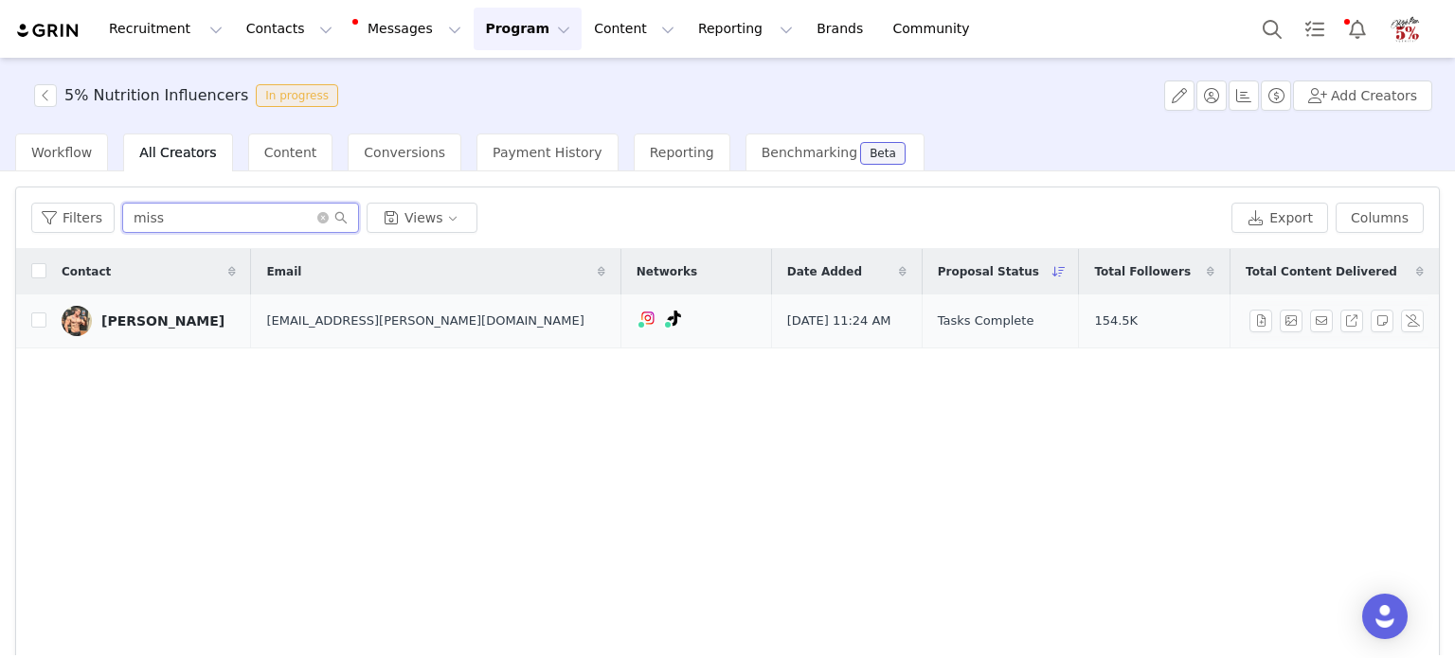
type input "miss"
click at [157, 327] on div "Missael Leija" at bounding box center [162, 320] width 123 height 15
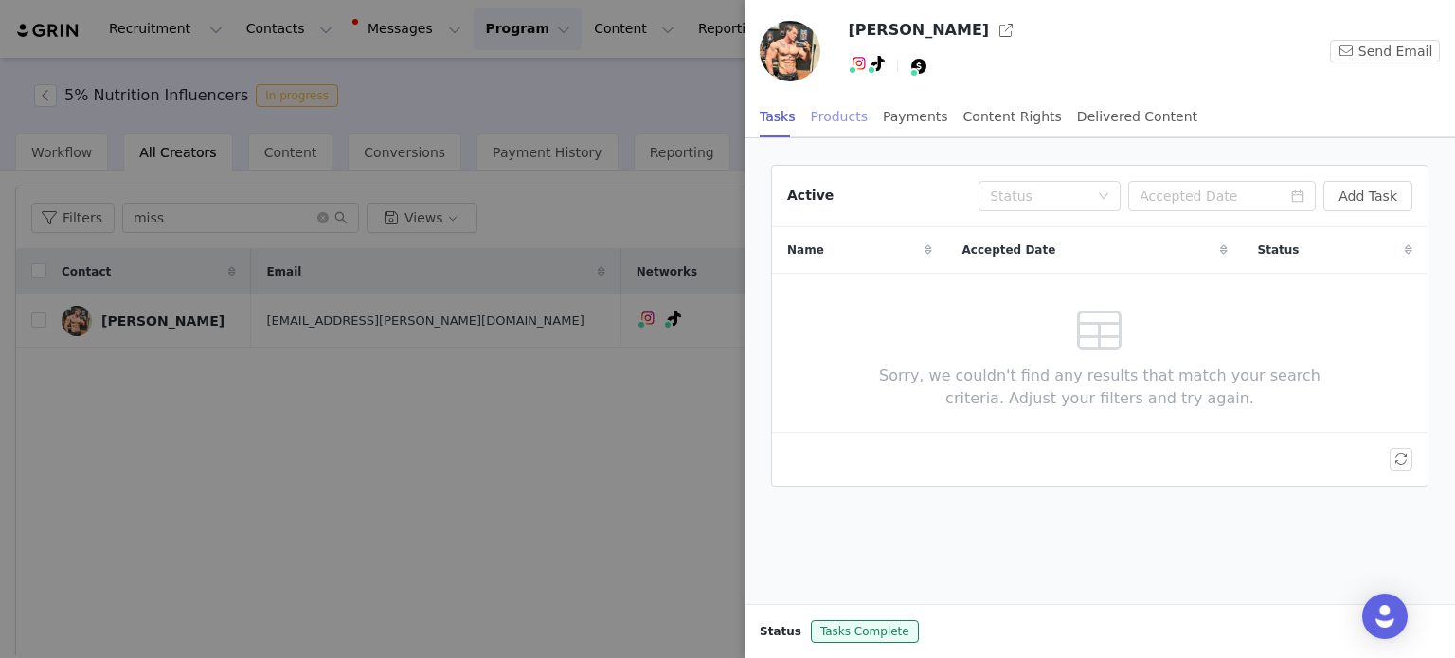
click at [840, 116] on div "Products" at bounding box center [839, 117] width 57 height 43
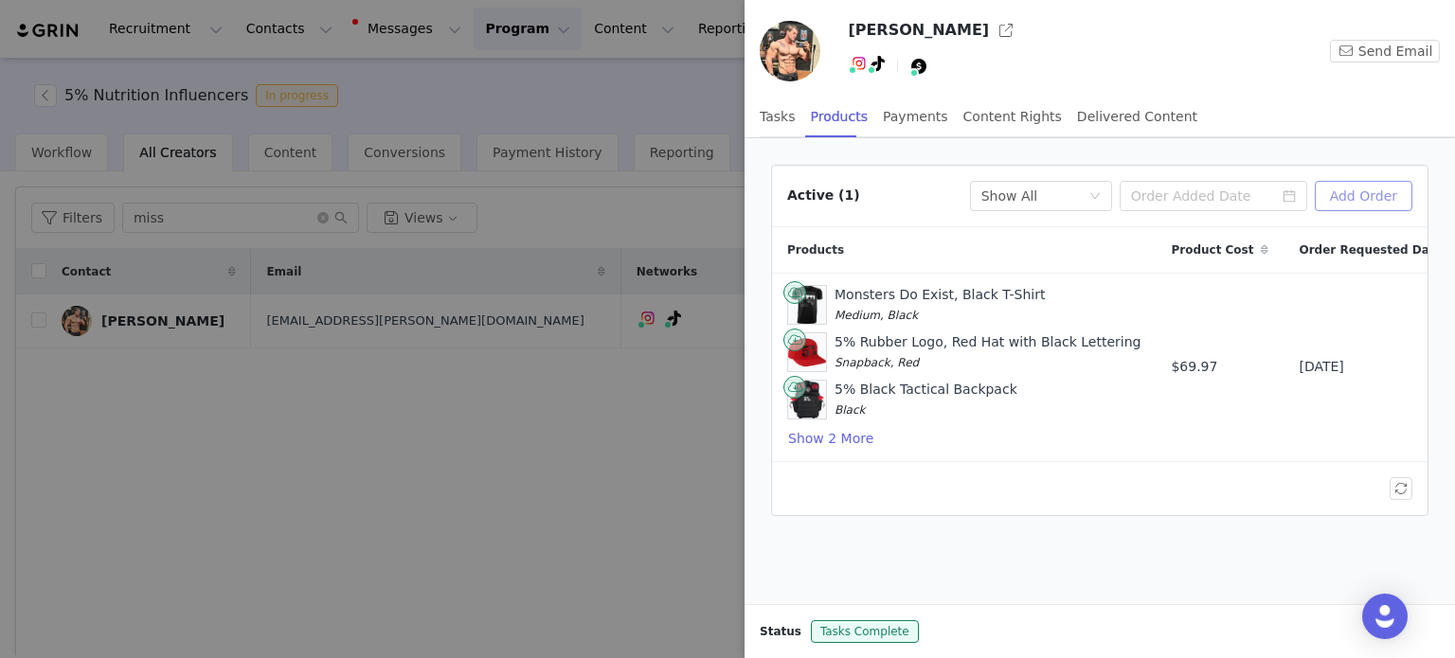
click at [1375, 198] on button "Add Order" at bounding box center [1364, 196] width 98 height 30
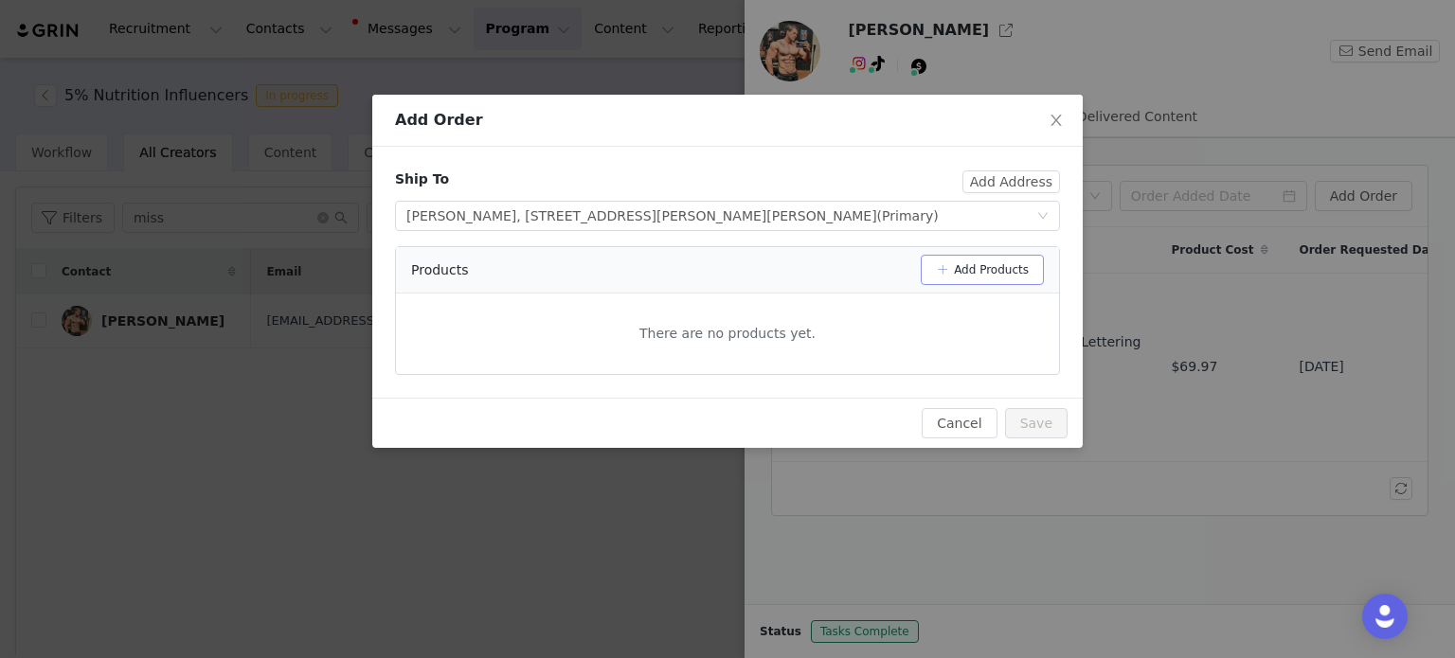
click at [1002, 270] on button "Add Products" at bounding box center [982, 270] width 123 height 30
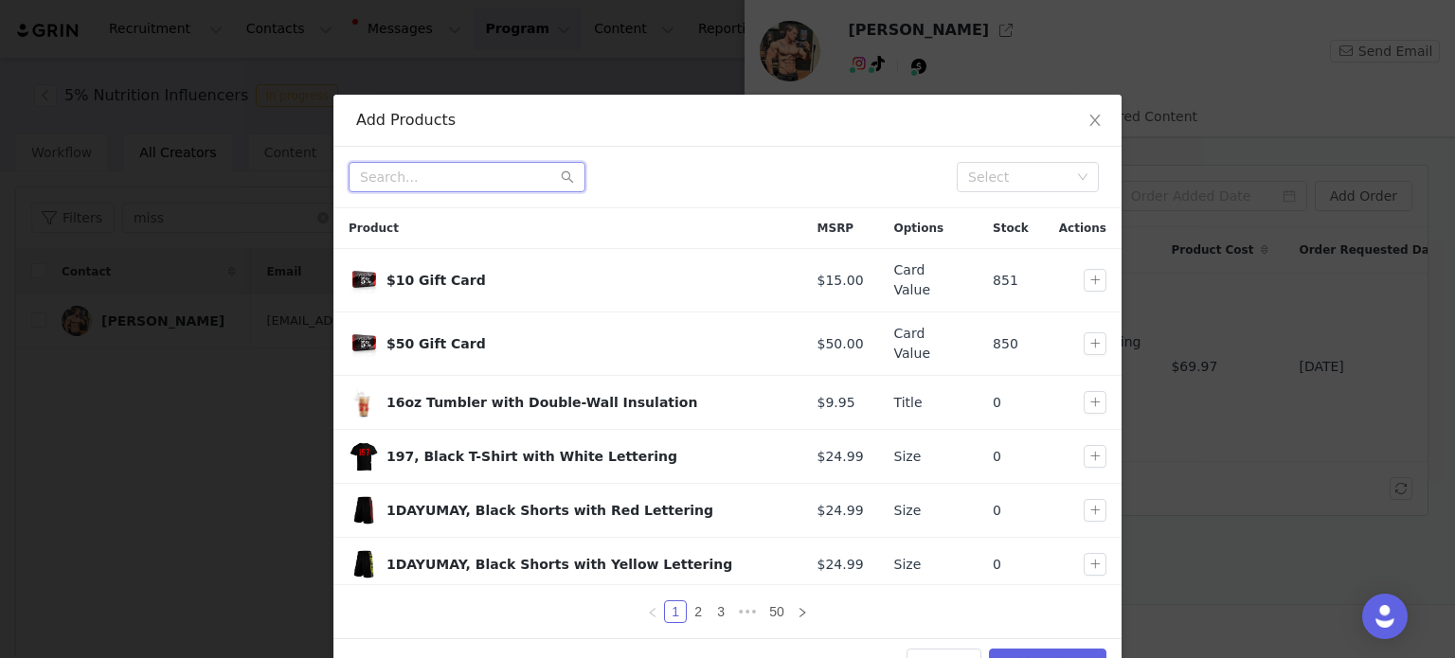
click at [475, 170] on input "text" at bounding box center [467, 177] width 237 height 30
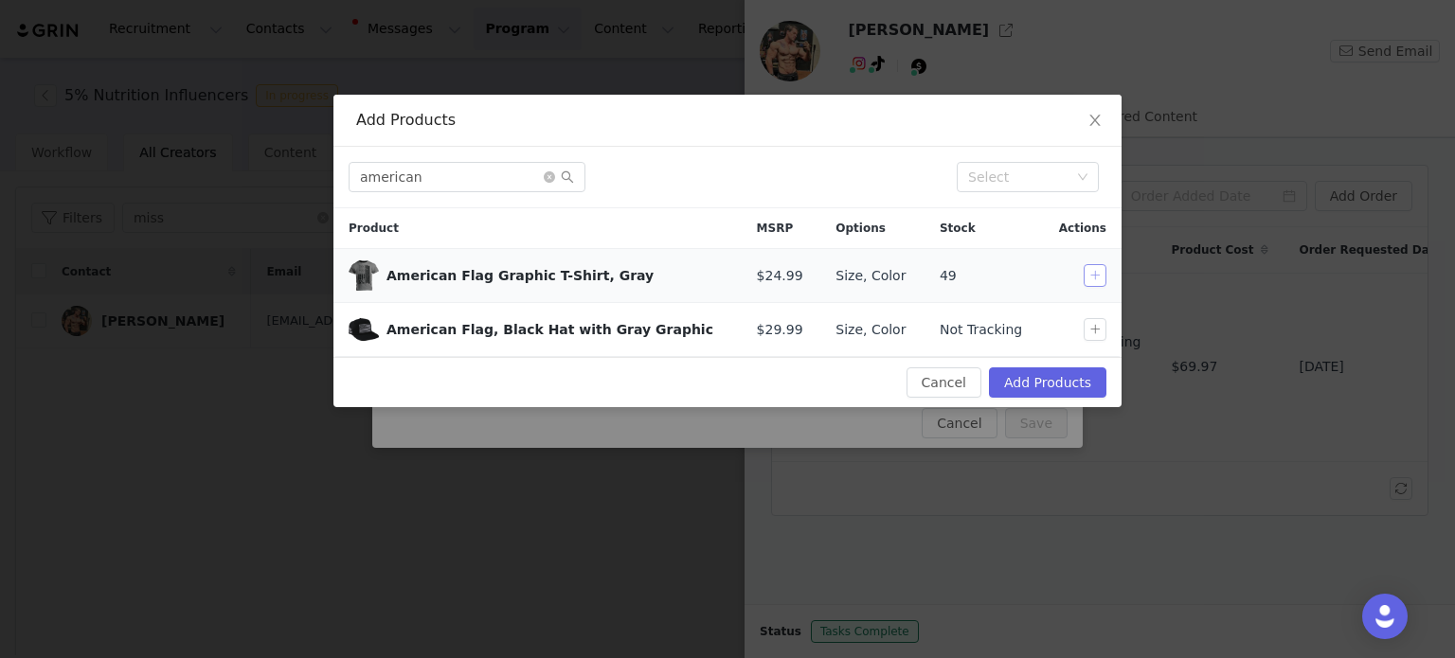
click at [1093, 272] on button "button" at bounding box center [1094, 275] width 23 height 23
drag, startPoint x: 439, startPoint y: 184, endPoint x: 201, endPoint y: 195, distance: 238.9
click at [215, 193] on div "Add Products american Select Product MSRP Options Stock Actions American Flag G…" at bounding box center [727, 329] width 1455 height 658
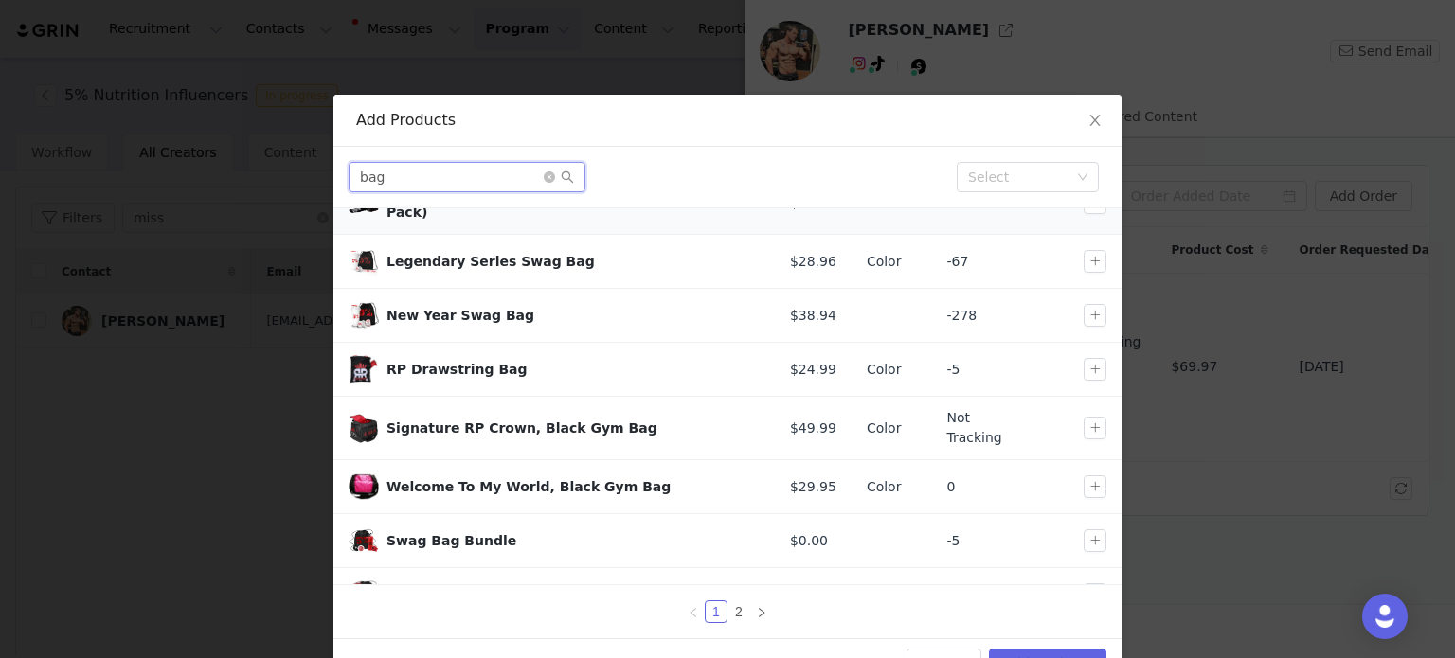
scroll to position [201, 0]
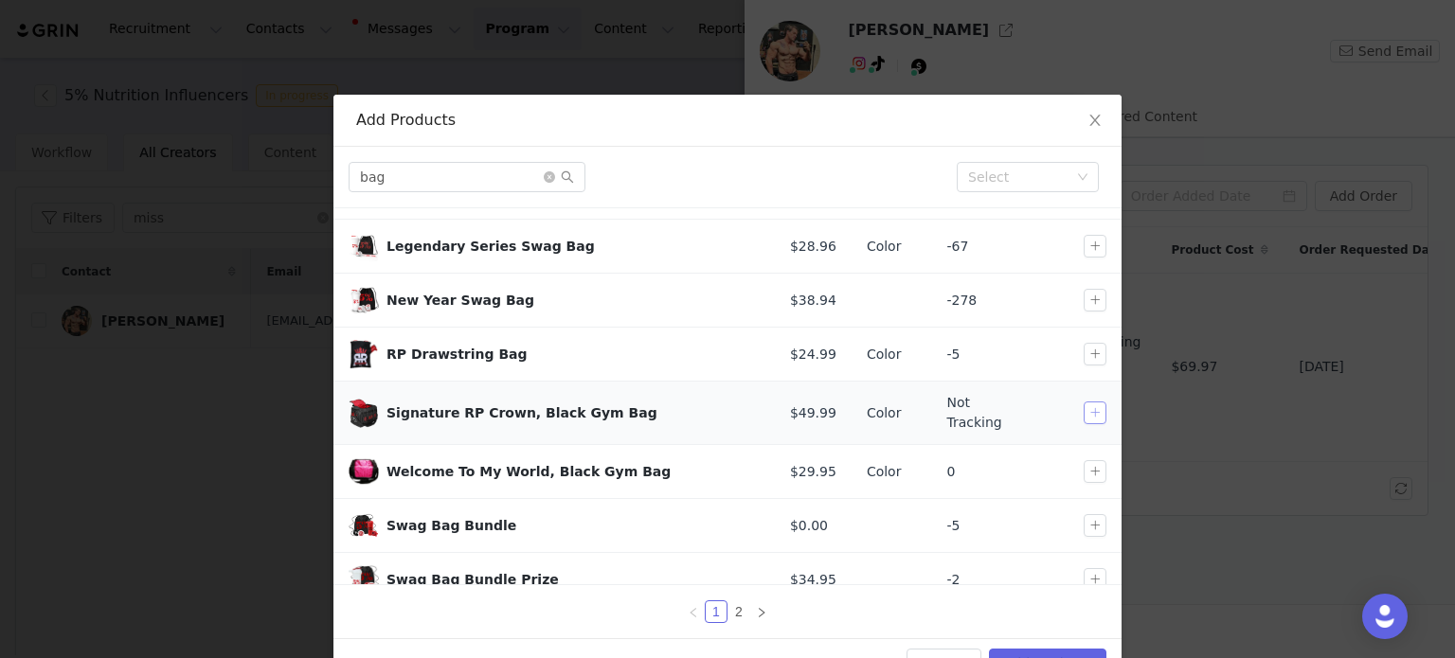
click at [1083, 402] on button "button" at bounding box center [1094, 413] width 23 height 23
drag, startPoint x: 401, startPoint y: 180, endPoint x: 307, endPoint y: 179, distance: 93.8
click at [307, 179] on div "Add Products bag Select Product MSRP Options Stock Actions 5% Drawstring Bag $9…" at bounding box center [727, 329] width 1455 height 658
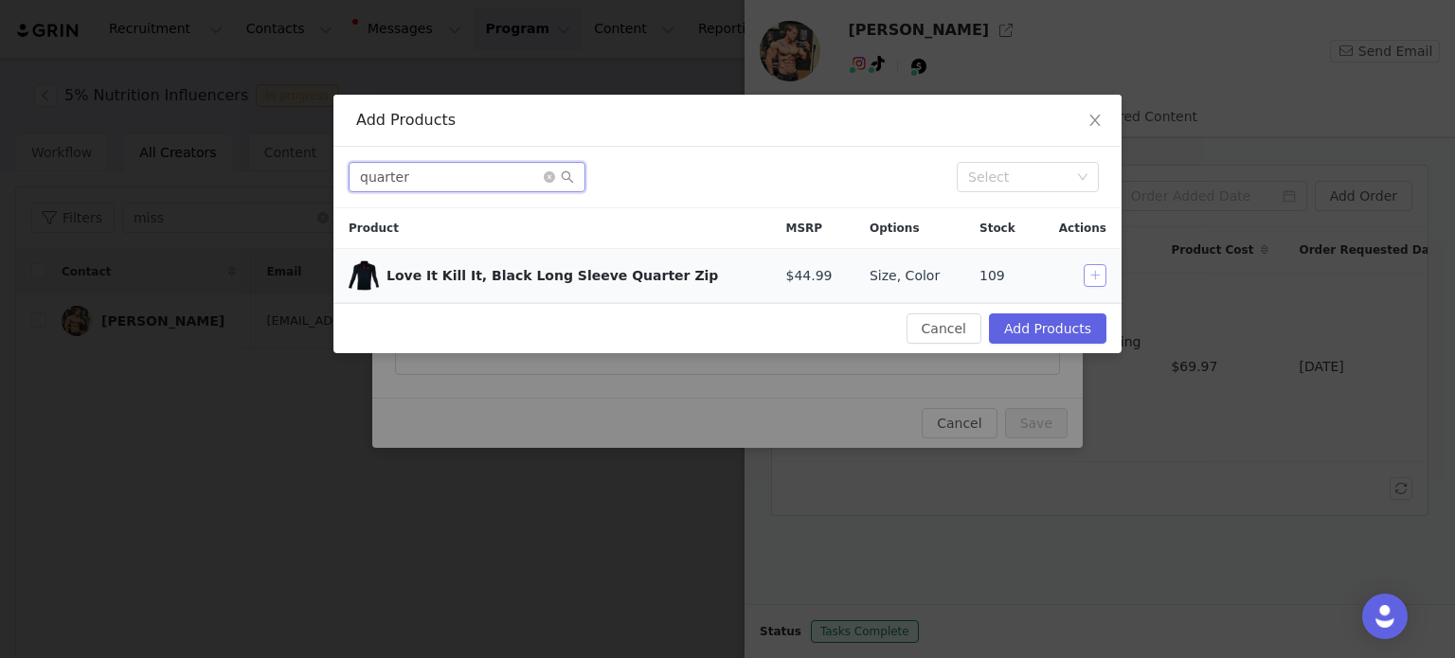
type input "quarter"
click at [1104, 279] on button "button" at bounding box center [1094, 275] width 23 height 23
click at [1025, 323] on button "Add Products" at bounding box center [1047, 328] width 117 height 30
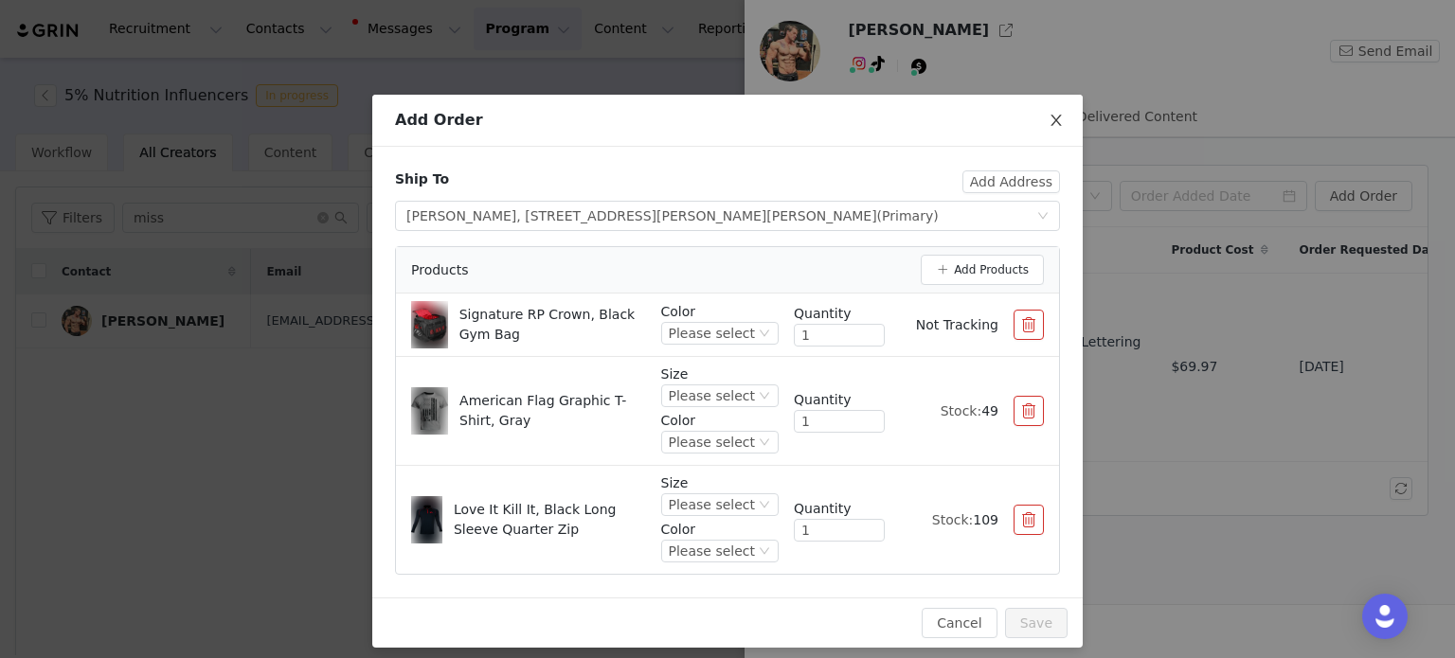
click at [1050, 118] on icon "icon: close" at bounding box center [1055, 120] width 10 height 11
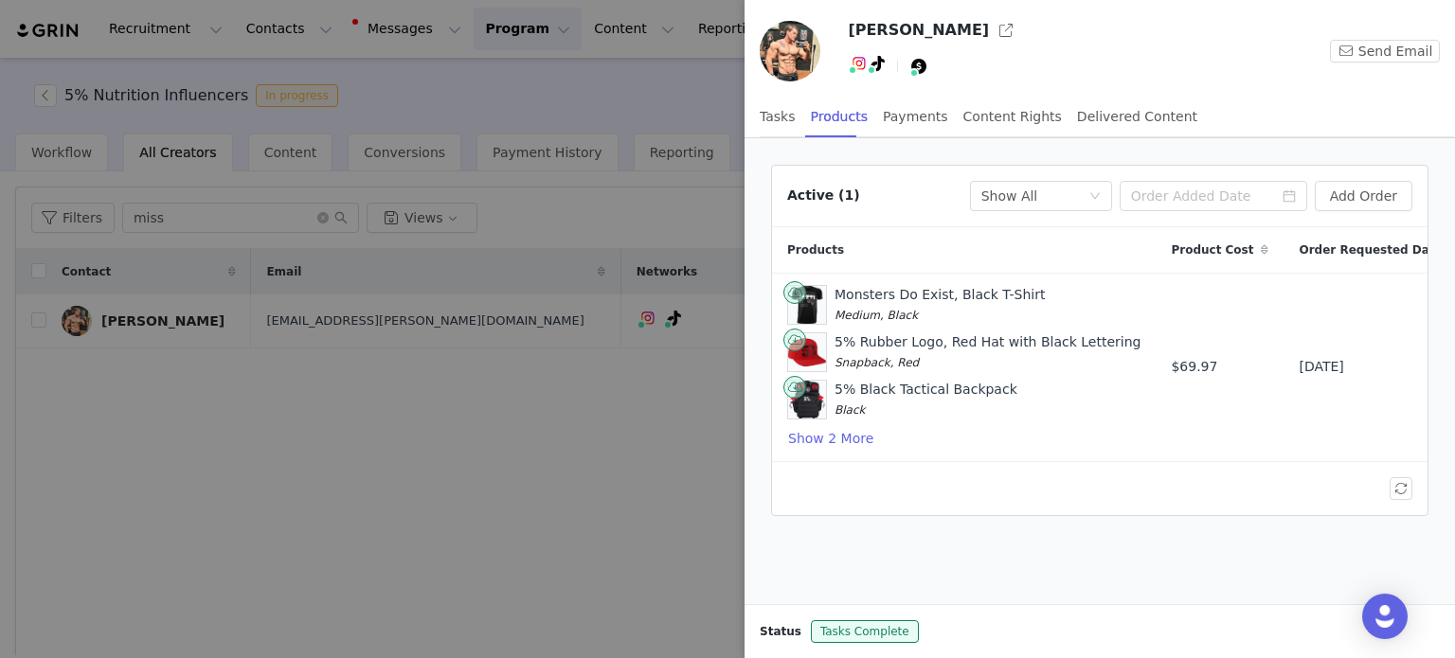
click at [709, 98] on div at bounding box center [727, 329] width 1455 height 658
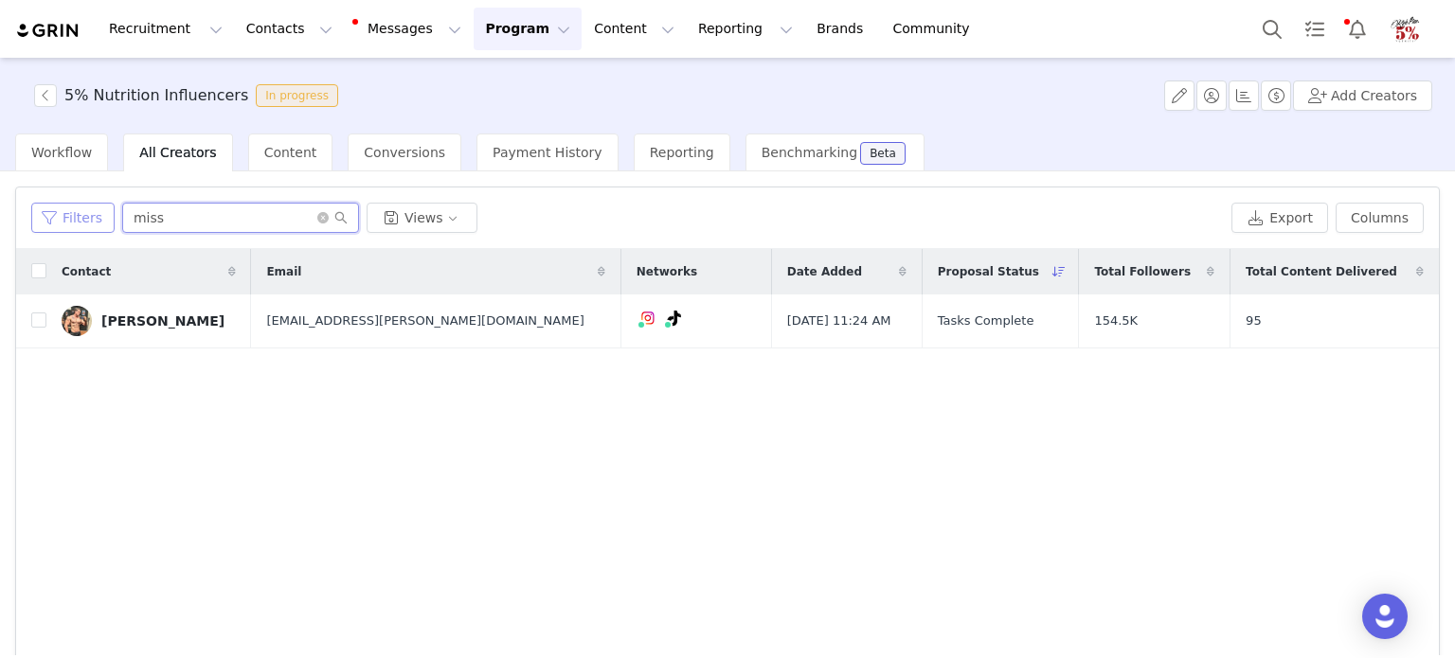
drag, startPoint x: 158, startPoint y: 228, endPoint x: 89, endPoint y: 228, distance: 69.1
click at [91, 228] on div "Filters miss Views" at bounding box center [627, 218] width 1192 height 30
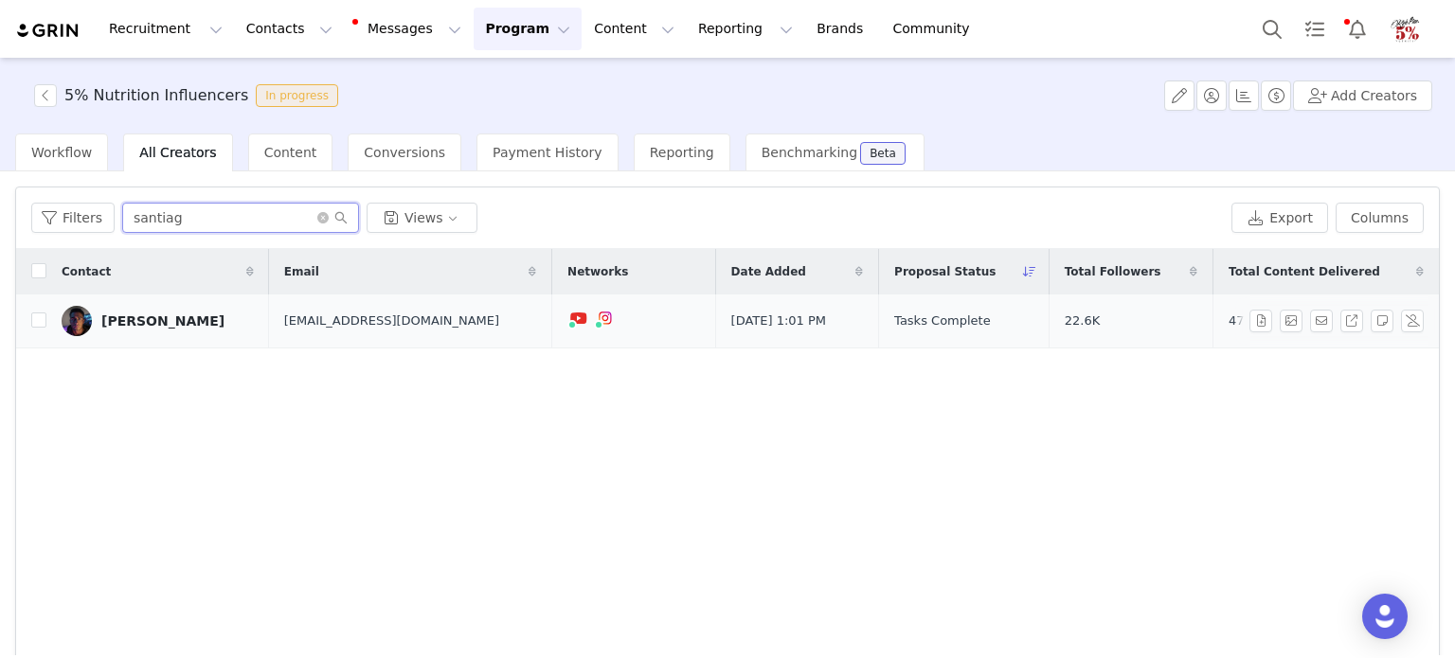
type input "santiag"
click at [131, 313] on div "Santiago" at bounding box center [162, 320] width 123 height 15
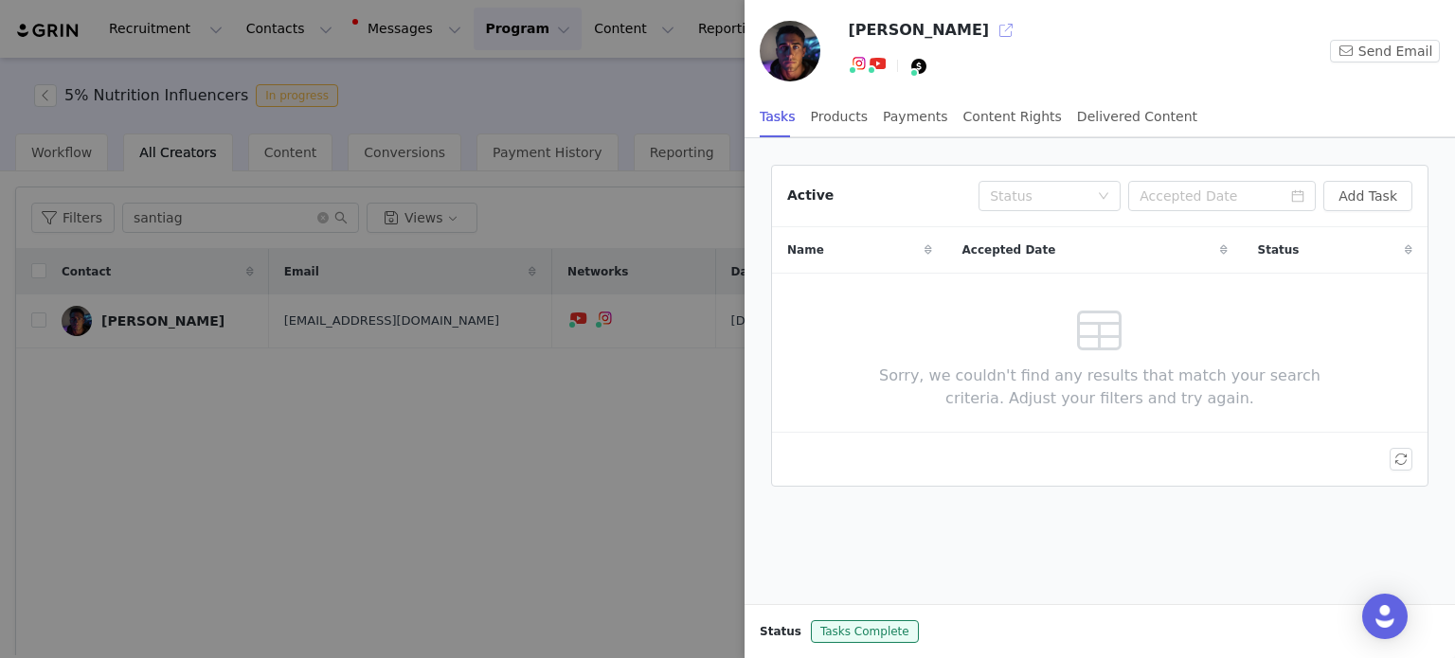
click at [991, 26] on button "button" at bounding box center [1006, 30] width 30 height 30
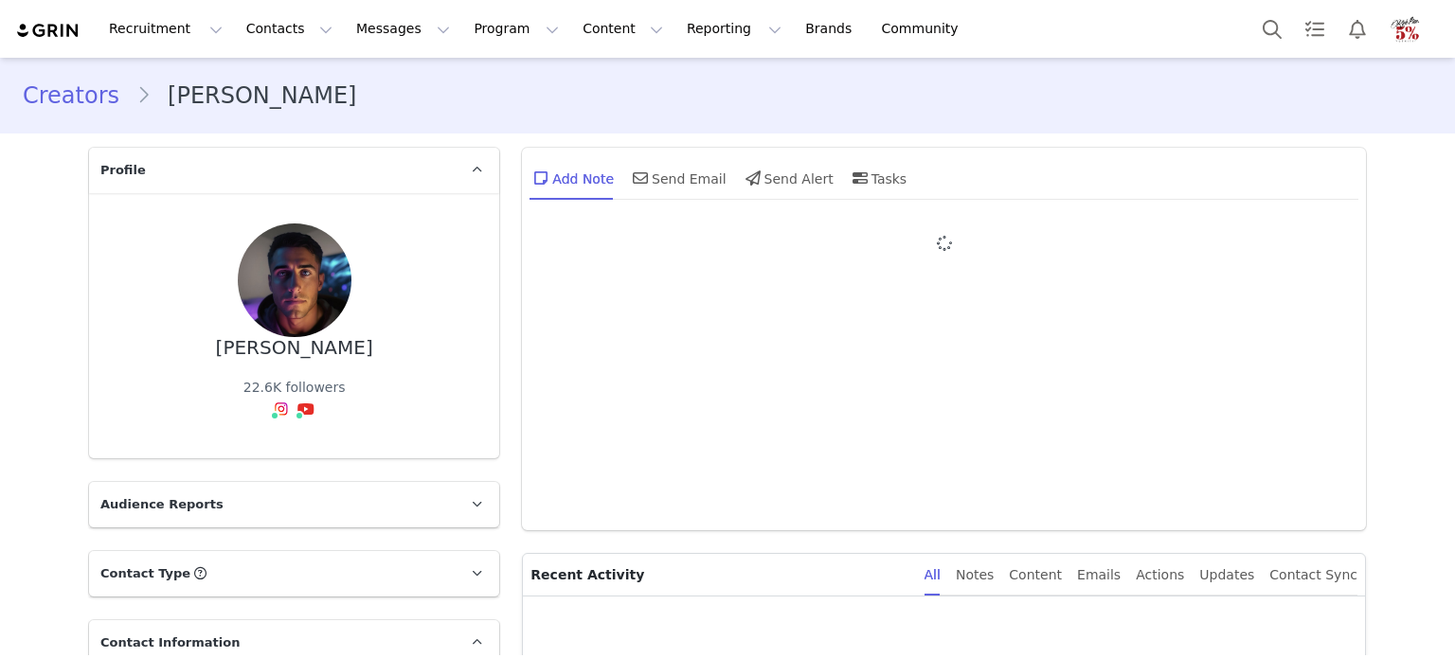
type input "+1 ([GEOGRAPHIC_DATA])"
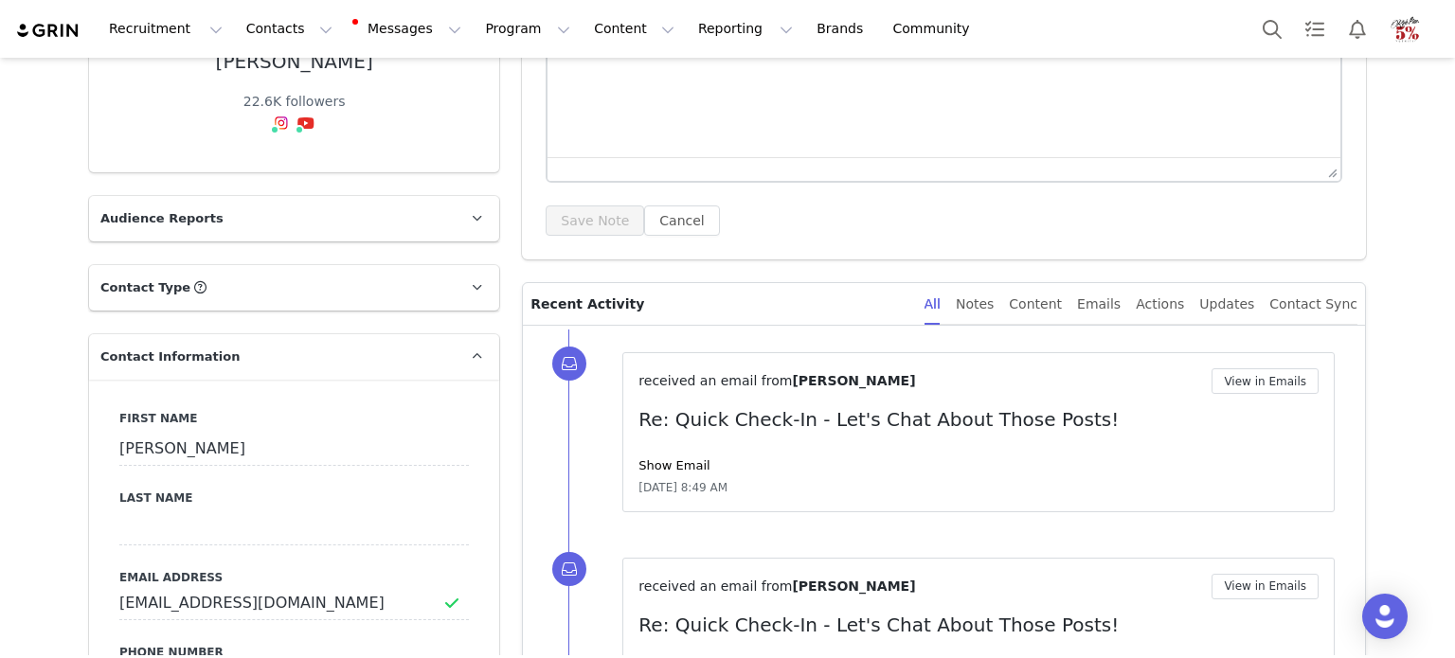
scroll to position [379, 0]
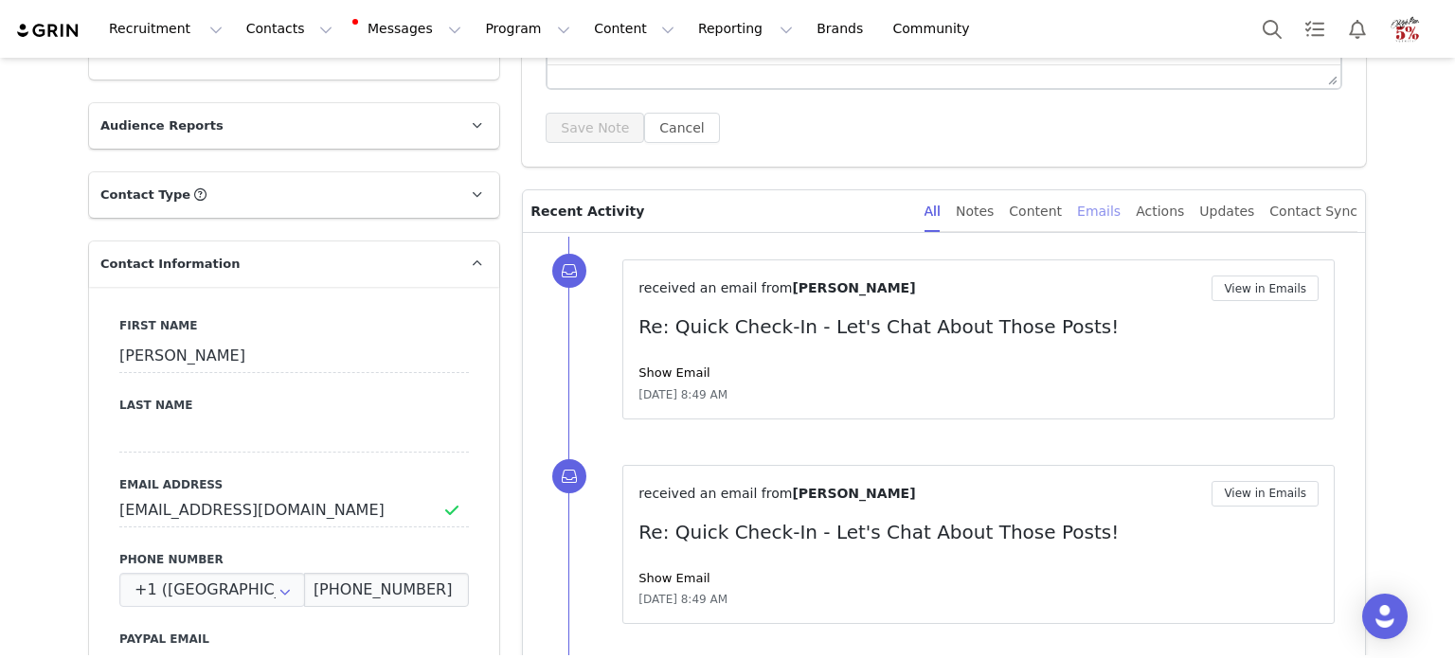
click at [1120, 207] on div "Emails" at bounding box center [1099, 211] width 44 height 43
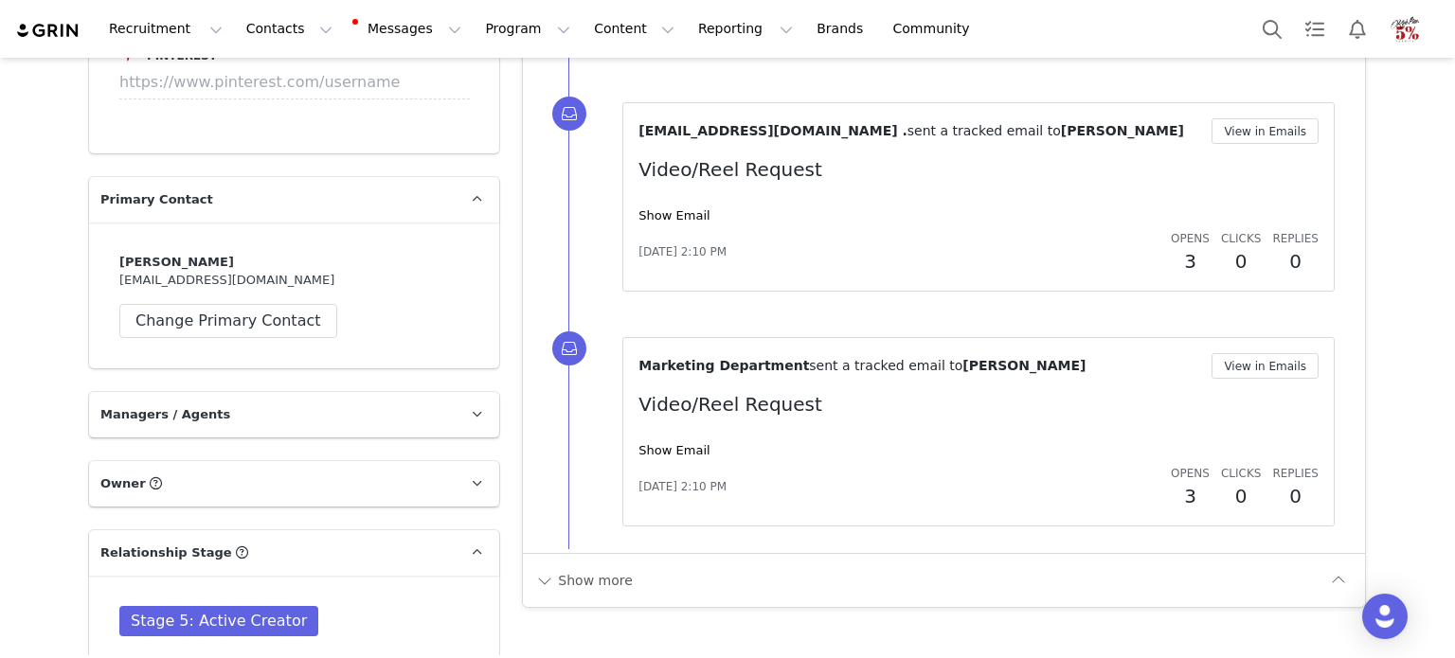
scroll to position [2462, 0]
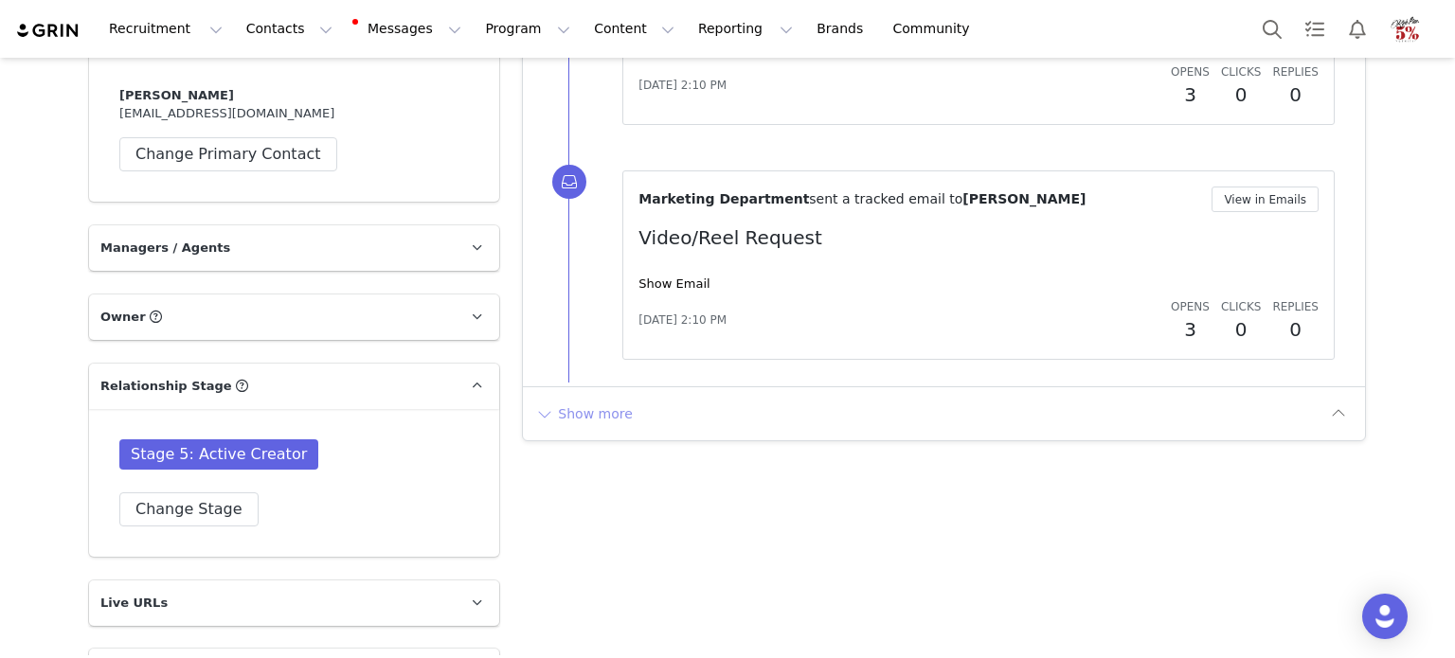
click at [595, 416] on button "Show more" at bounding box center [583, 414] width 99 height 30
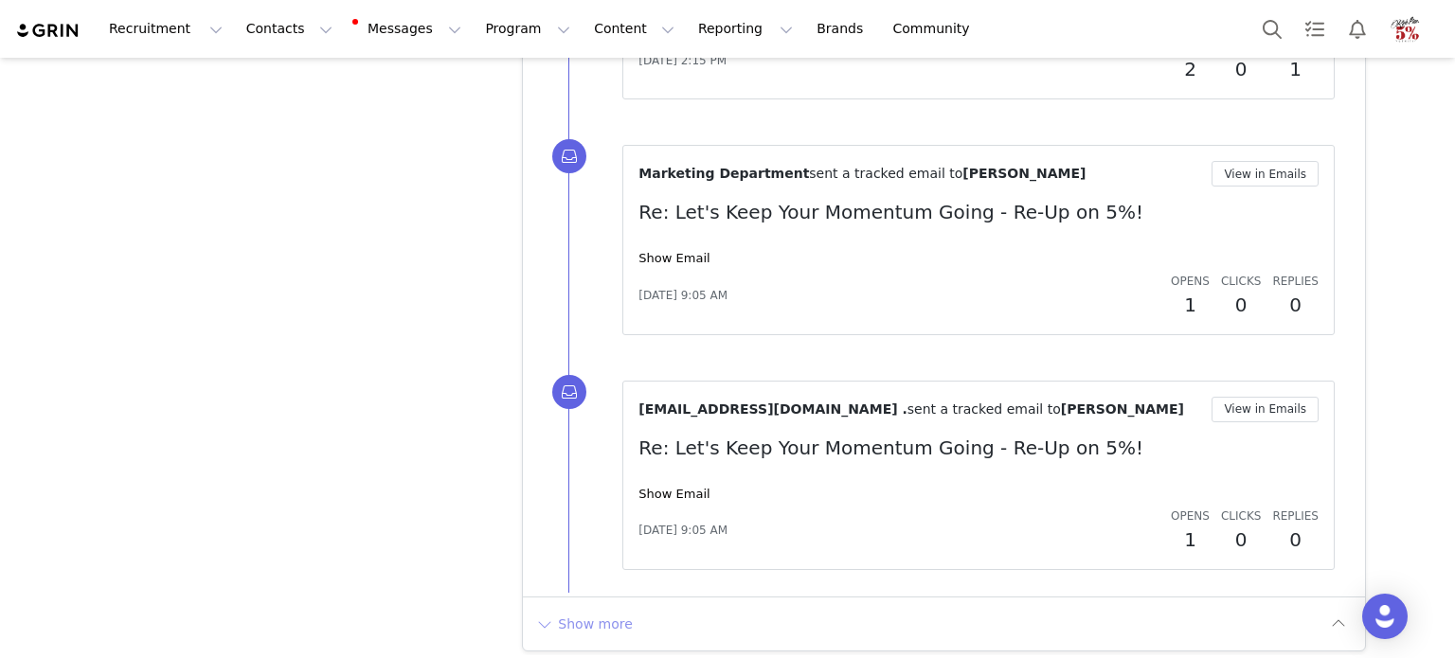
scroll to position [4544, 0]
click at [599, 619] on button "Show more" at bounding box center [583, 622] width 99 height 30
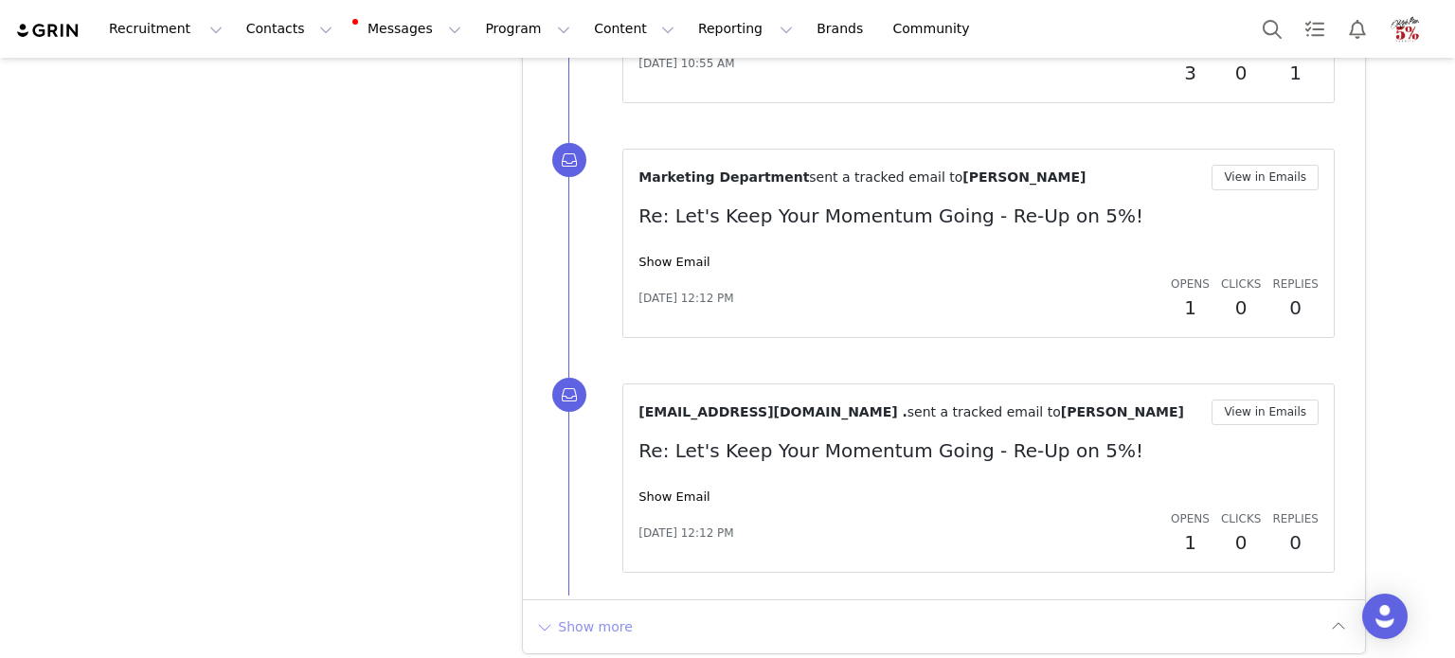
scroll to position [6770, 0]
click at [588, 617] on button "Show more" at bounding box center [583, 626] width 99 height 30
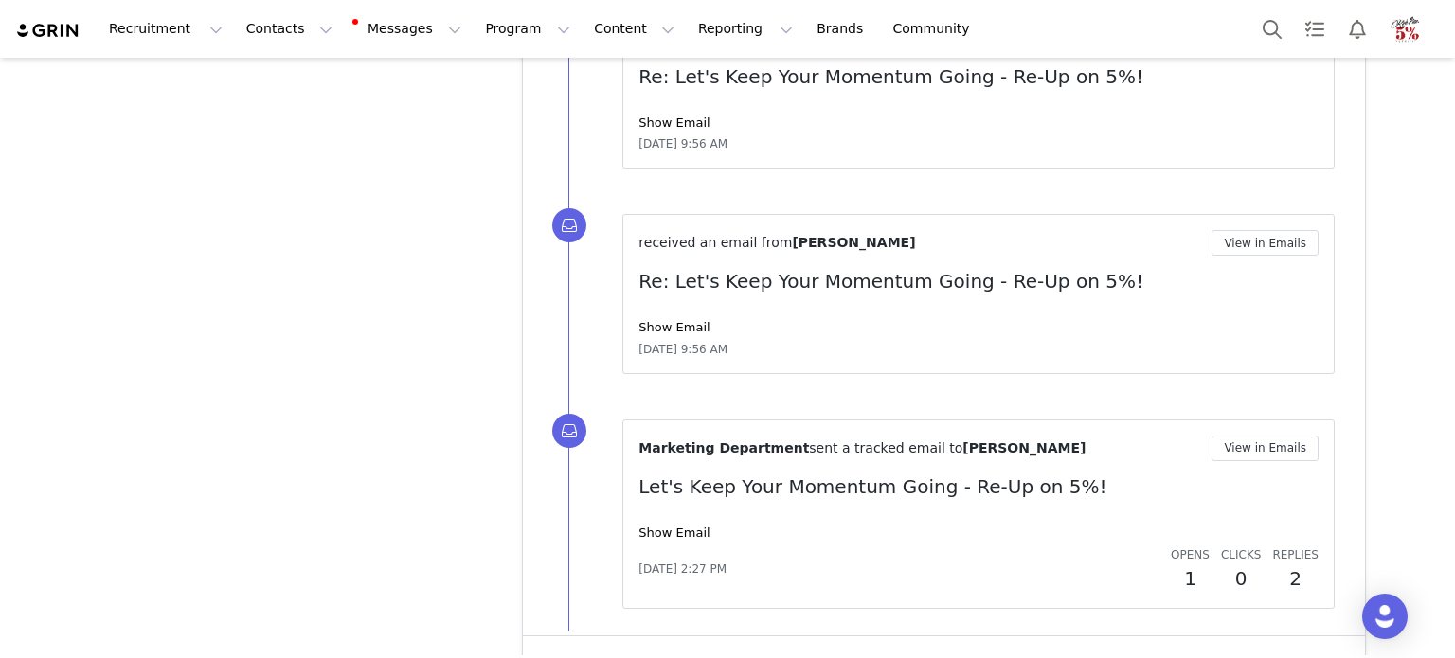
scroll to position [8936, 0]
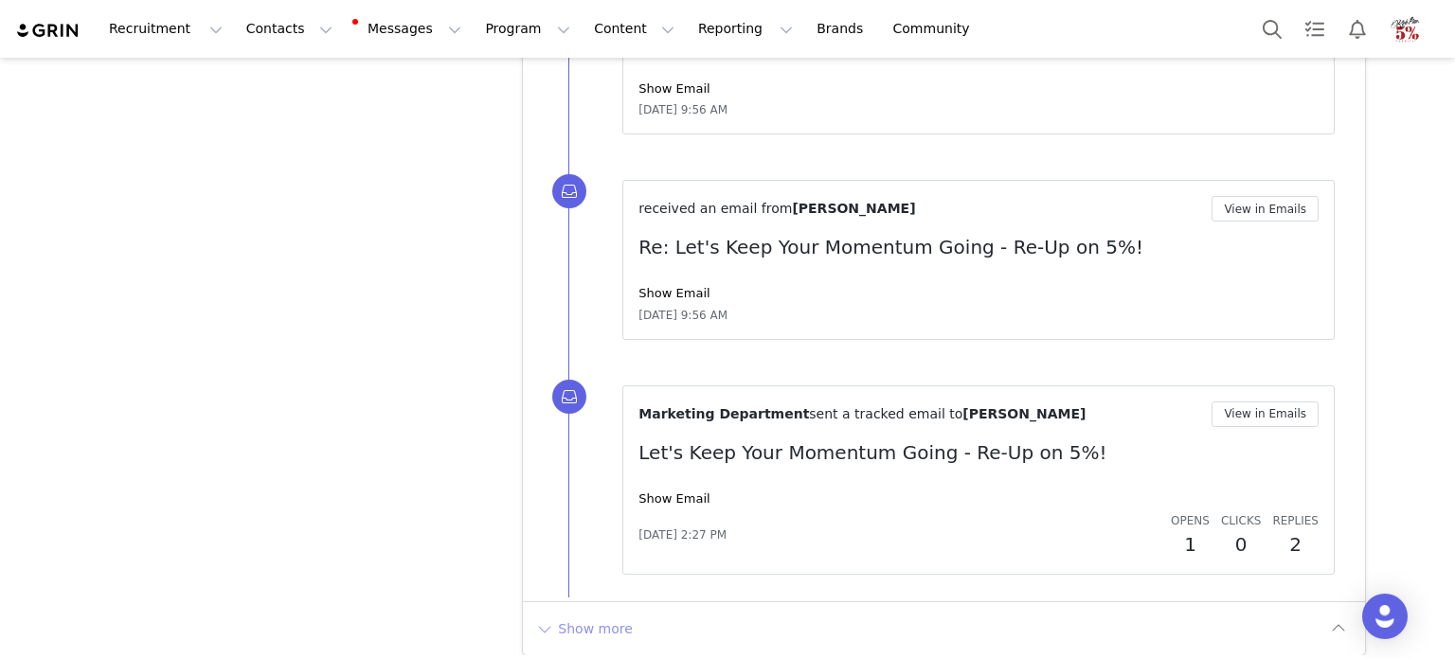
click at [568, 621] on button "Show more" at bounding box center [583, 629] width 99 height 30
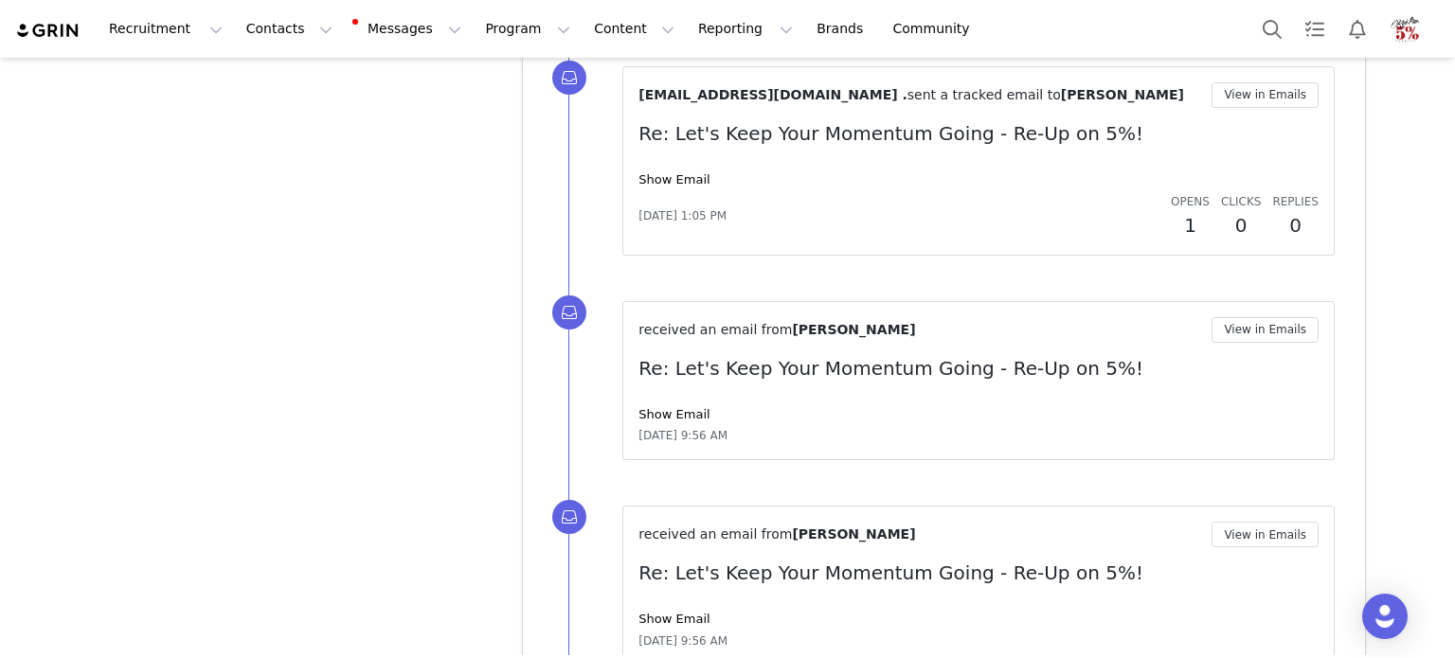
scroll to position [8463, 0]
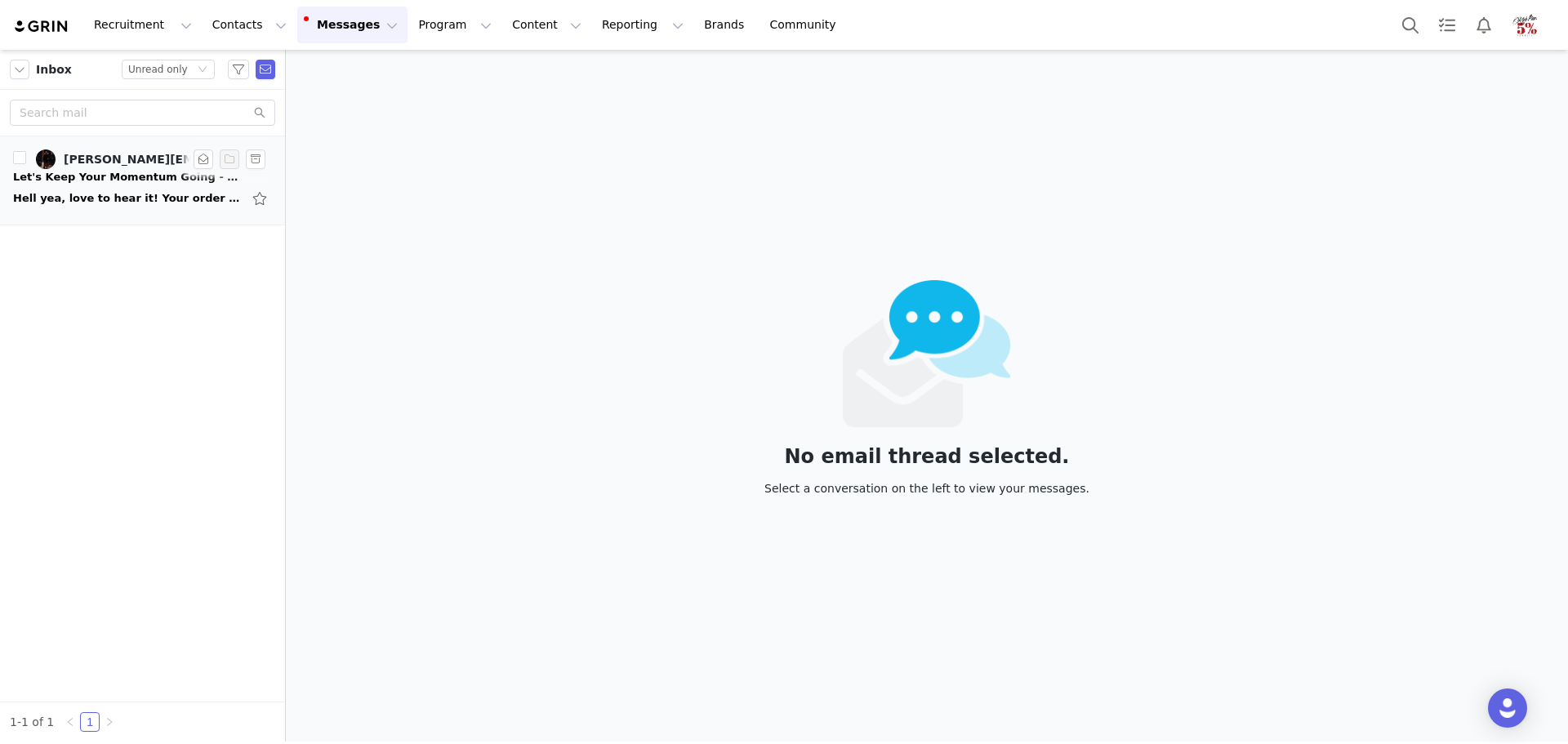
click at [99, 197] on div "Hell yea, love to hear it! Your order has been placed :)" at bounding box center [127, 198] width 229 height 16
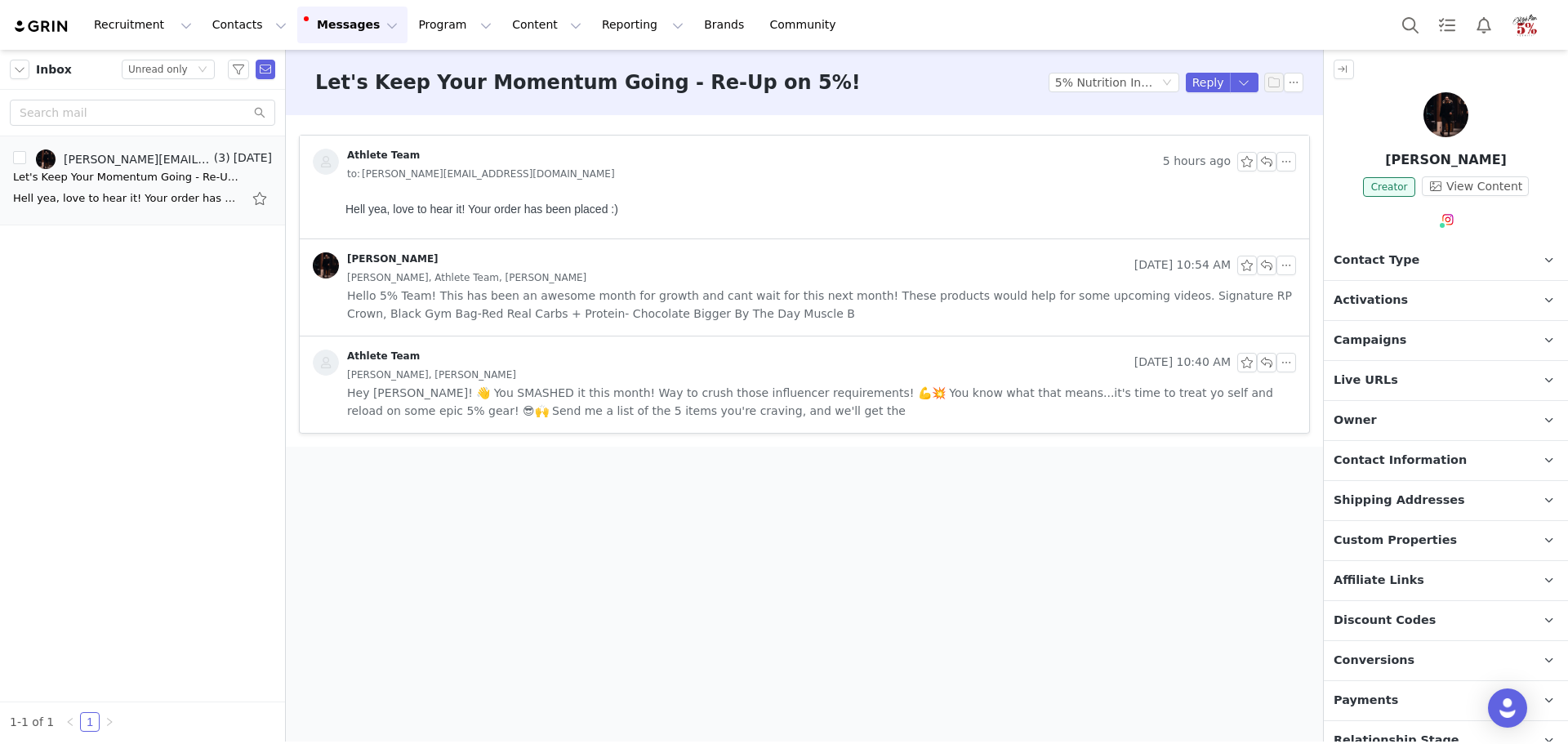
click at [646, 176] on div "to: [PERSON_NAME][EMAIL_ADDRESS][DOMAIN_NAME]" at bounding box center [821, 173] width 949 height 18
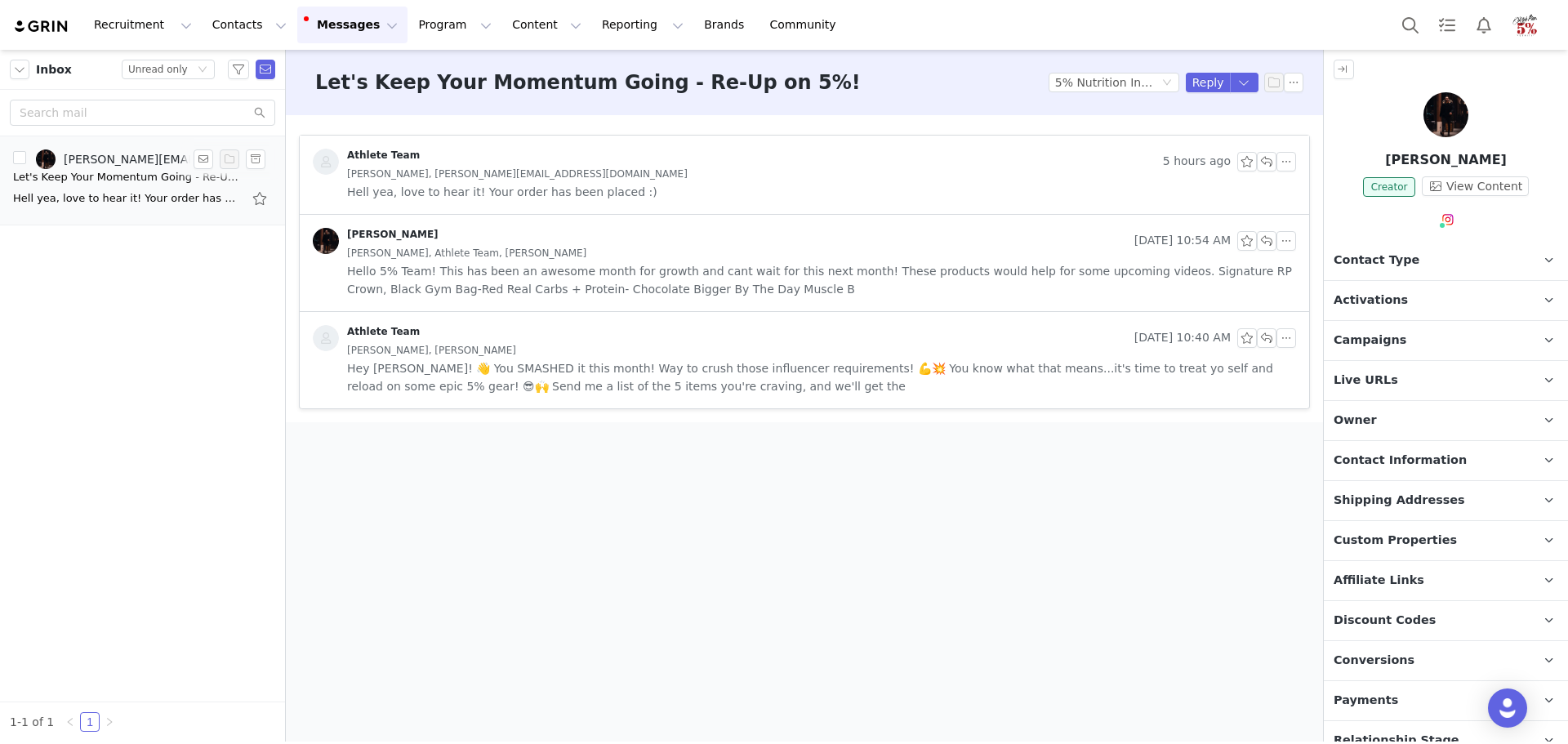
click at [93, 169] on div "Let's Keep Your Momentum Going - Re-Up on 5%!" at bounding box center [127, 177] width 229 height 16
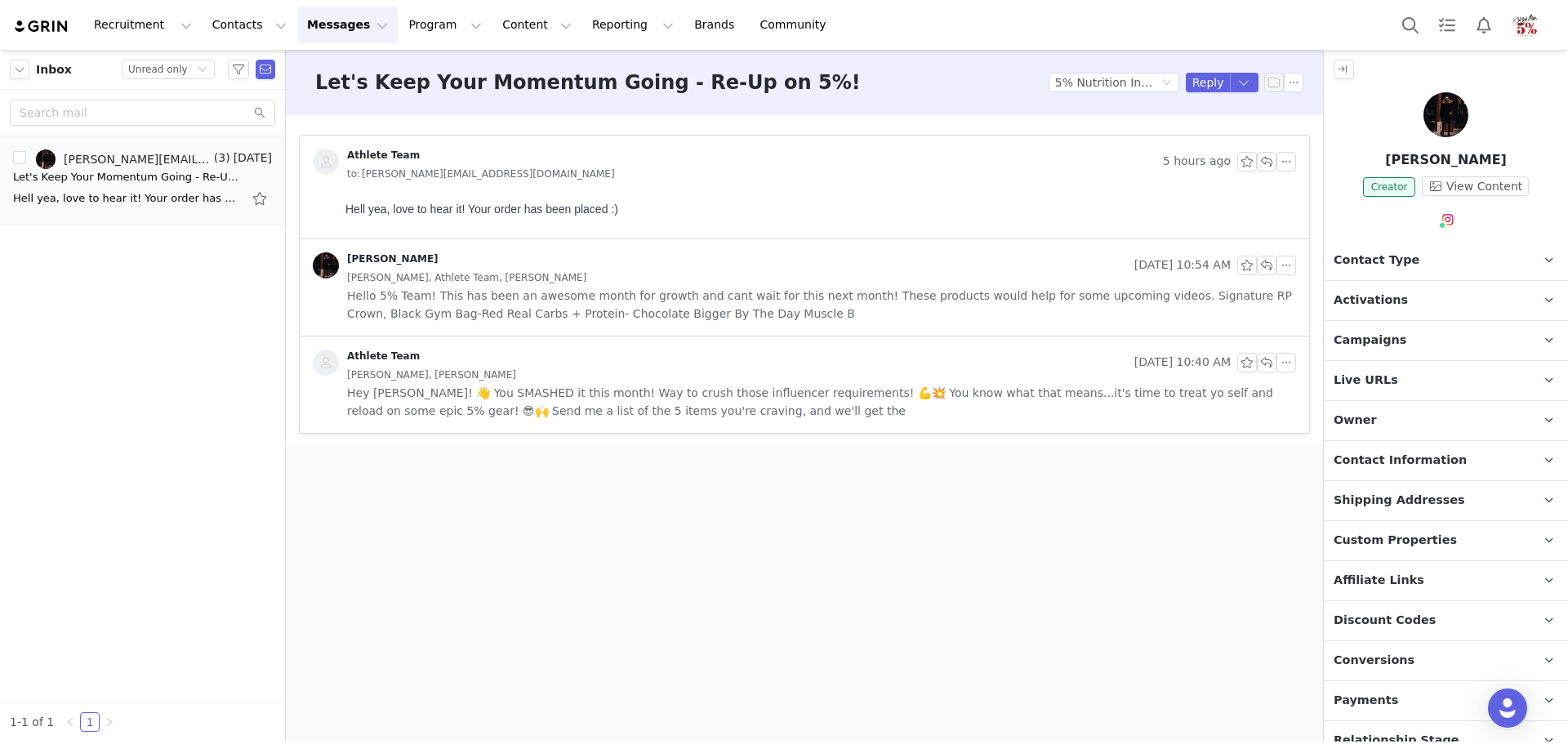
click at [34, 10] on div "Recruitment Recruitment Creator Search Curated Lists Landing Pages Web Extensio…" at bounding box center [428, 25] width 830 height 37
click at [39, 36] on div "Recruitment Recruitment Creator Search Curated Lists Landing Pages Web Extensio…" at bounding box center [428, 25] width 830 height 37
click at [40, 16] on div "Recruitment Recruitment Creator Search Curated Lists Landing Pages Web Extensio…" at bounding box center [428, 25] width 830 height 37
click at [43, 23] on img at bounding box center [41, 27] width 57 height 16
